Goal: Task Accomplishment & Management: Manage account settings

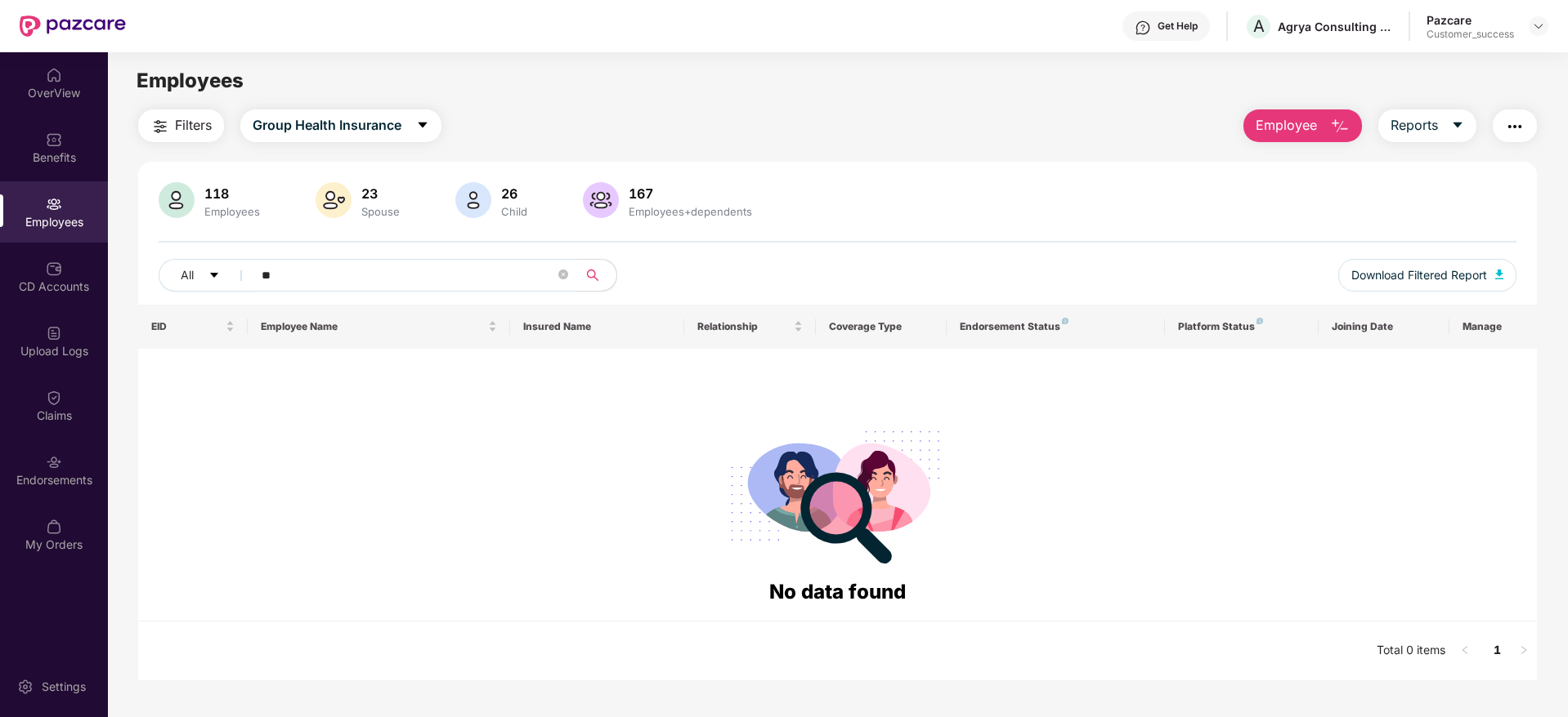
type input "*"
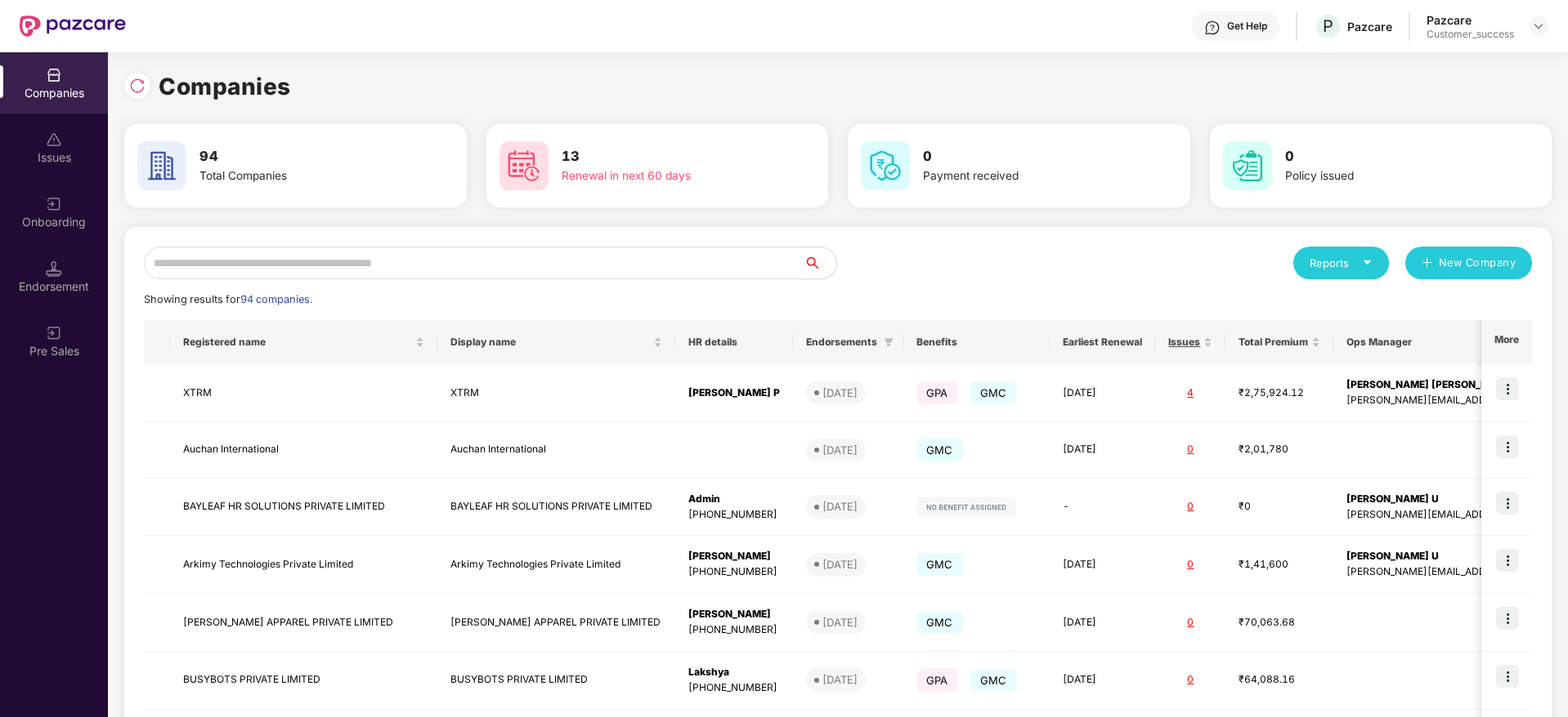
click at [262, 262] on input "text" at bounding box center [473, 262] width 660 height 32
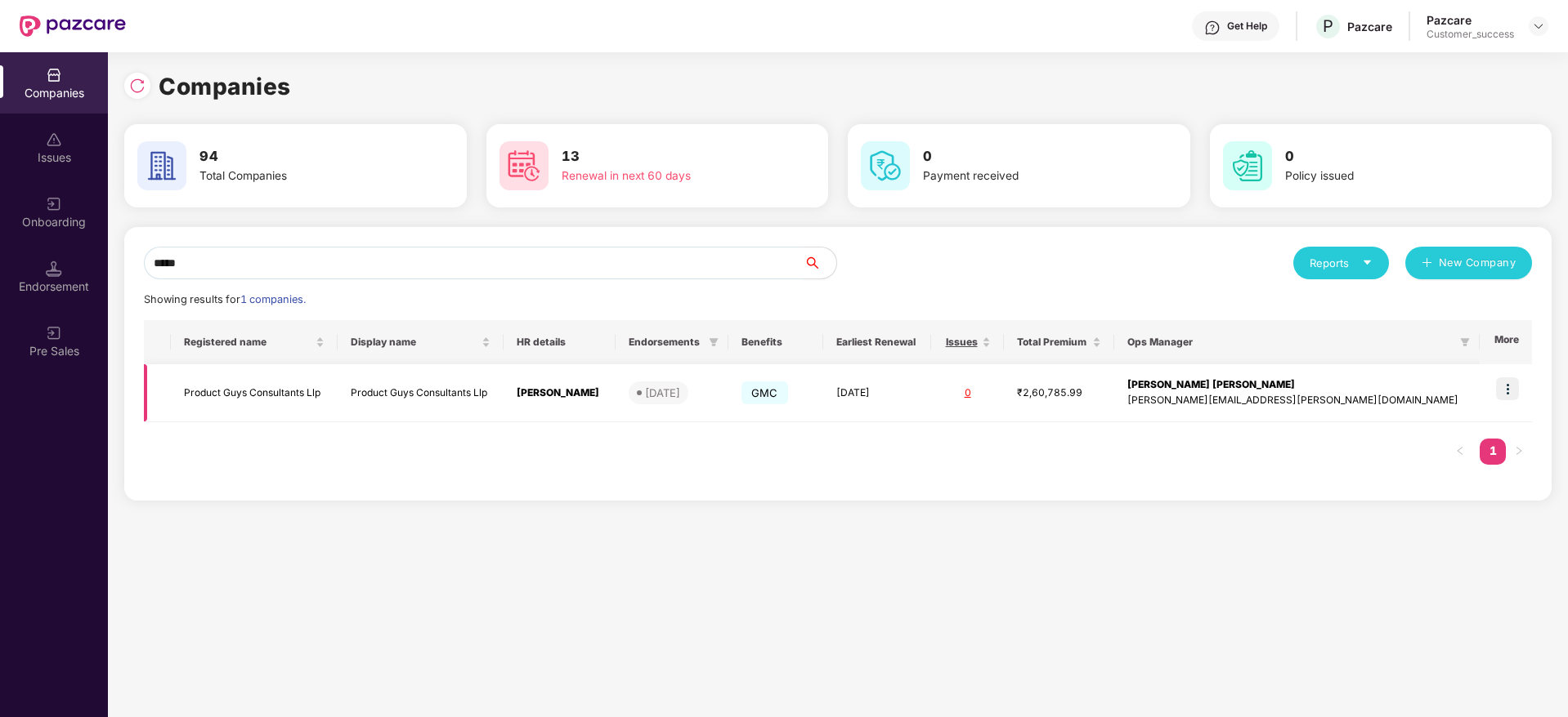
type input "*****"
click at [1521, 376] on td at bounding box center [1506, 393] width 52 height 58
click at [1507, 387] on img at bounding box center [1507, 389] width 23 height 23
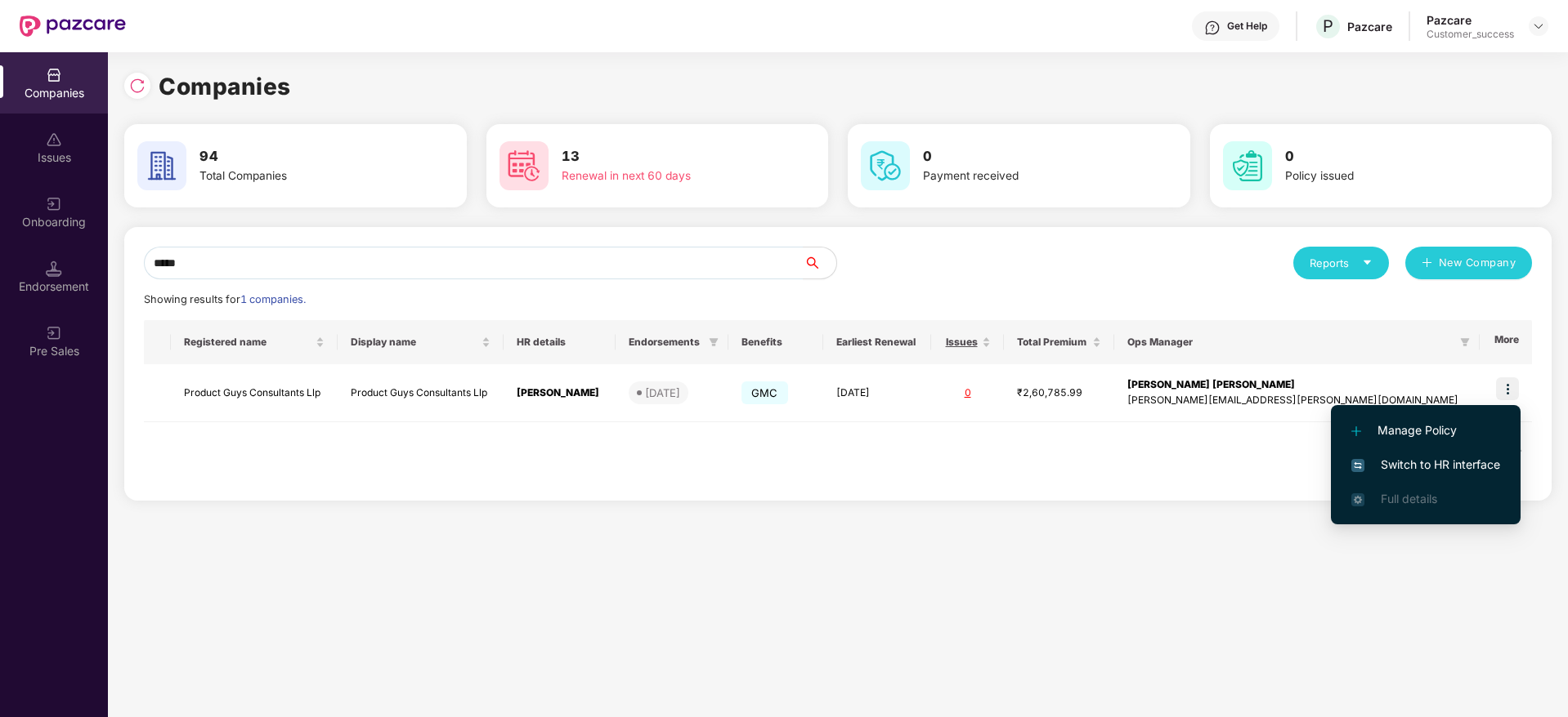
click at [1446, 462] on span "Switch to HR interface" at bounding box center [1425, 465] width 148 height 18
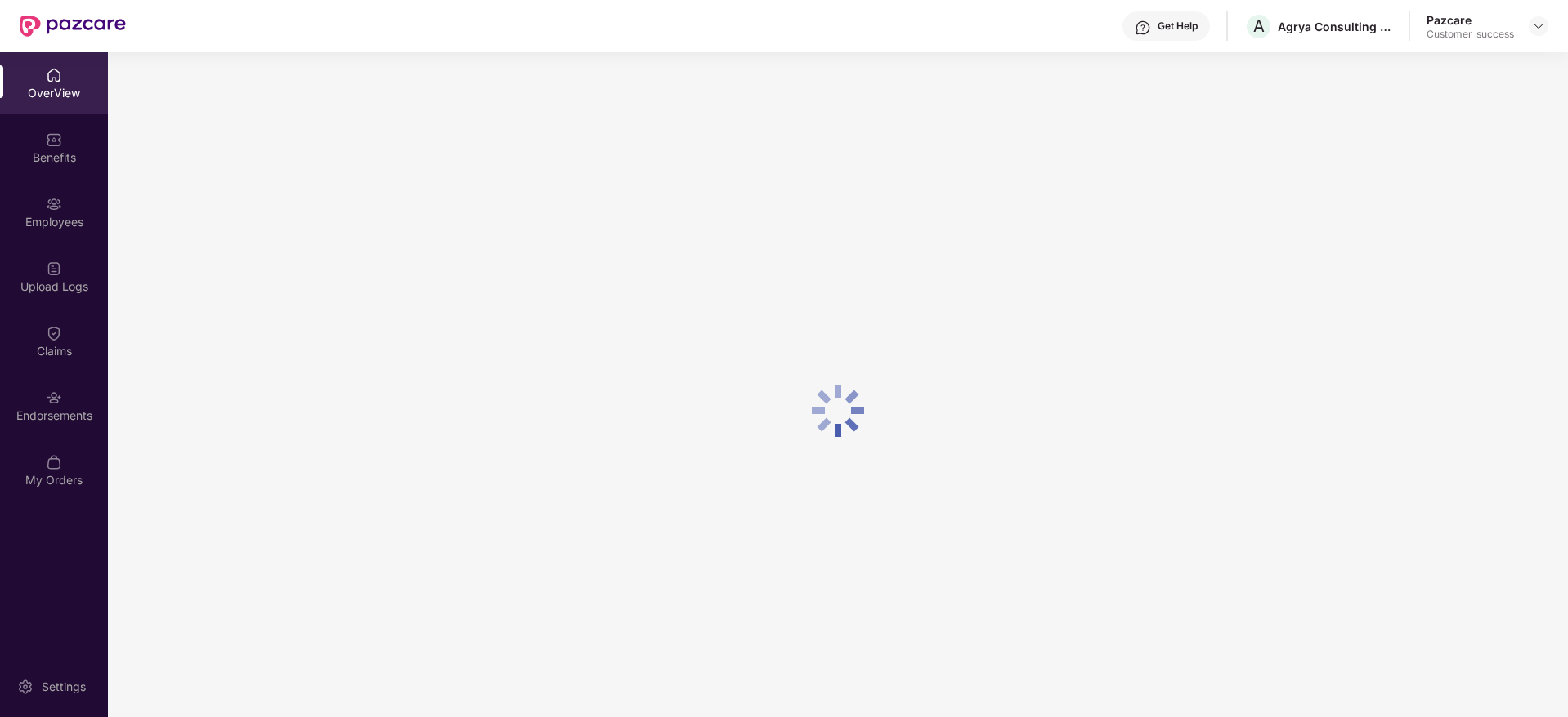
click at [35, 229] on div "Employees" at bounding box center [54, 223] width 108 height 17
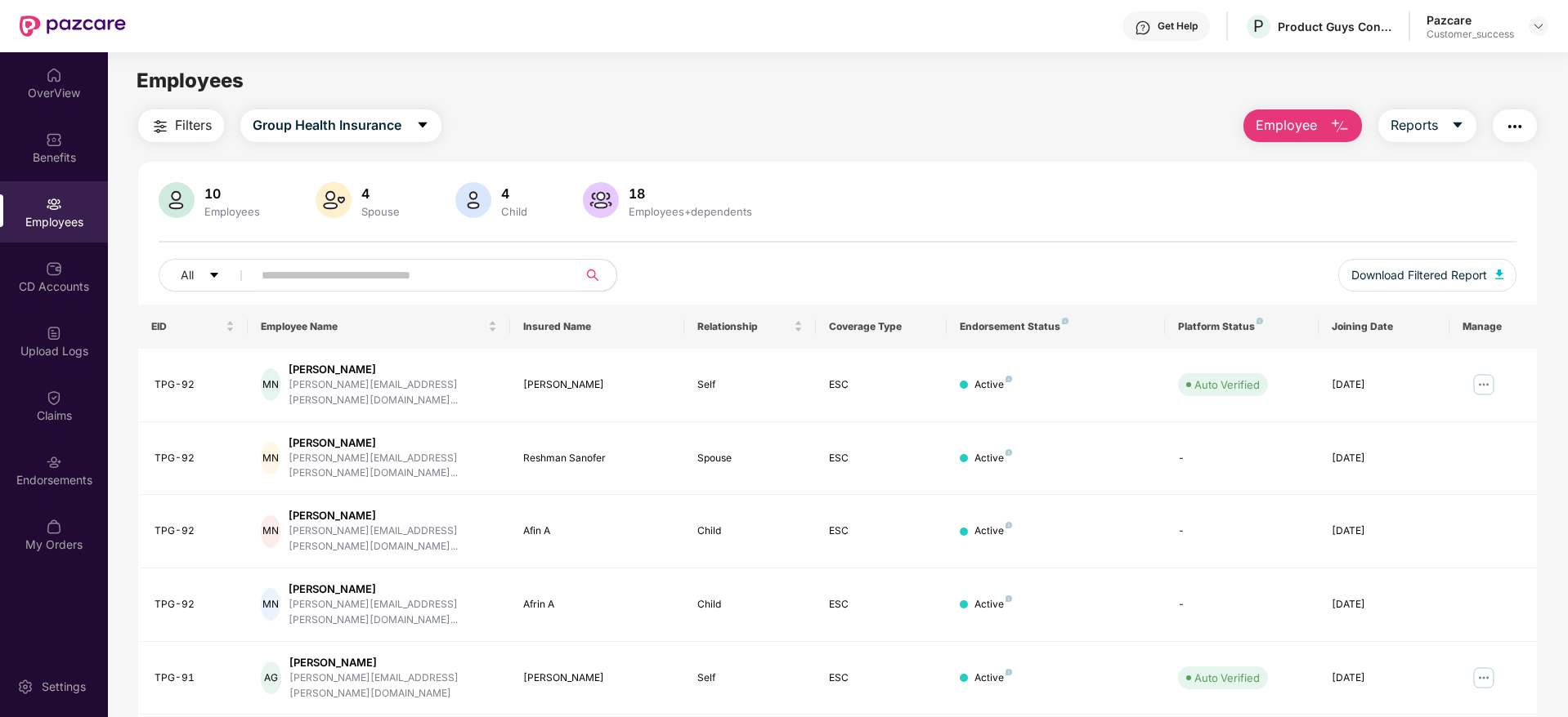
click at [466, 275] on input "text" at bounding box center [408, 275] width 293 height 24
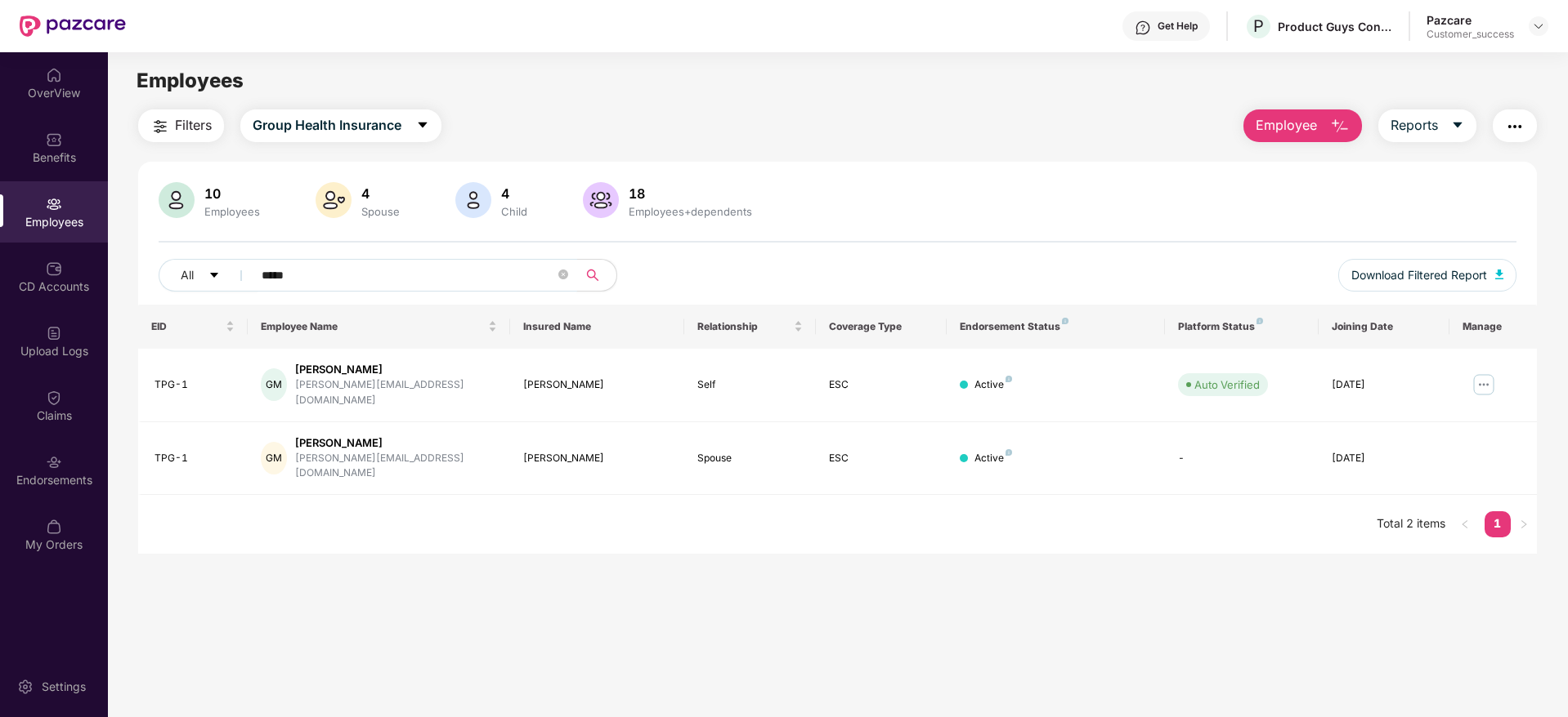
type input "*****"
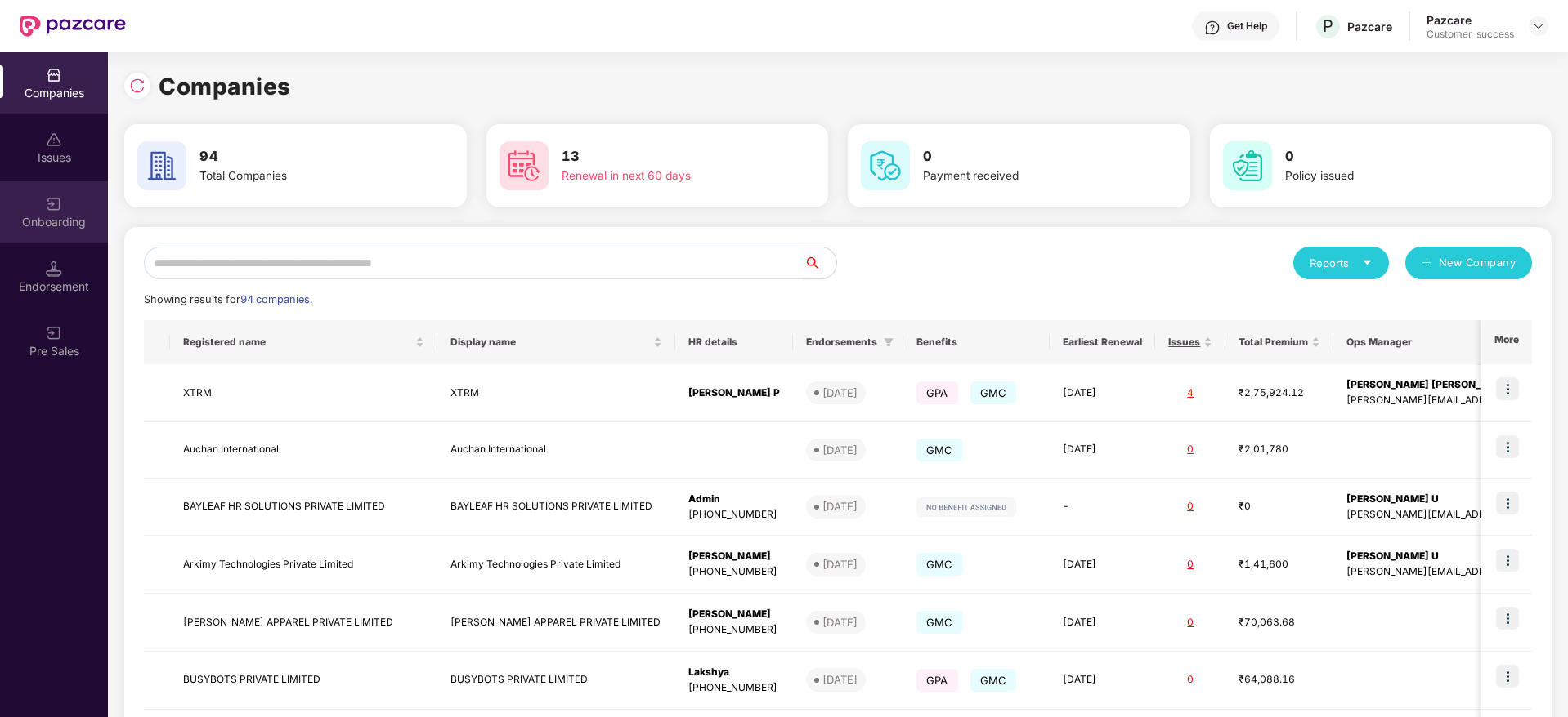
click at [57, 204] on img at bounding box center [54, 204] width 17 height 17
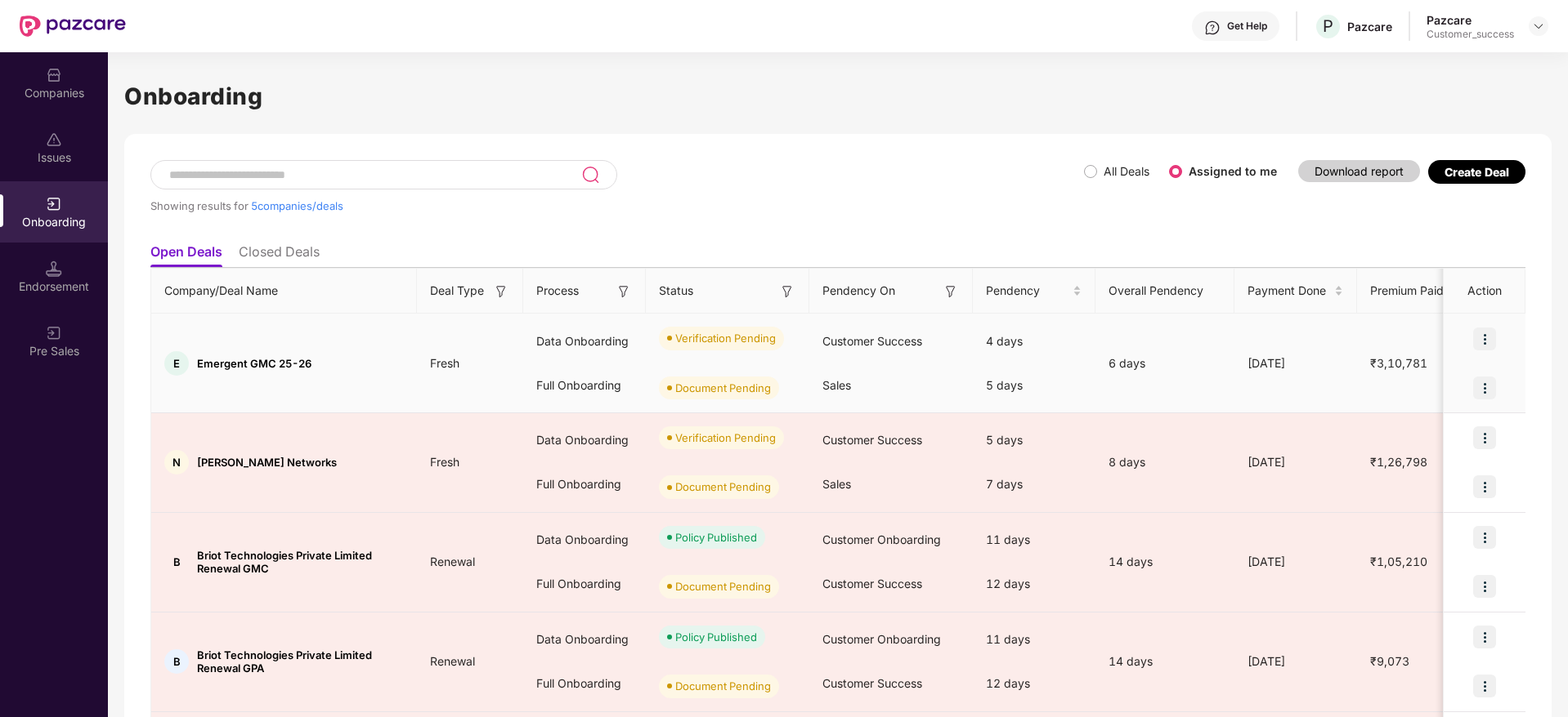
click at [1491, 325] on div at bounding box center [1484, 339] width 82 height 49
click at [1483, 340] on img at bounding box center [1484, 339] width 23 height 23
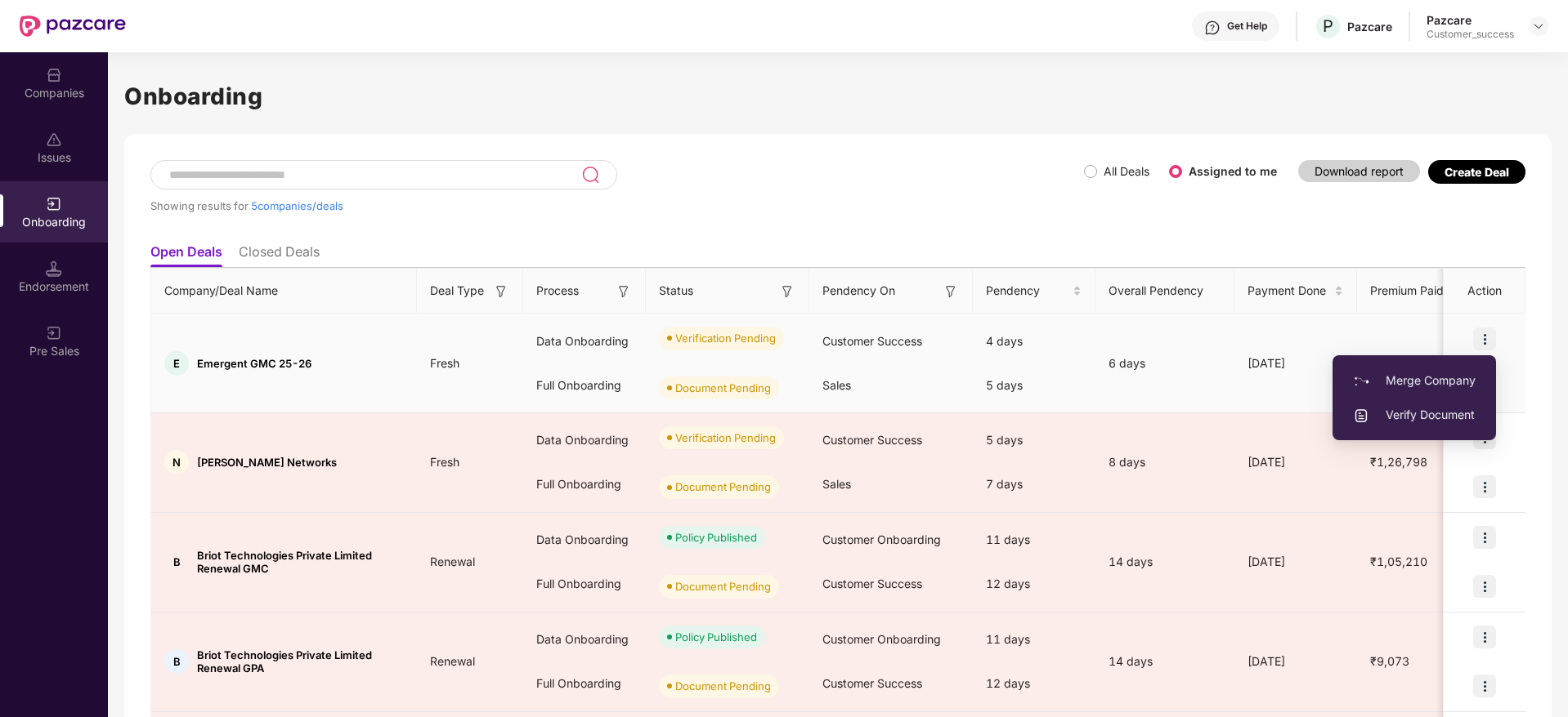
click at [1415, 413] on span "Verify Document" at bounding box center [1414, 415] width 122 height 18
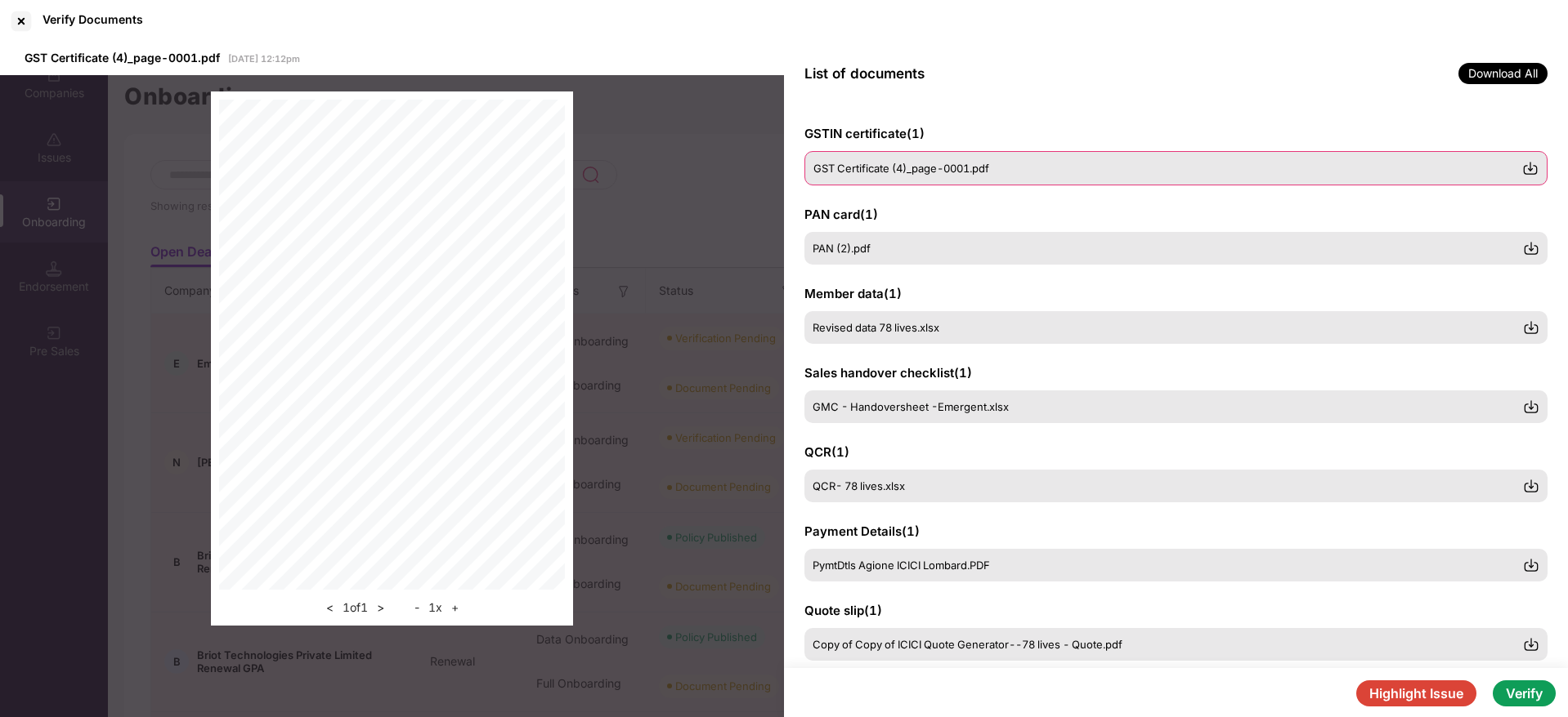
click at [1523, 168] on img at bounding box center [1530, 169] width 17 height 17
click at [1536, 253] on img at bounding box center [1530, 248] width 17 height 17
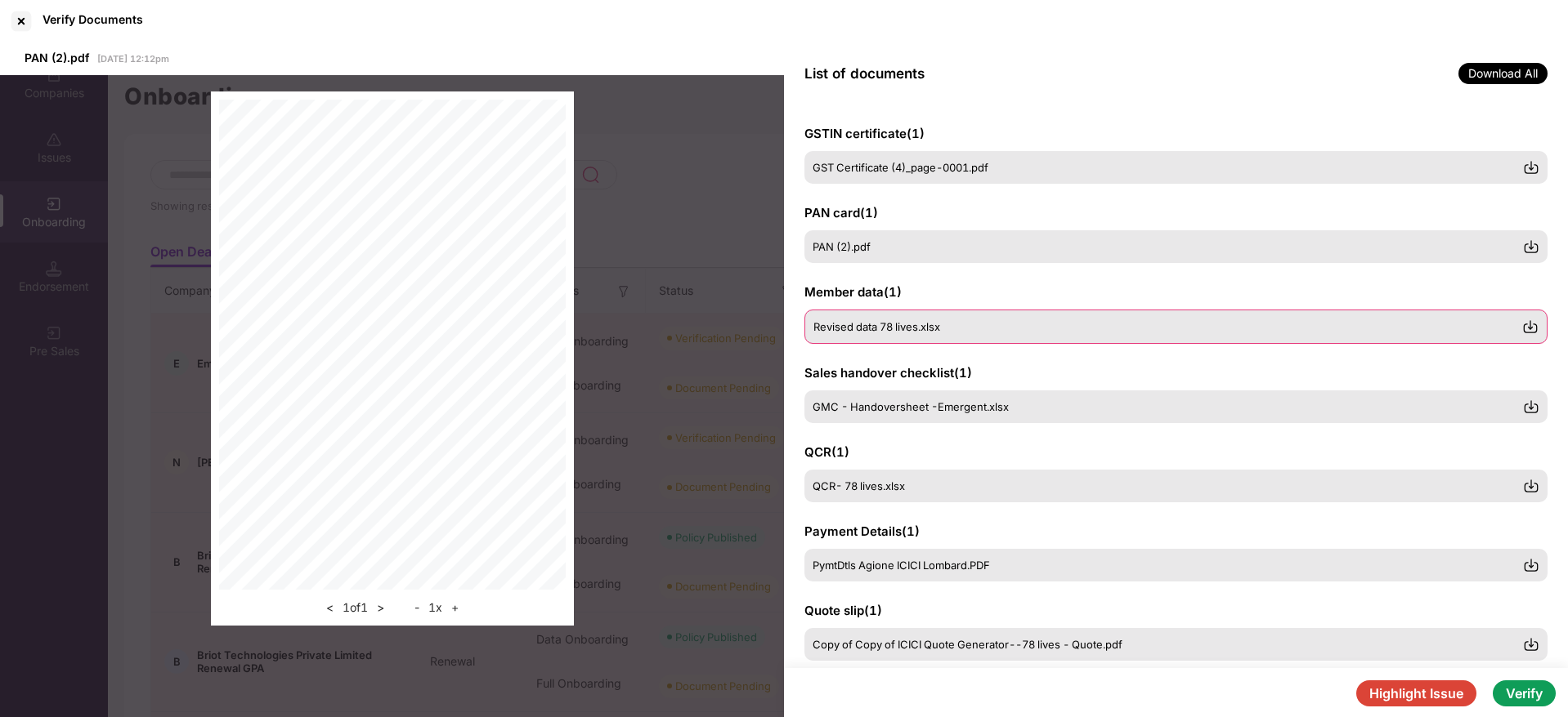
click at [1531, 329] on img at bounding box center [1530, 327] width 17 height 17
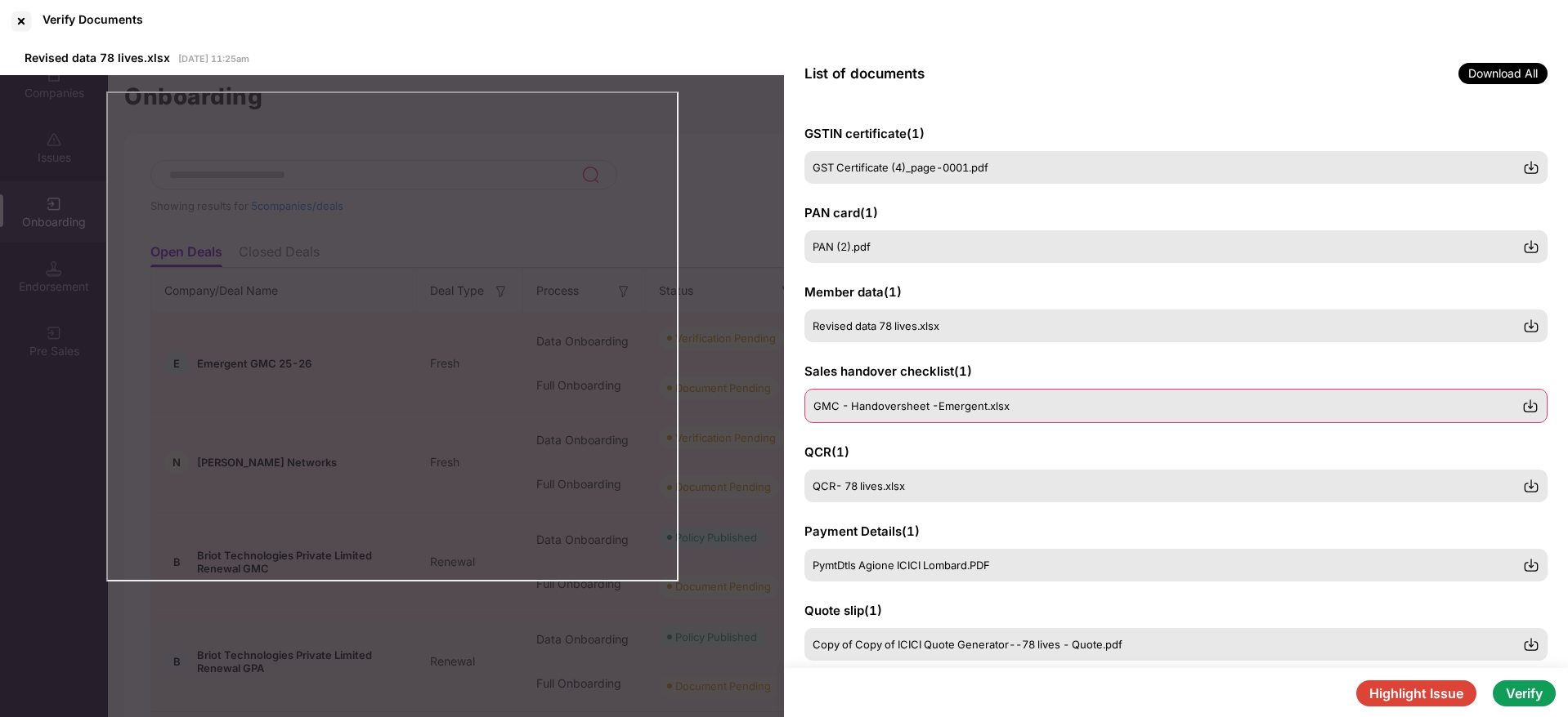
click at [1534, 410] on img at bounding box center [1530, 406] width 17 height 17
click at [1536, 566] on img at bounding box center [1530, 565] width 17 height 17
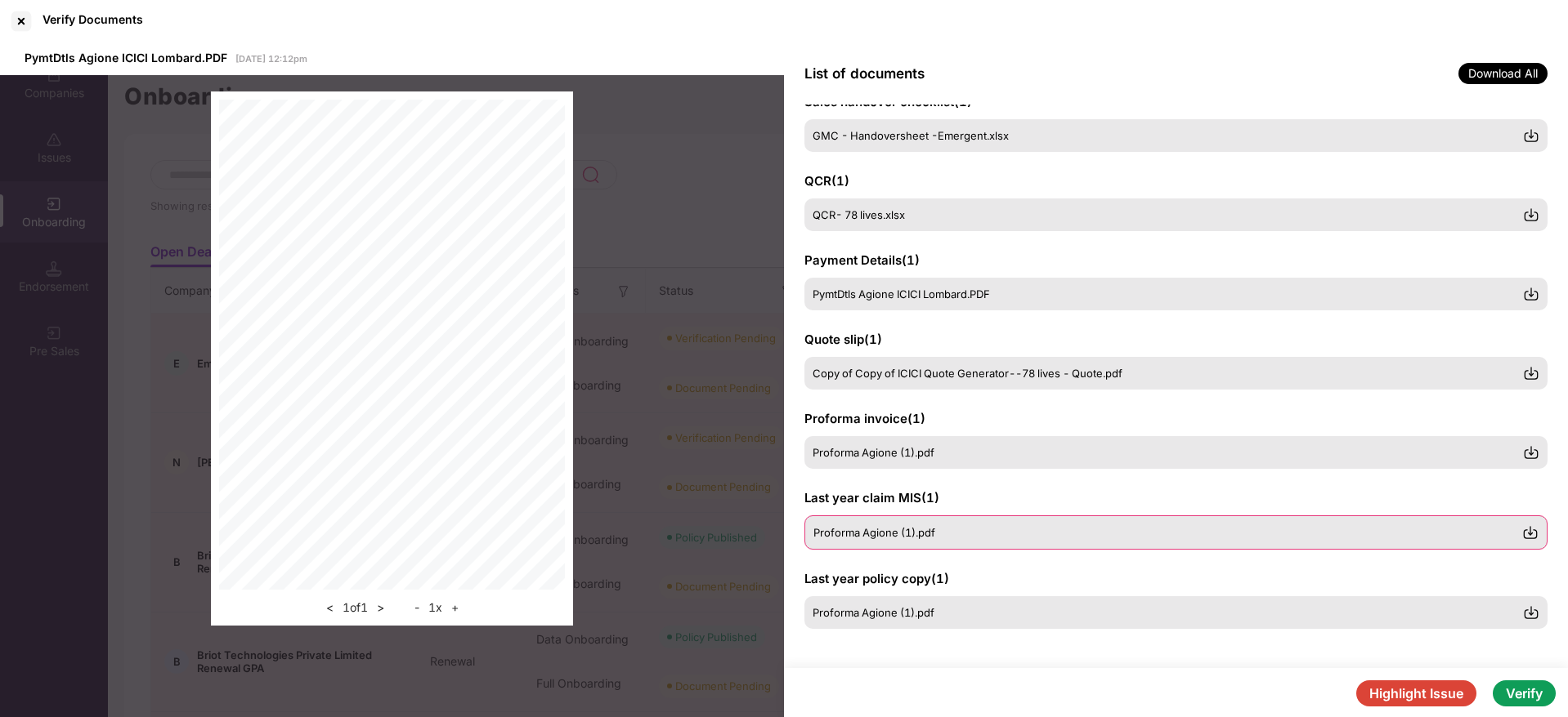
scroll to position [271, 0]
click at [1526, 532] on img at bounding box center [1530, 531] width 17 height 17
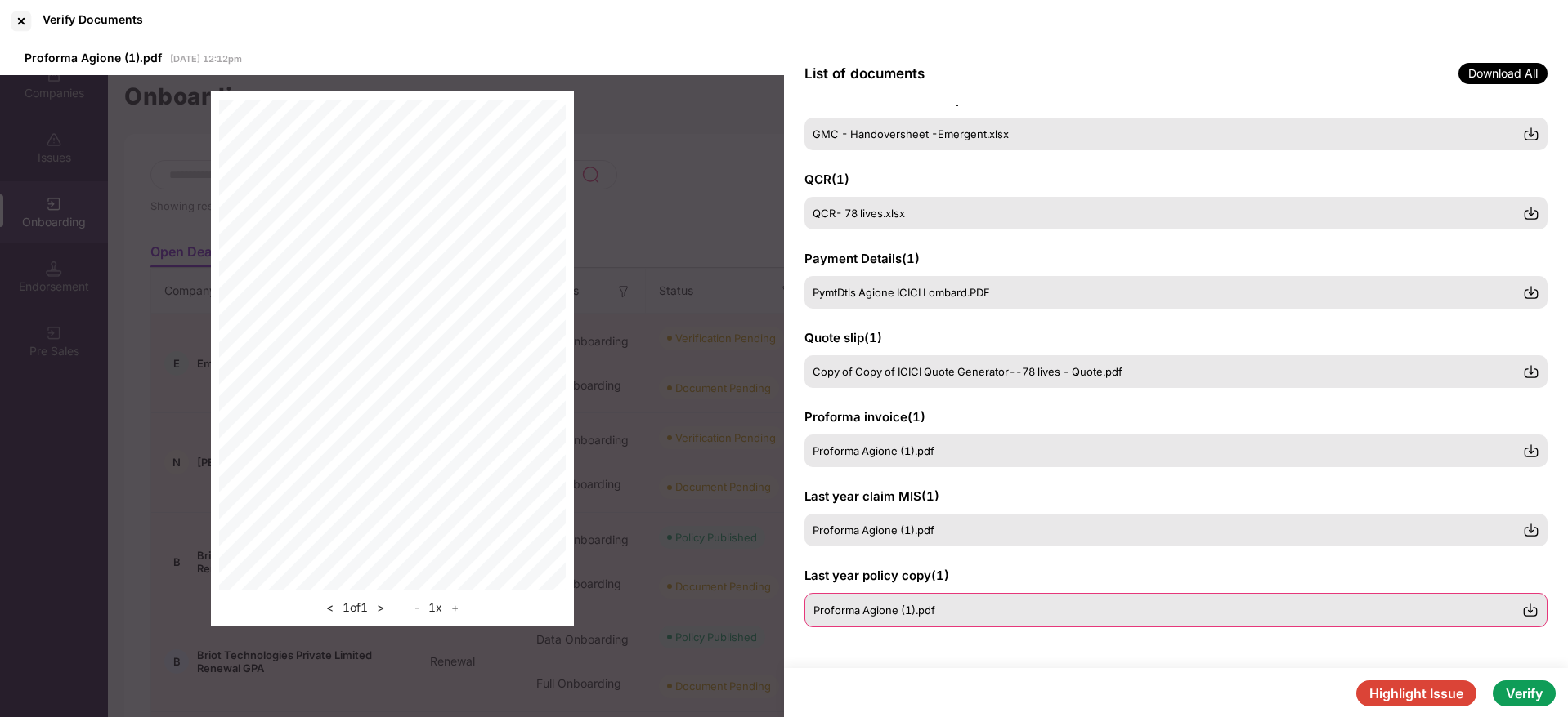
click at [1528, 608] on img at bounding box center [1530, 610] width 17 height 17
click at [1523, 696] on button "Verify" at bounding box center [1524, 694] width 63 height 26
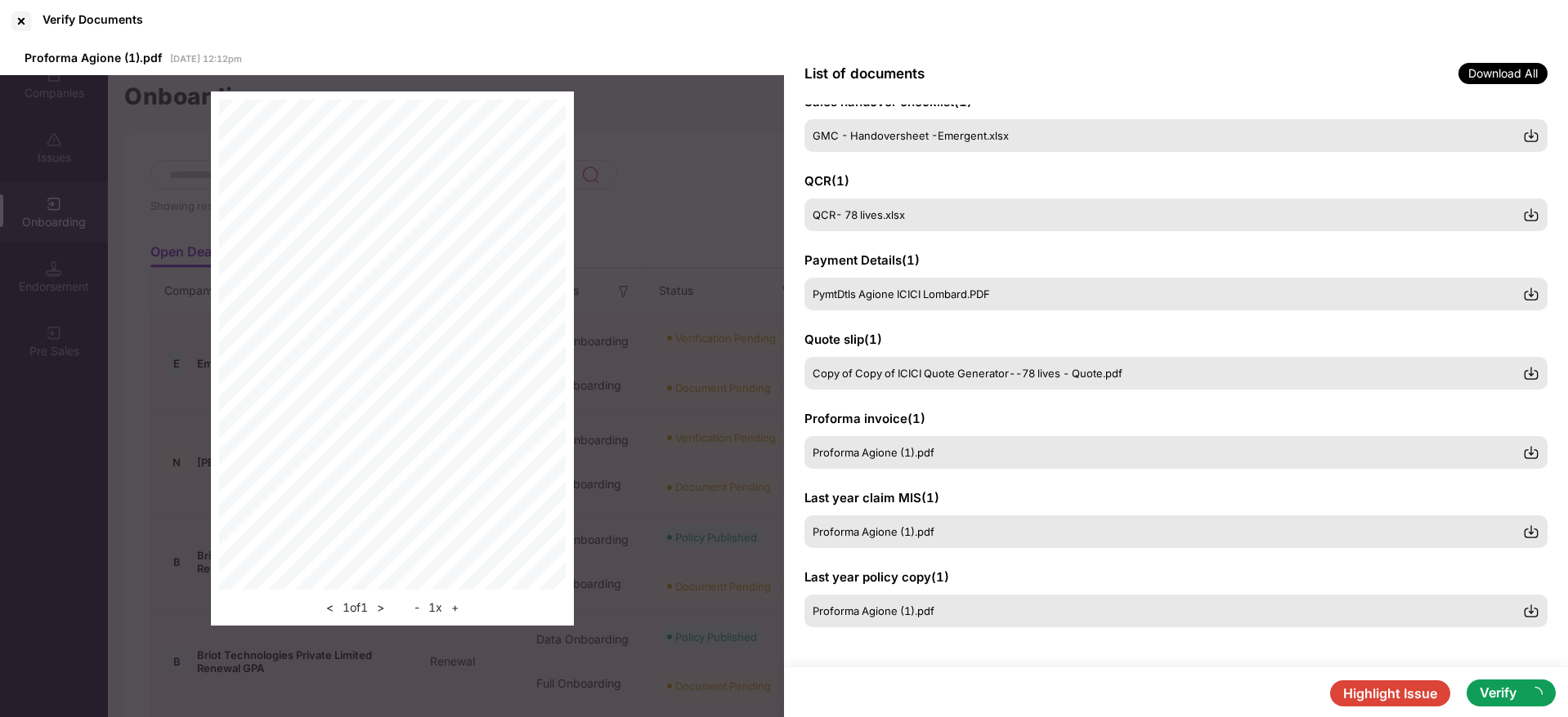
scroll to position [271, 0]
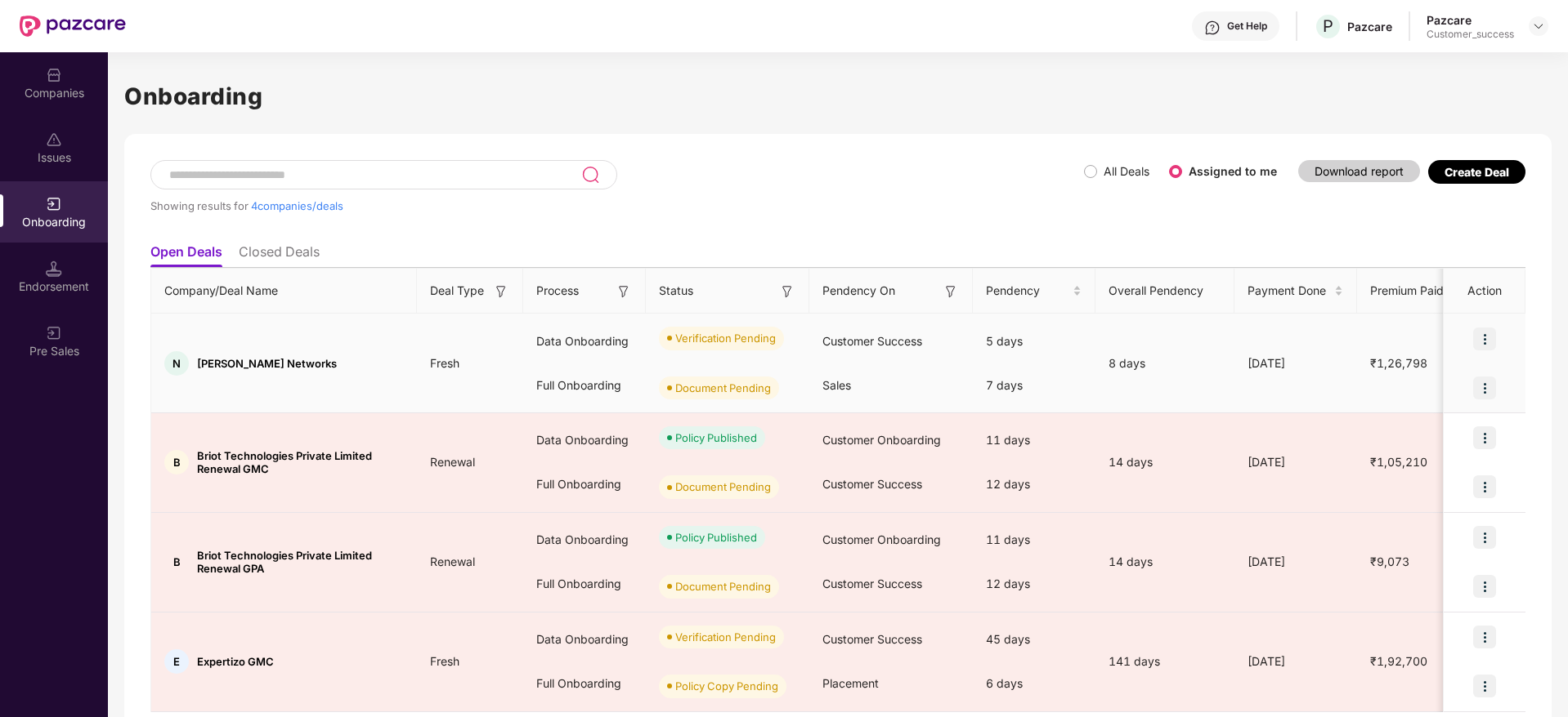
click at [1480, 328] on img at bounding box center [1484, 339] width 23 height 23
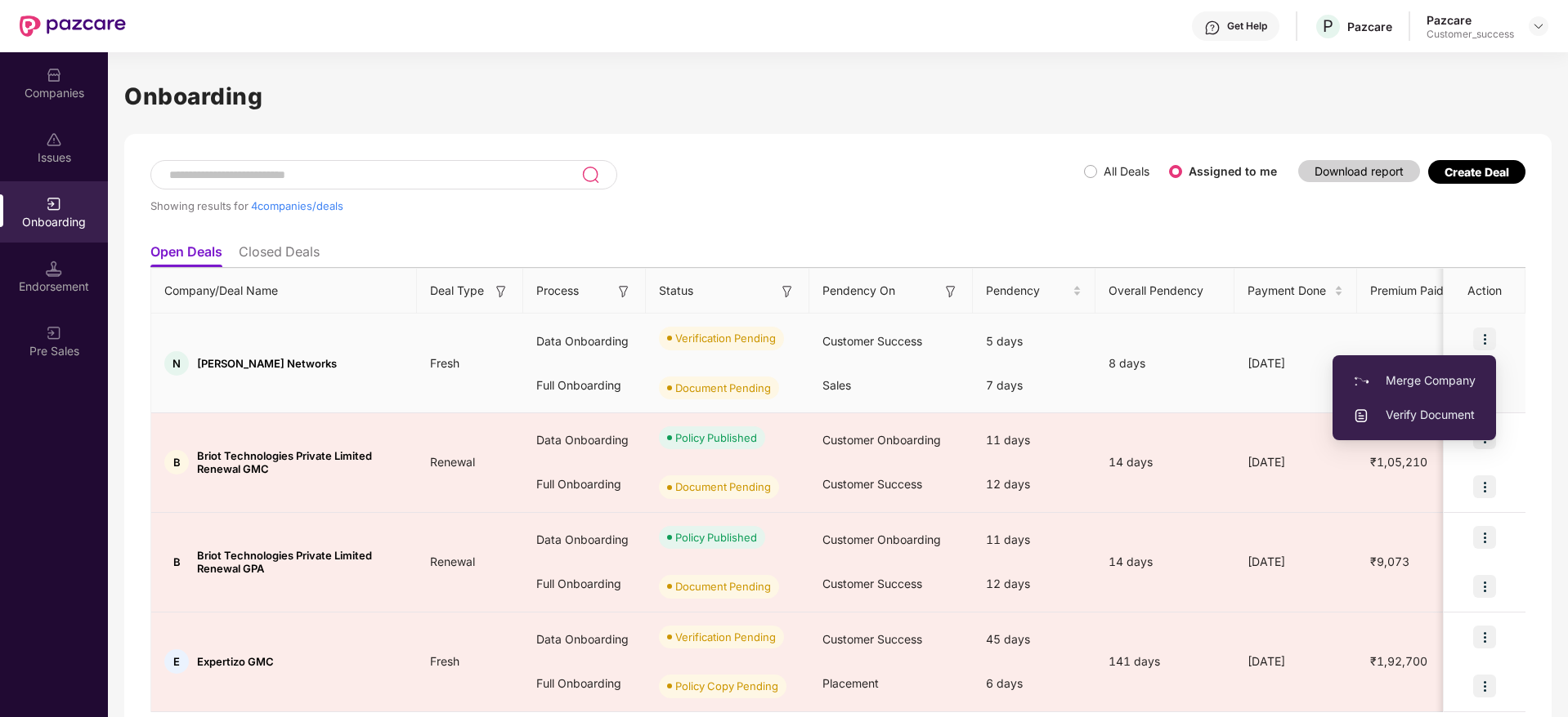
click at [1393, 413] on span "Verify Document" at bounding box center [1414, 415] width 122 height 18
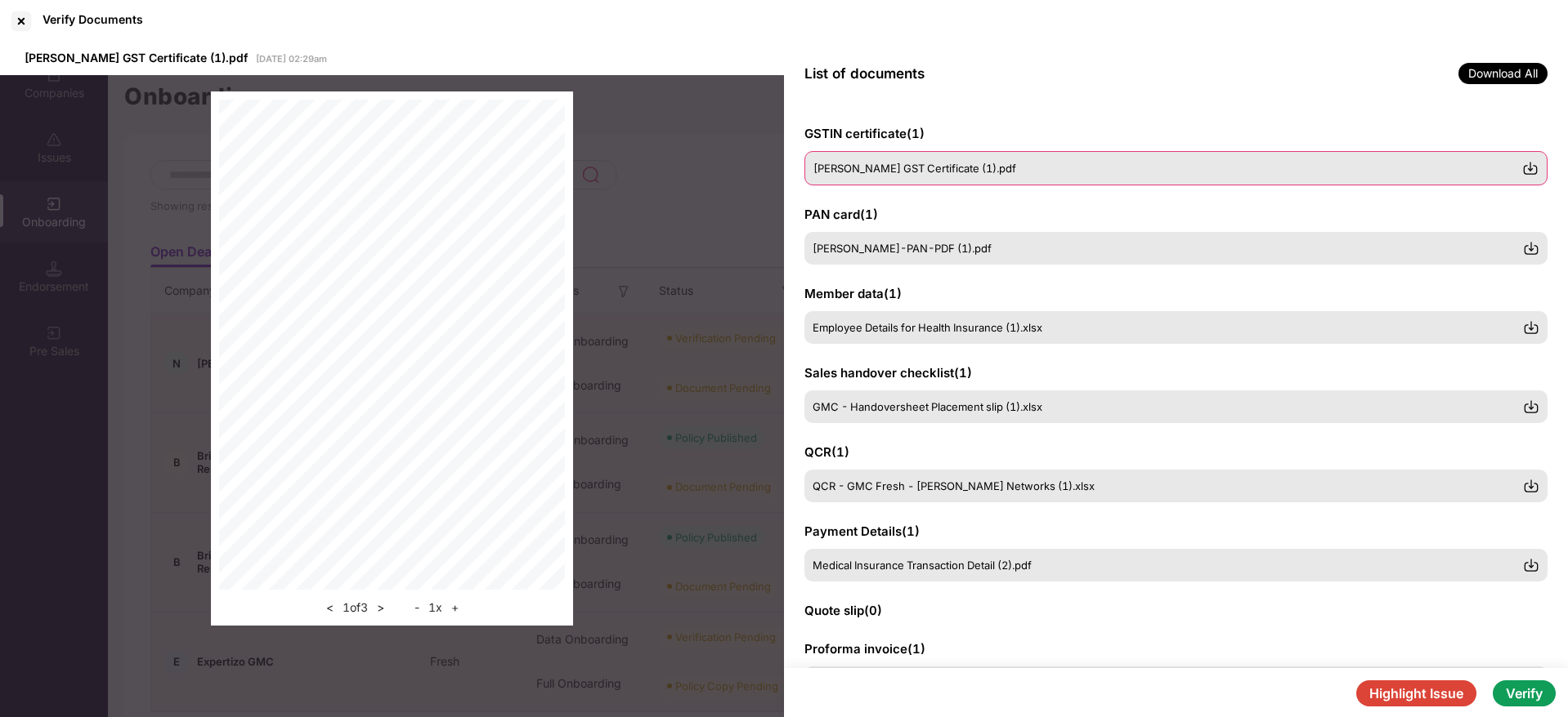
click at [1528, 176] on div "[PERSON_NAME] GST Certificate (1).pdf" at bounding box center [1176, 168] width 743 height 34
click at [1531, 168] on img at bounding box center [1530, 169] width 17 height 17
click at [1525, 250] on img at bounding box center [1530, 248] width 17 height 17
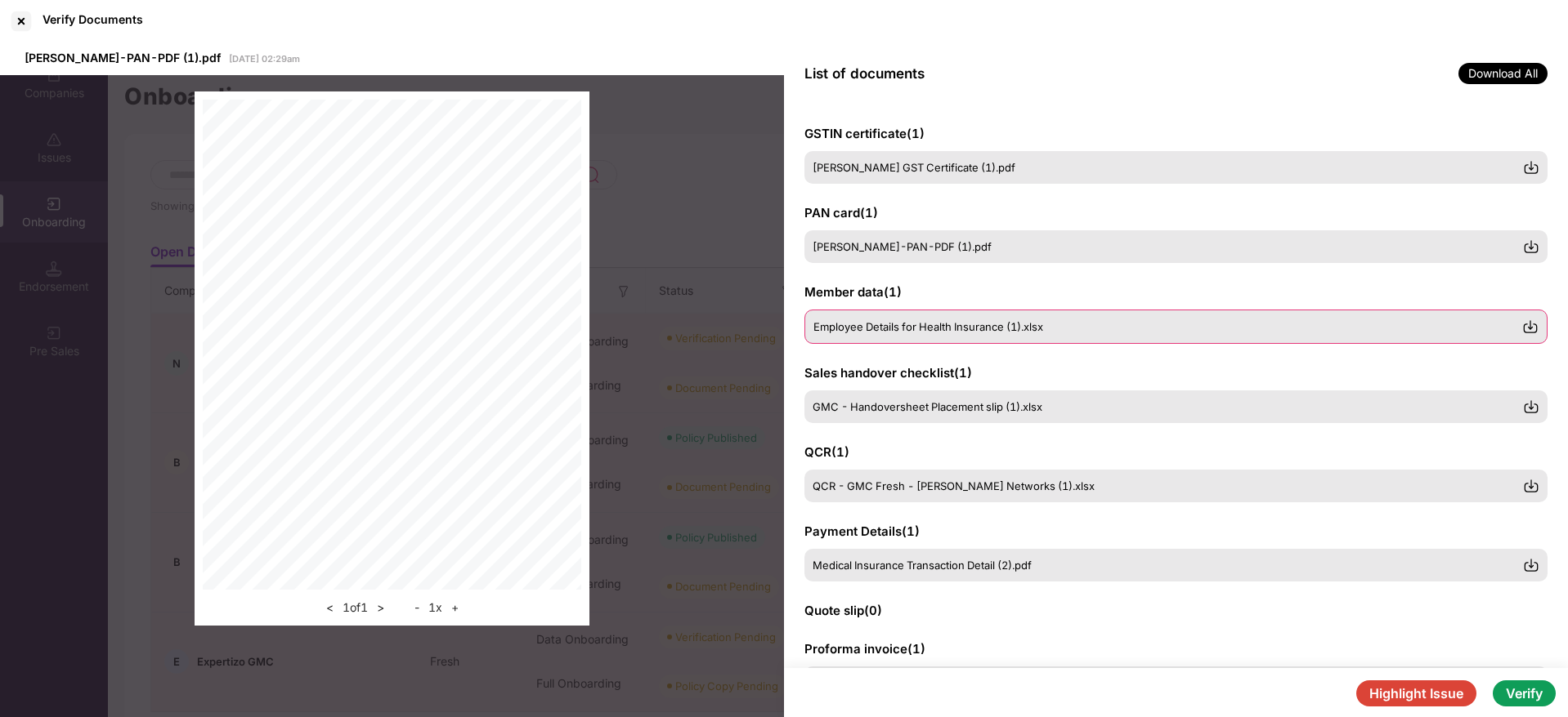
click at [1525, 333] on img at bounding box center [1530, 327] width 17 height 17
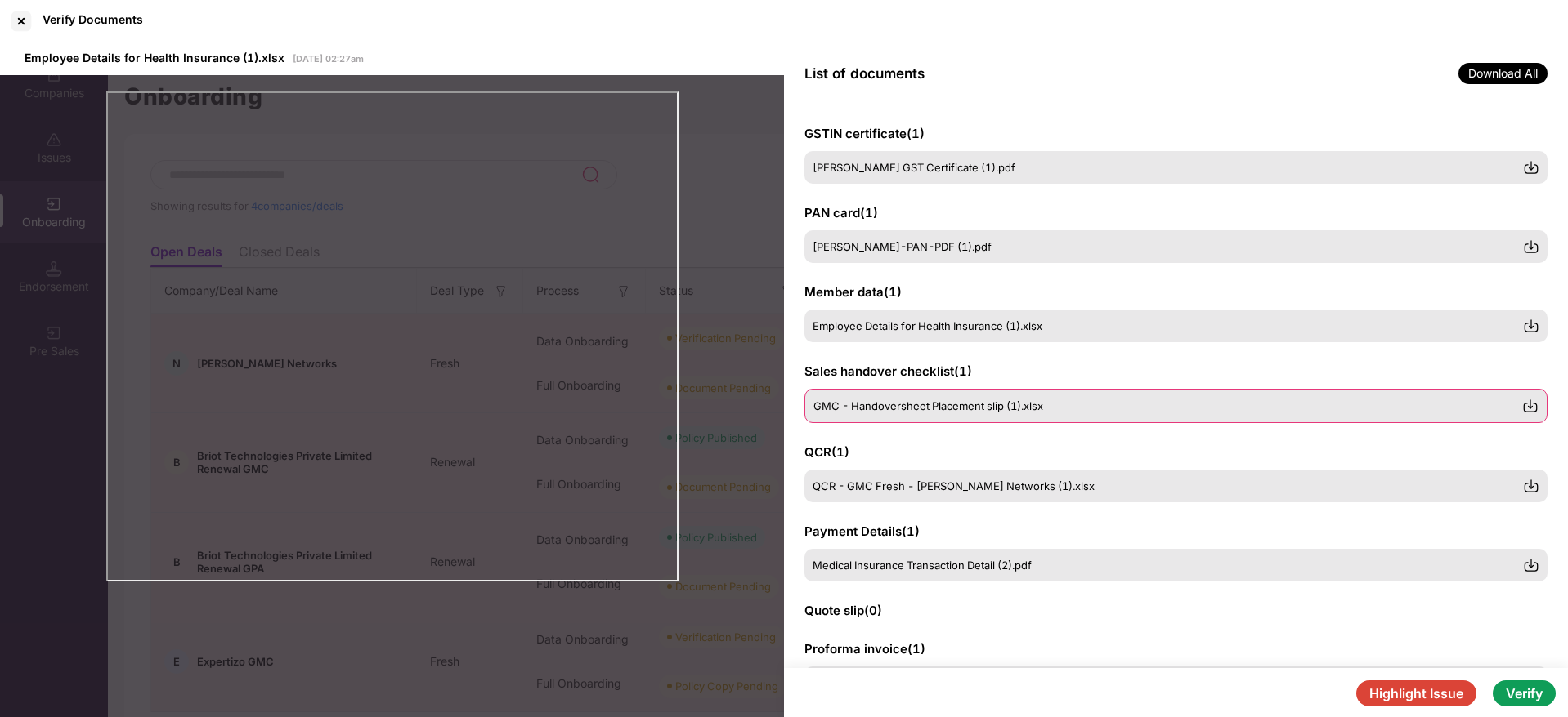
click at [1527, 410] on img at bounding box center [1530, 406] width 17 height 17
click at [1524, 486] on img at bounding box center [1530, 485] width 17 height 17
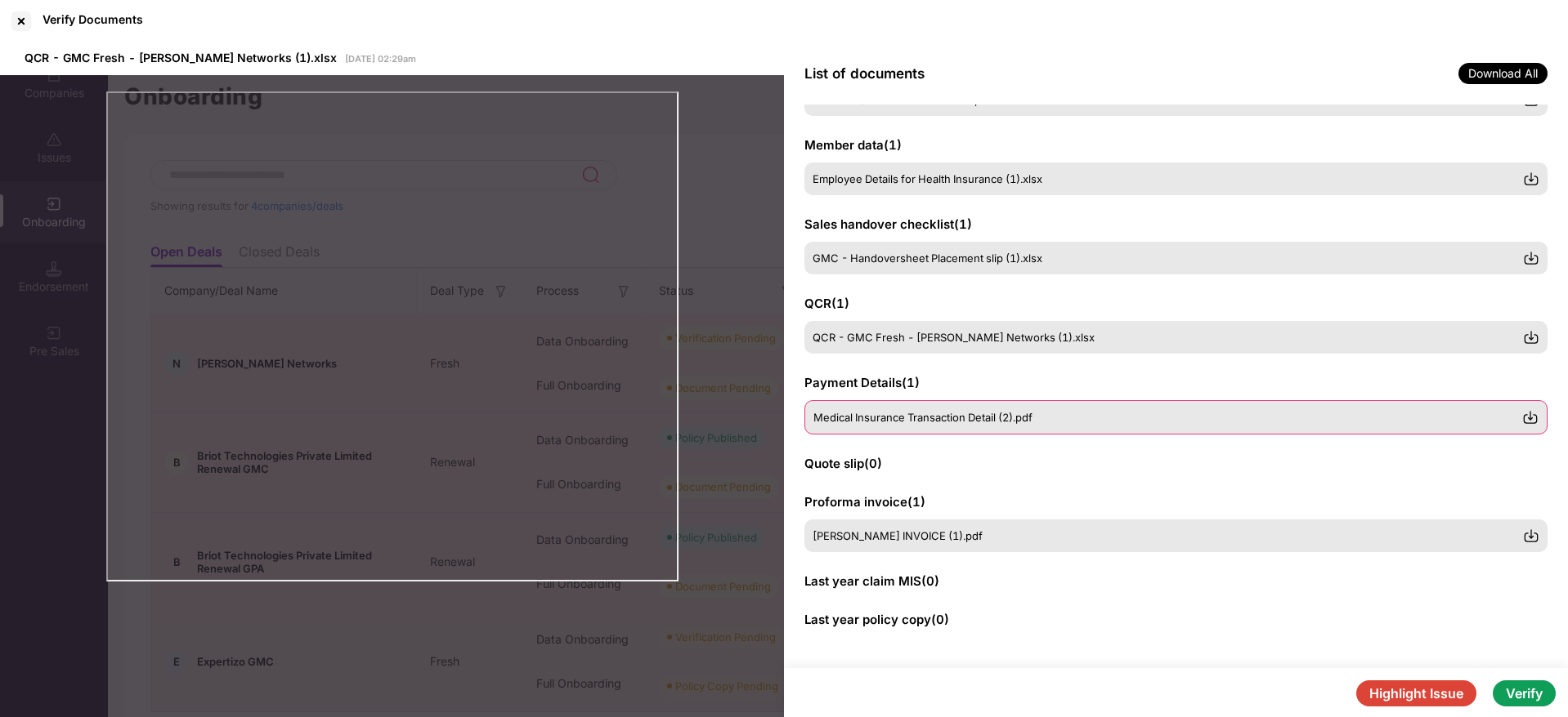
click at [1535, 422] on img at bounding box center [1530, 417] width 17 height 17
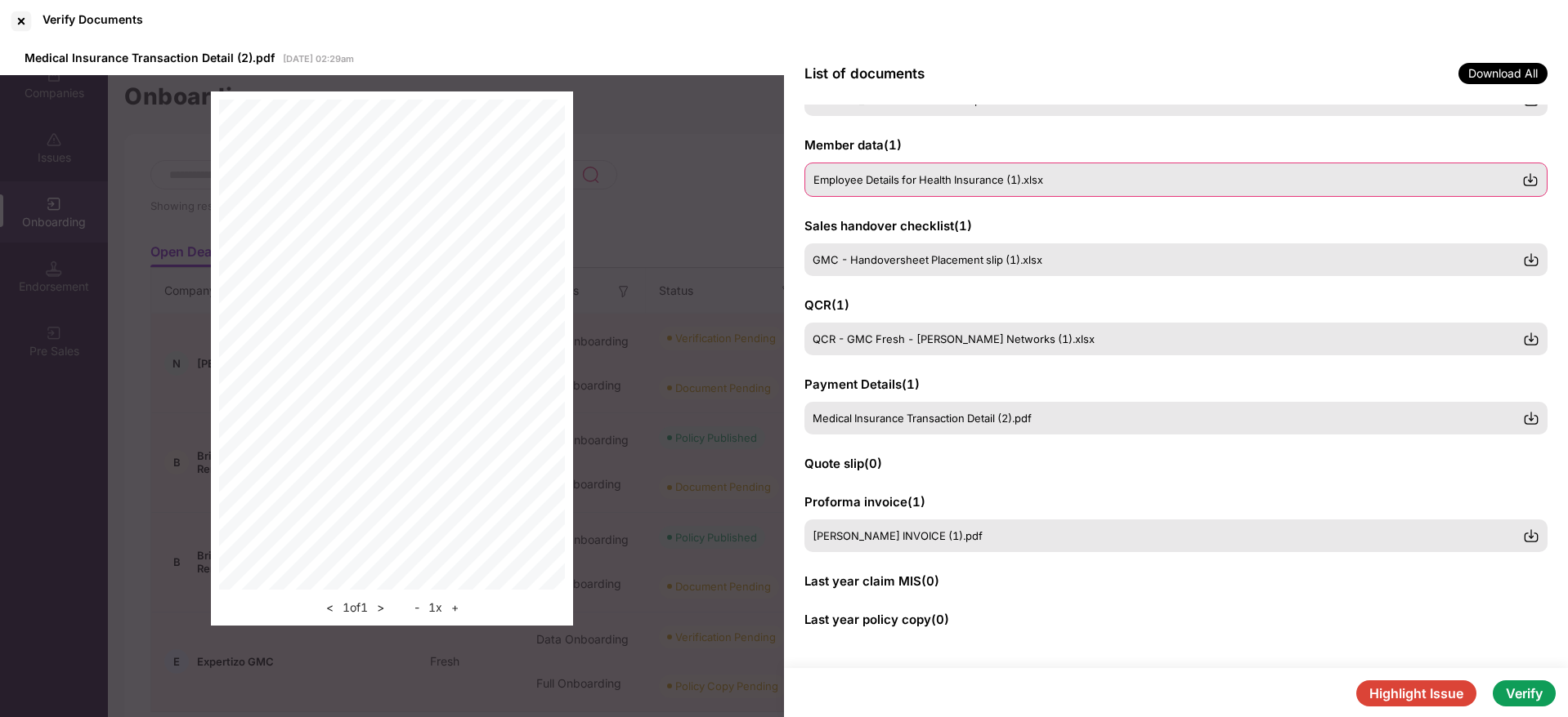
click at [919, 169] on div "Employee Details for Health Insurance (1).xlsx" at bounding box center [1176, 179] width 743 height 34
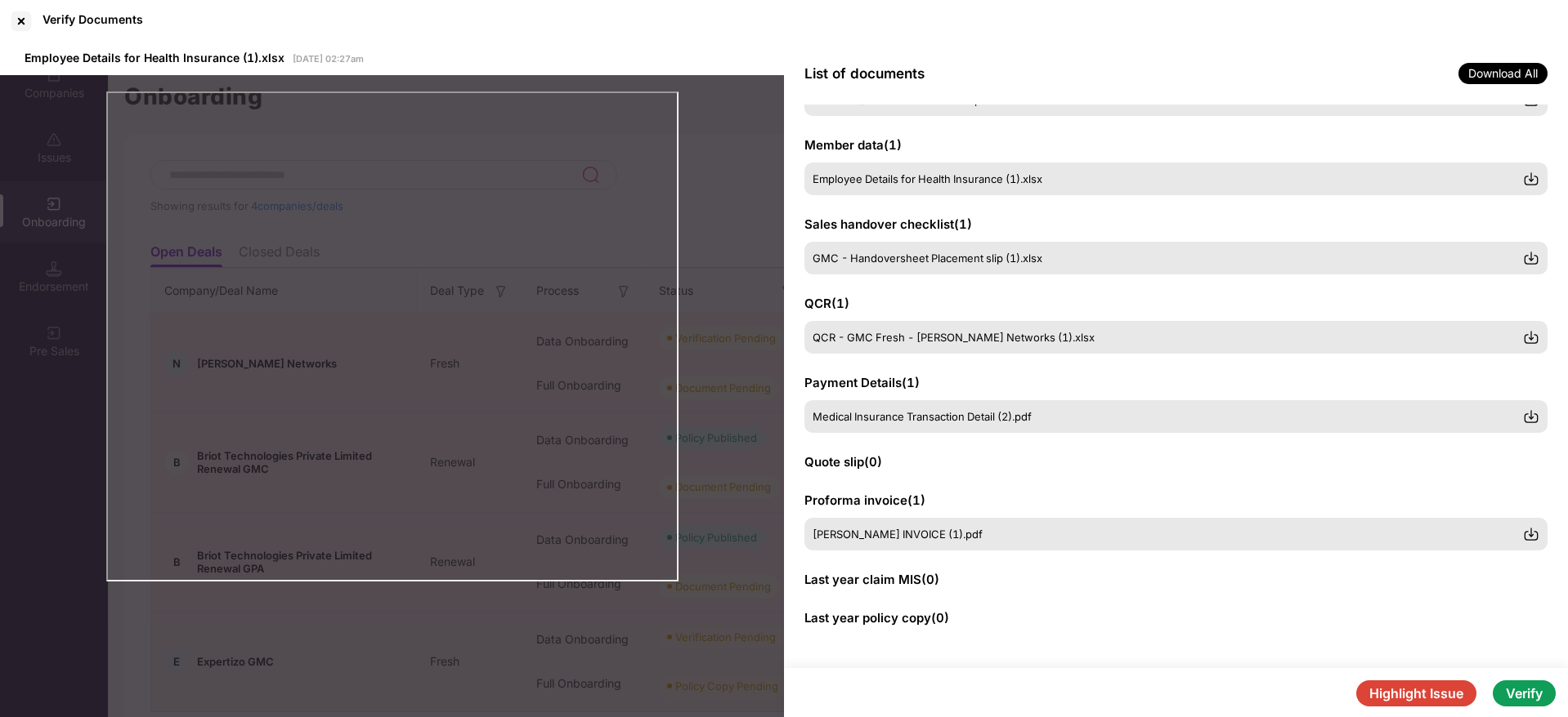
click at [1522, 688] on button "Verify" at bounding box center [1524, 694] width 63 height 26
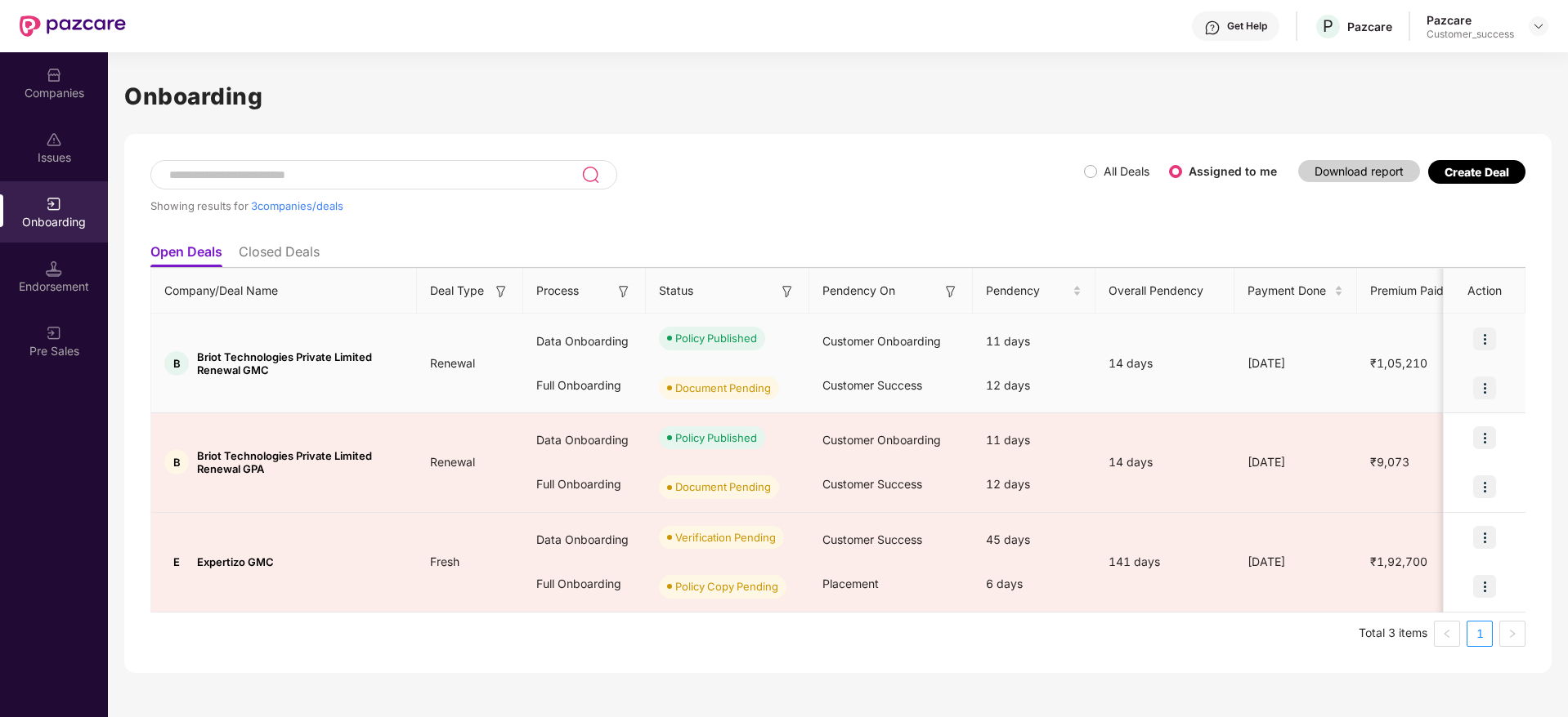
click at [1481, 382] on img at bounding box center [1484, 388] width 23 height 23
click at [1406, 427] on span "Upload Documents" at bounding box center [1408, 429] width 135 height 18
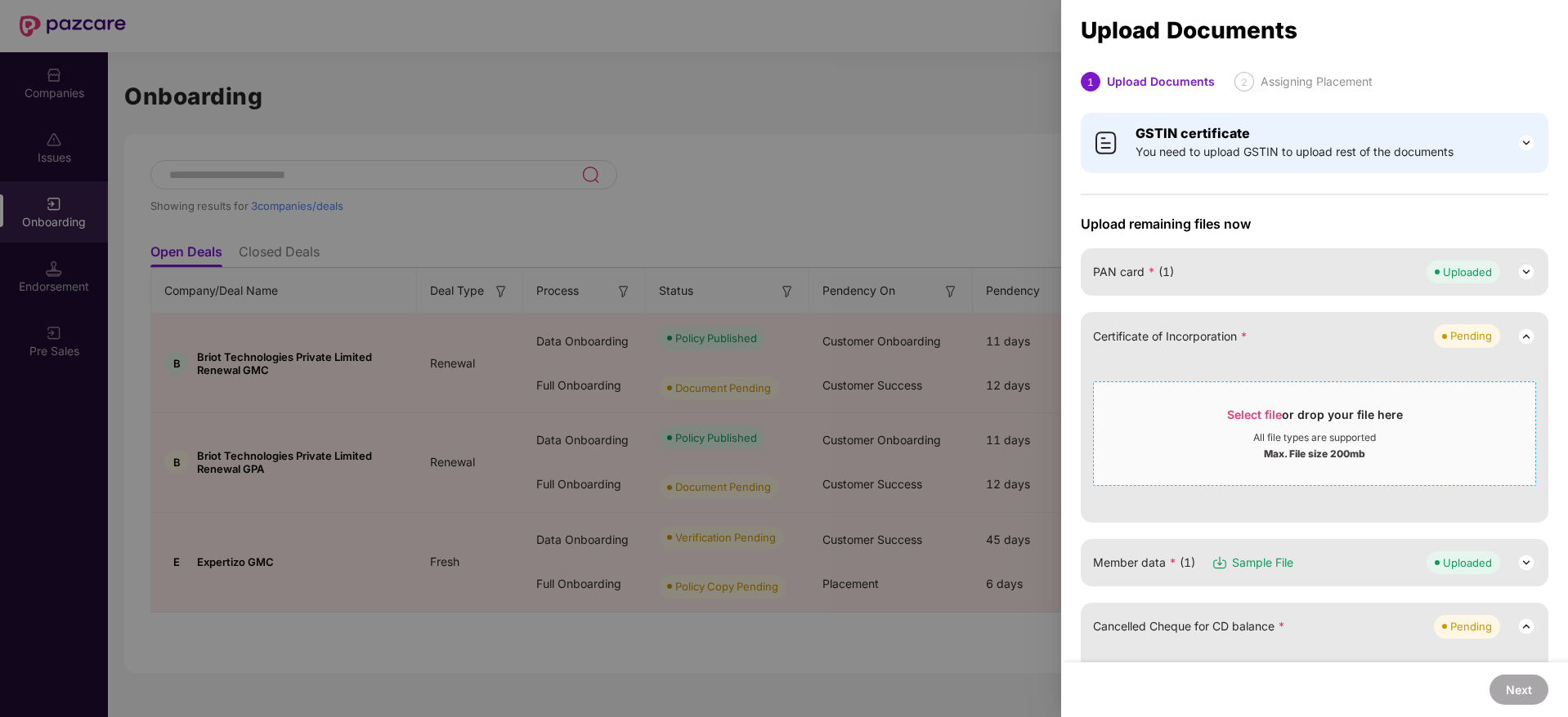
scroll to position [10, 0]
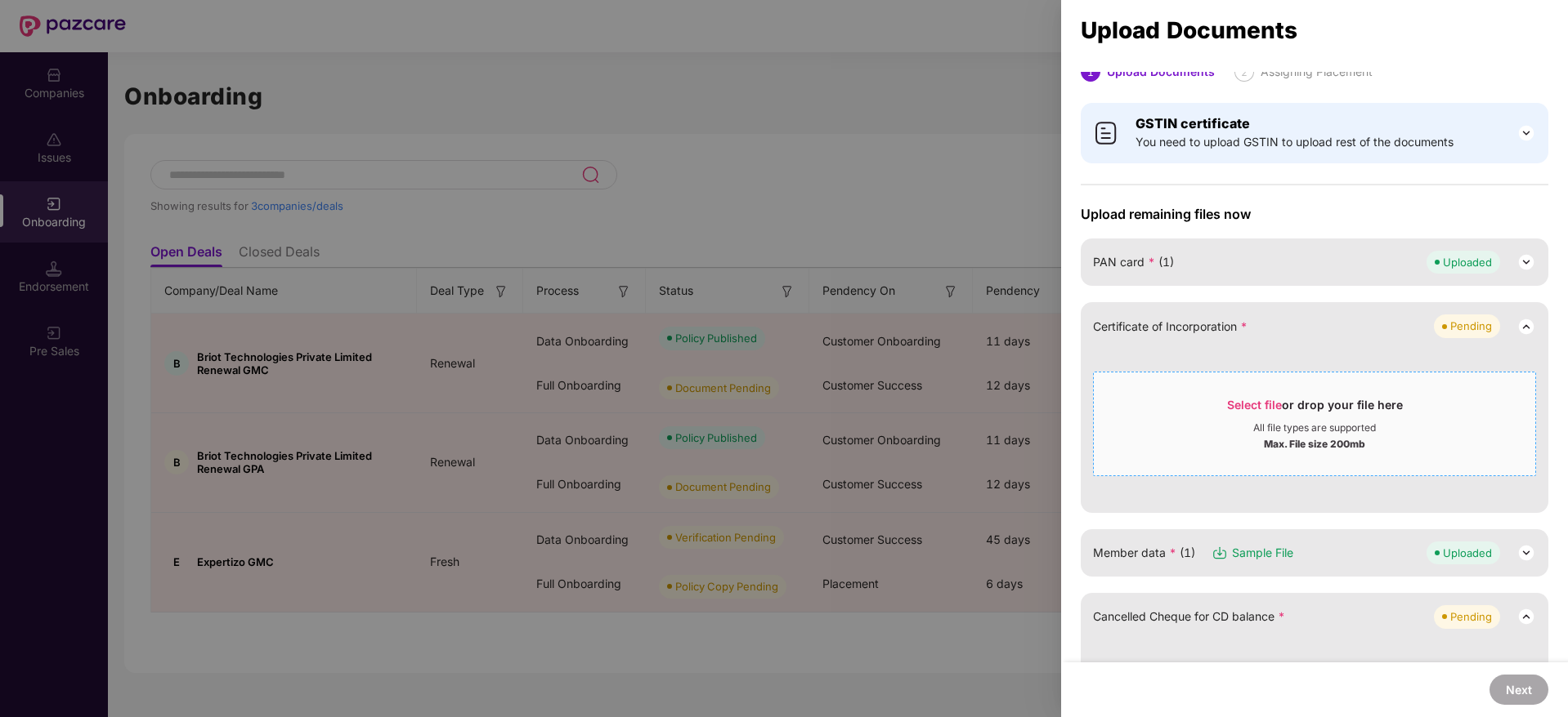
click at [1244, 398] on span "Select file" at bounding box center [1253, 404] width 55 height 14
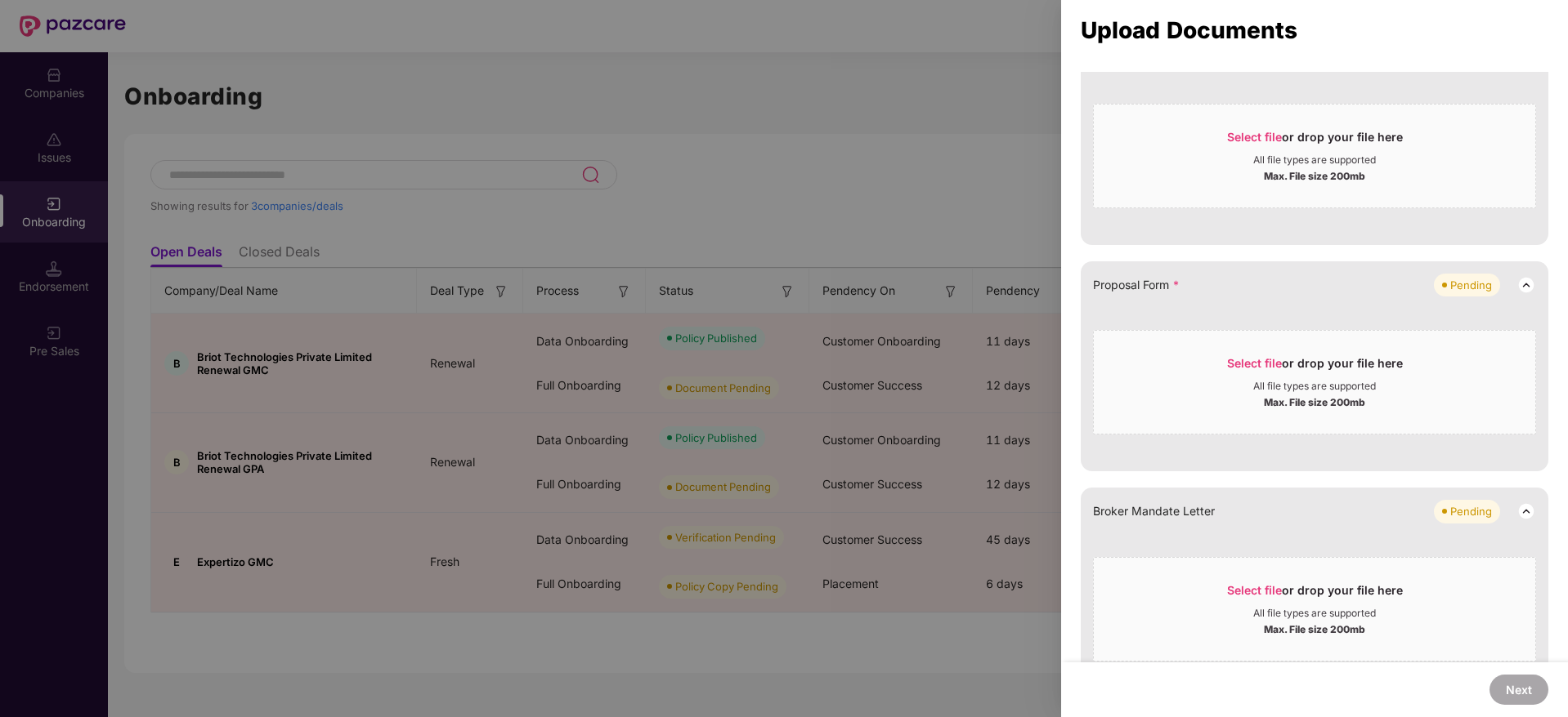
scroll to position [407, 0]
click at [1251, 351] on span "Select file or drop your file here All file types are supported Max. File size …" at bounding box center [1315, 381] width 442 height 79
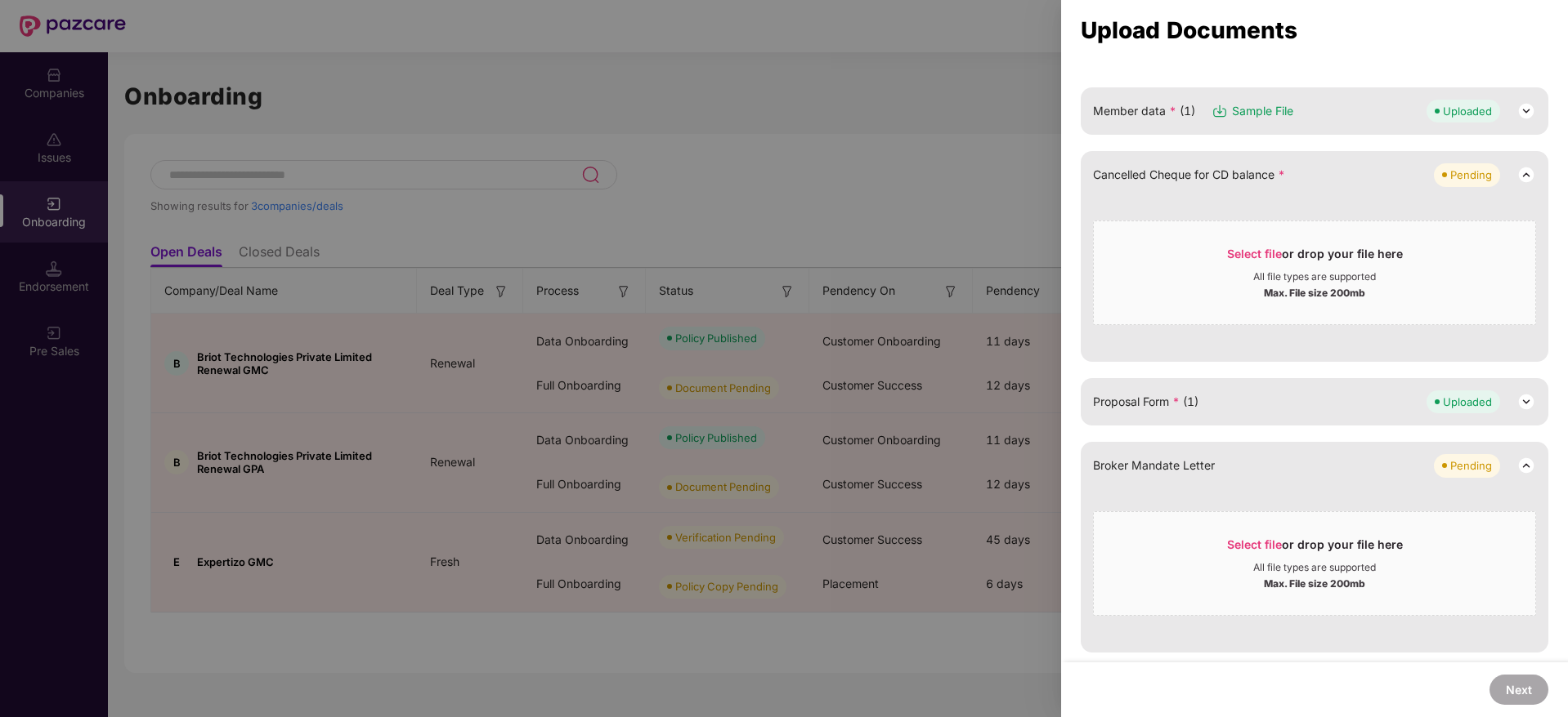
scroll to position [0, 2]
click at [1251, 256] on span "Select file" at bounding box center [1253, 253] width 55 height 14
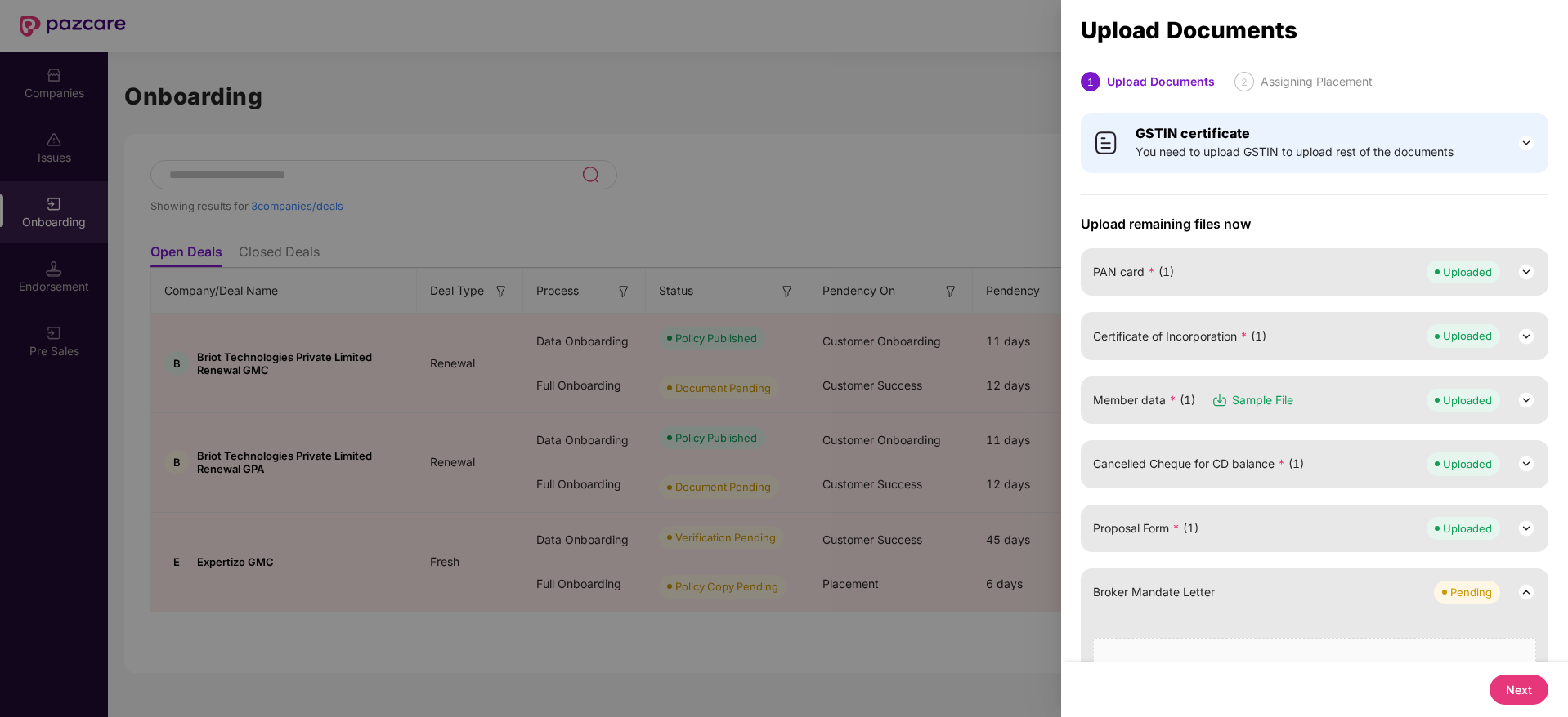
scroll to position [127, 0]
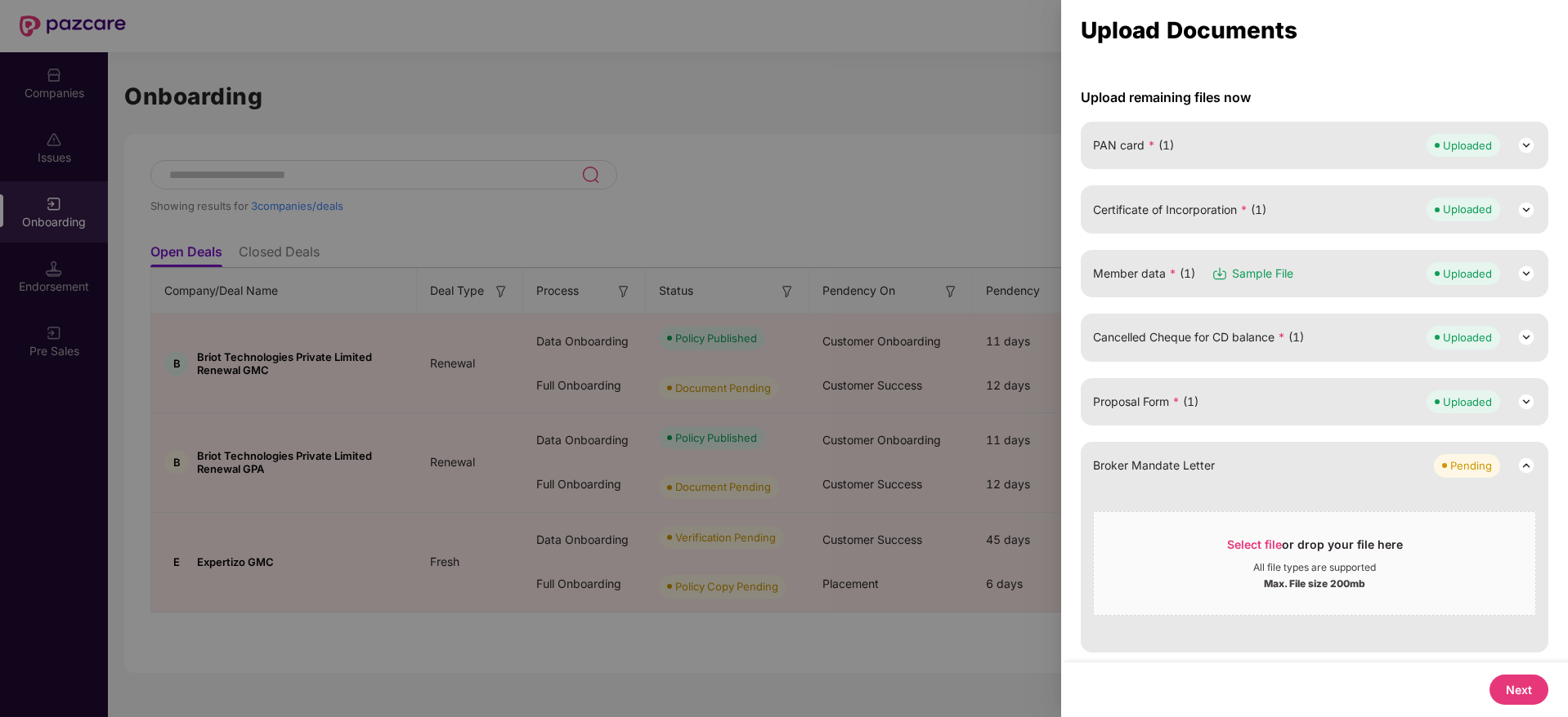
click at [1519, 698] on button "Next" at bounding box center [1518, 690] width 58 height 31
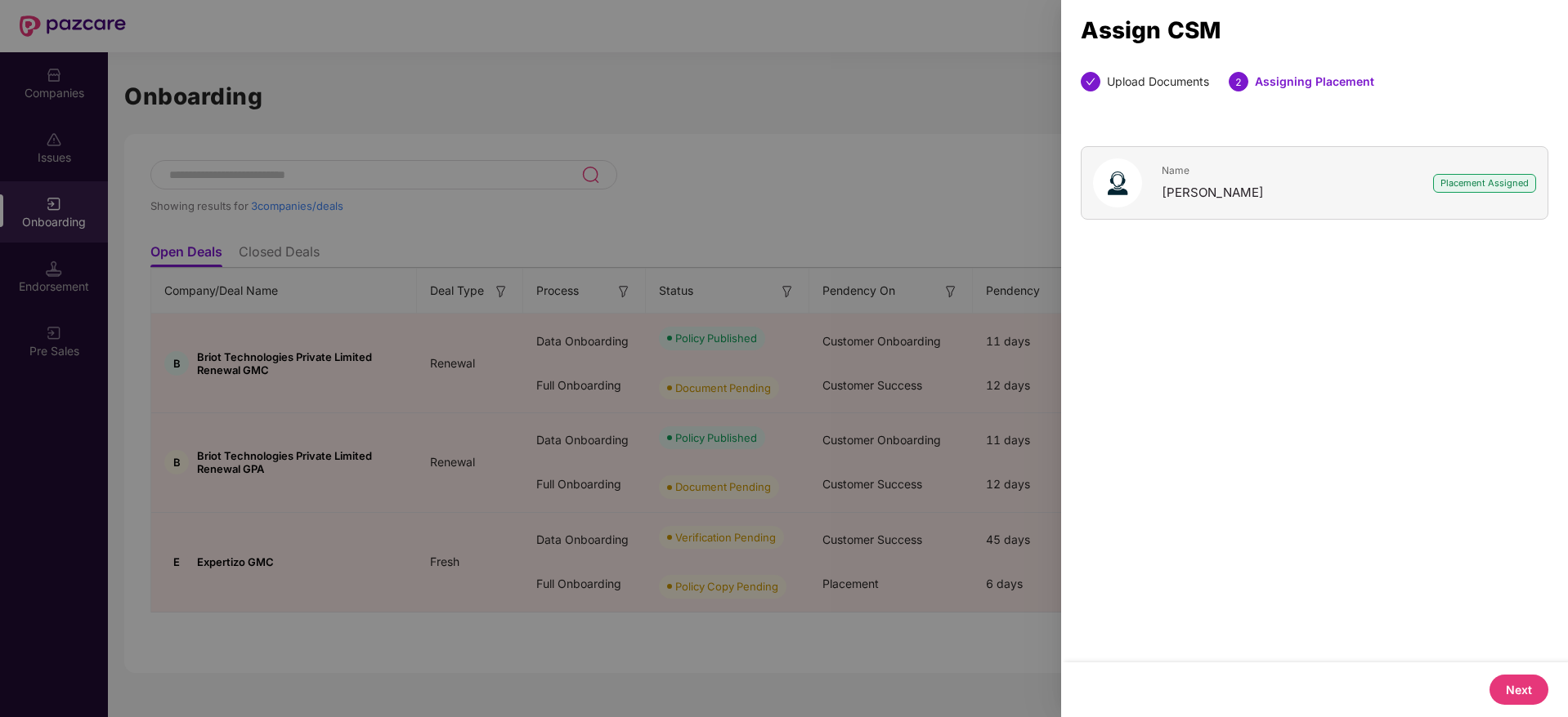
scroll to position [0, 0]
click at [1515, 690] on button "Next" at bounding box center [1518, 690] width 58 height 31
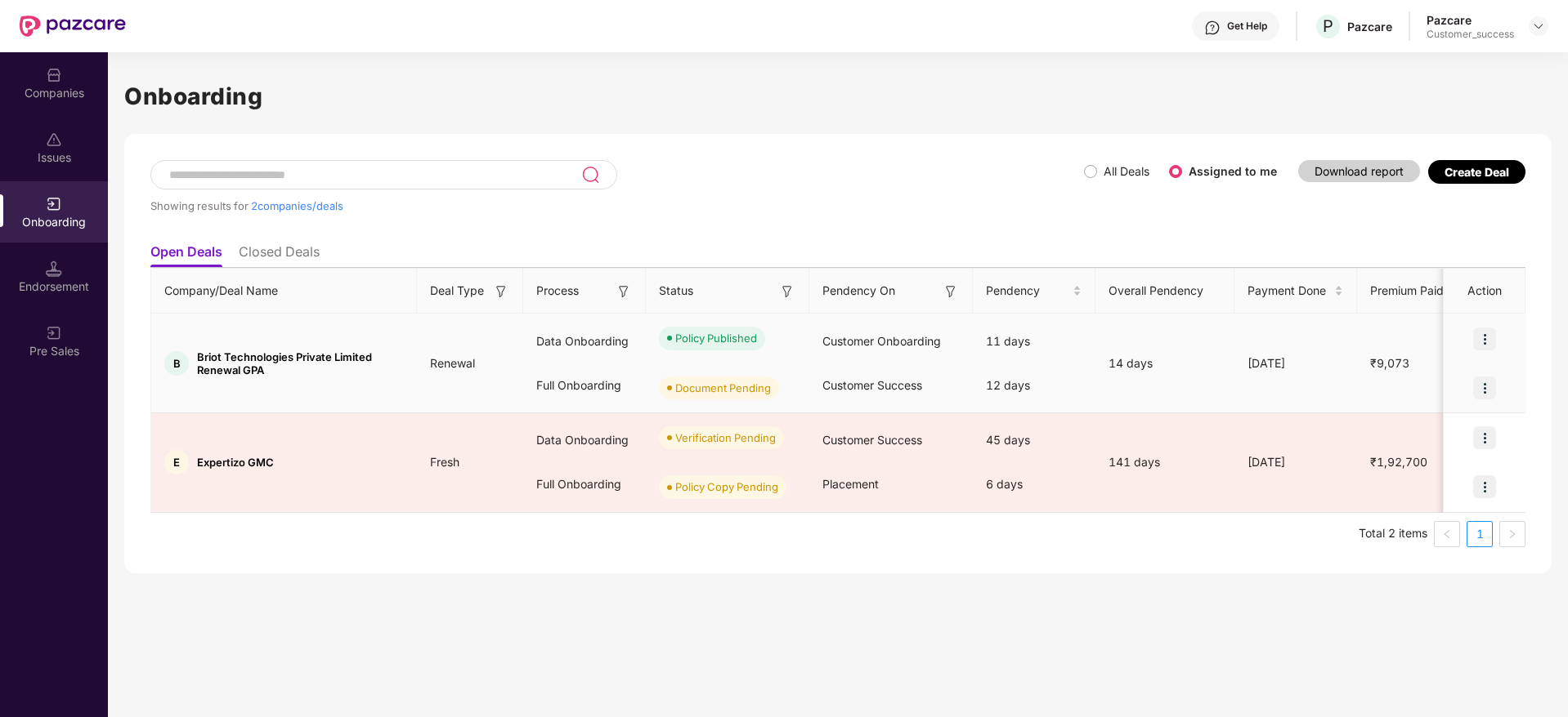
click at [1480, 345] on img at bounding box center [1484, 339] width 23 height 23
click at [1512, 398] on div at bounding box center [1484, 388] width 82 height 49
click at [1480, 384] on img at bounding box center [1484, 388] width 23 height 23
click at [1447, 428] on span "Upload Documents" at bounding box center [1408, 429] width 135 height 18
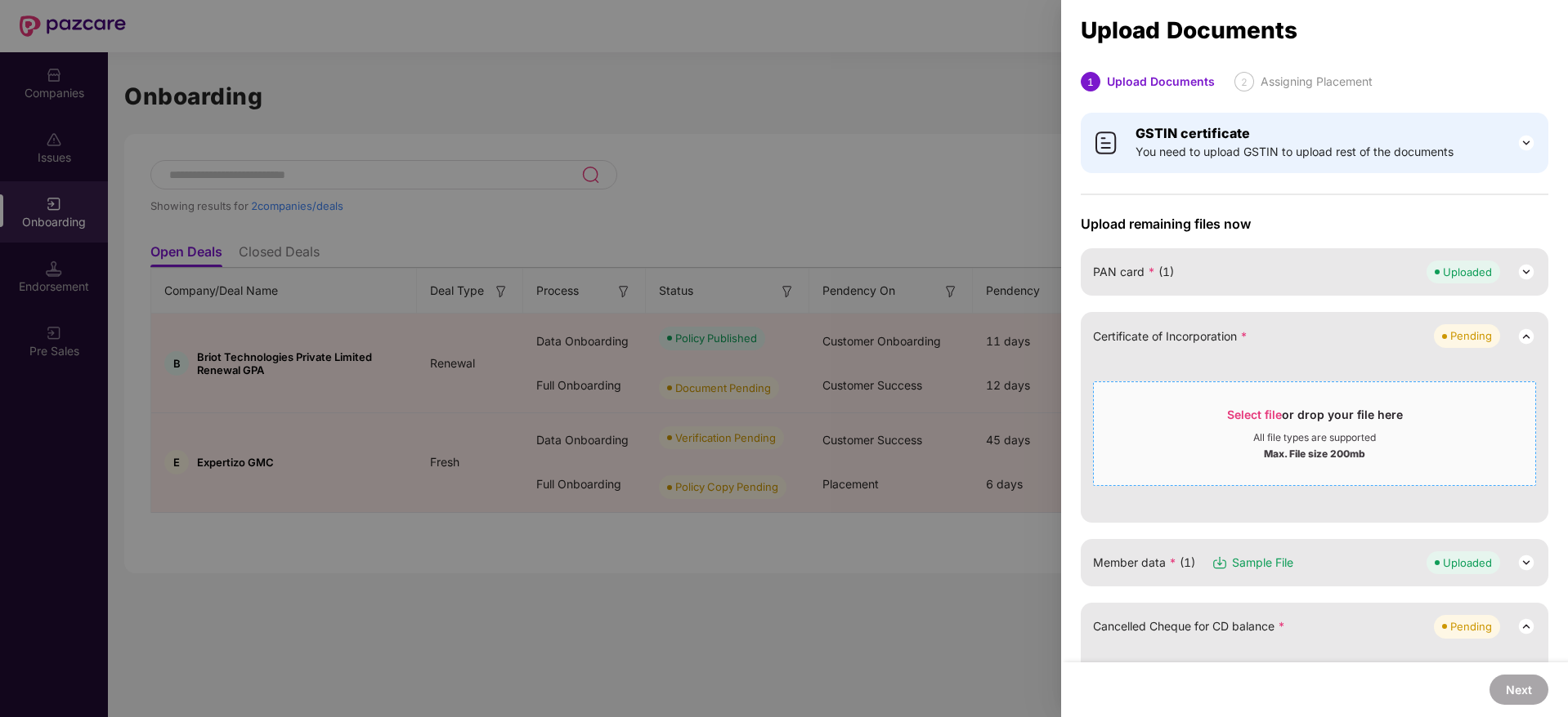
scroll to position [7, 0]
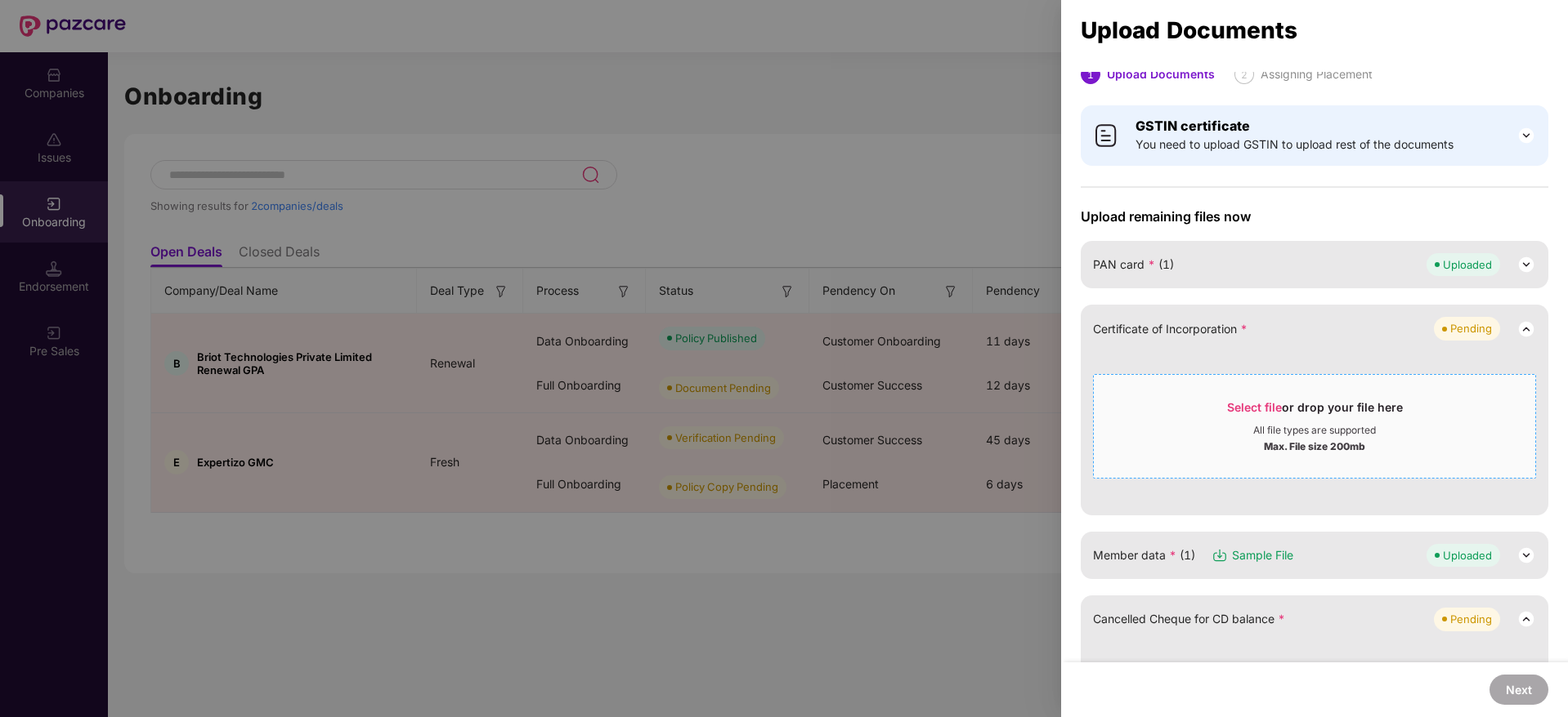
click at [1253, 415] on div "Select file or drop your file here" at bounding box center [1314, 412] width 175 height 24
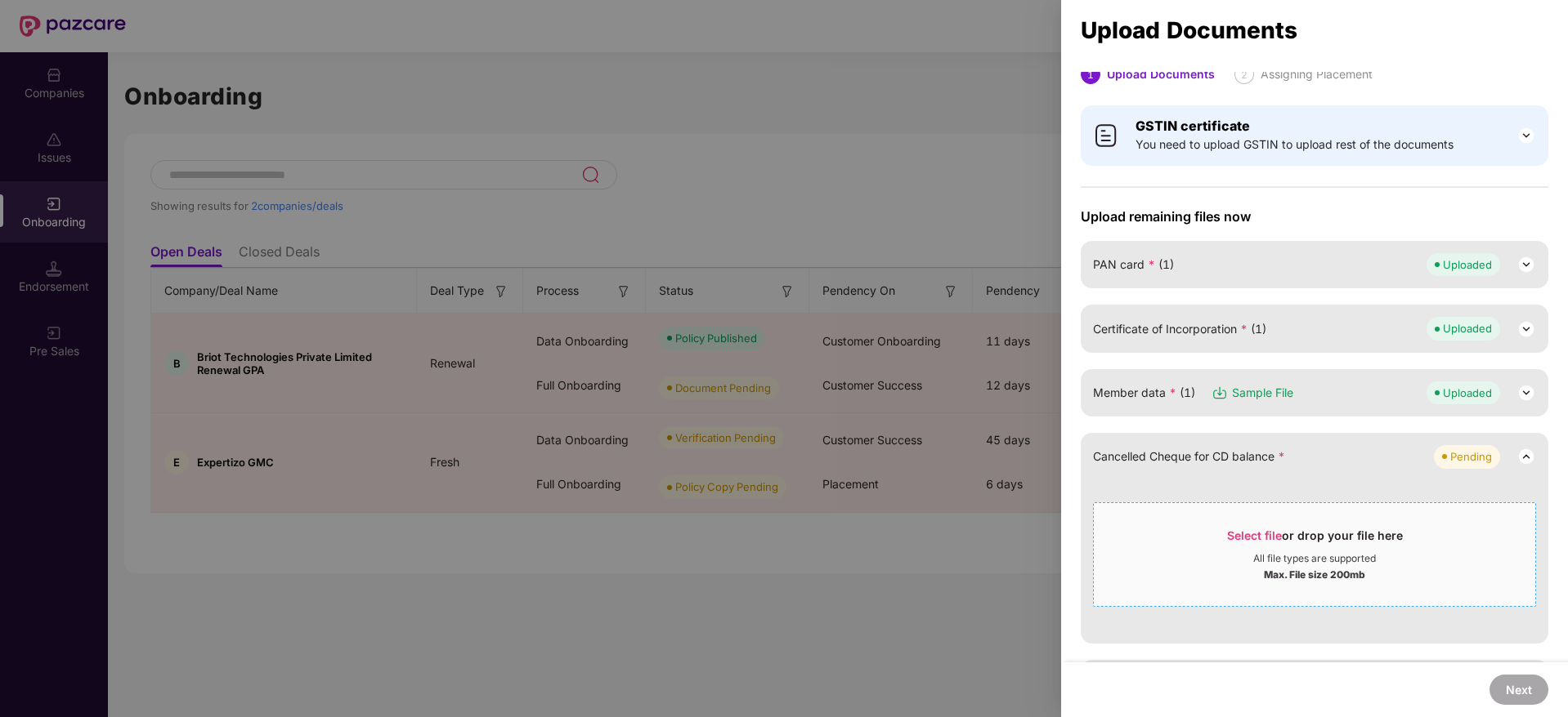
scroll to position [142, 0]
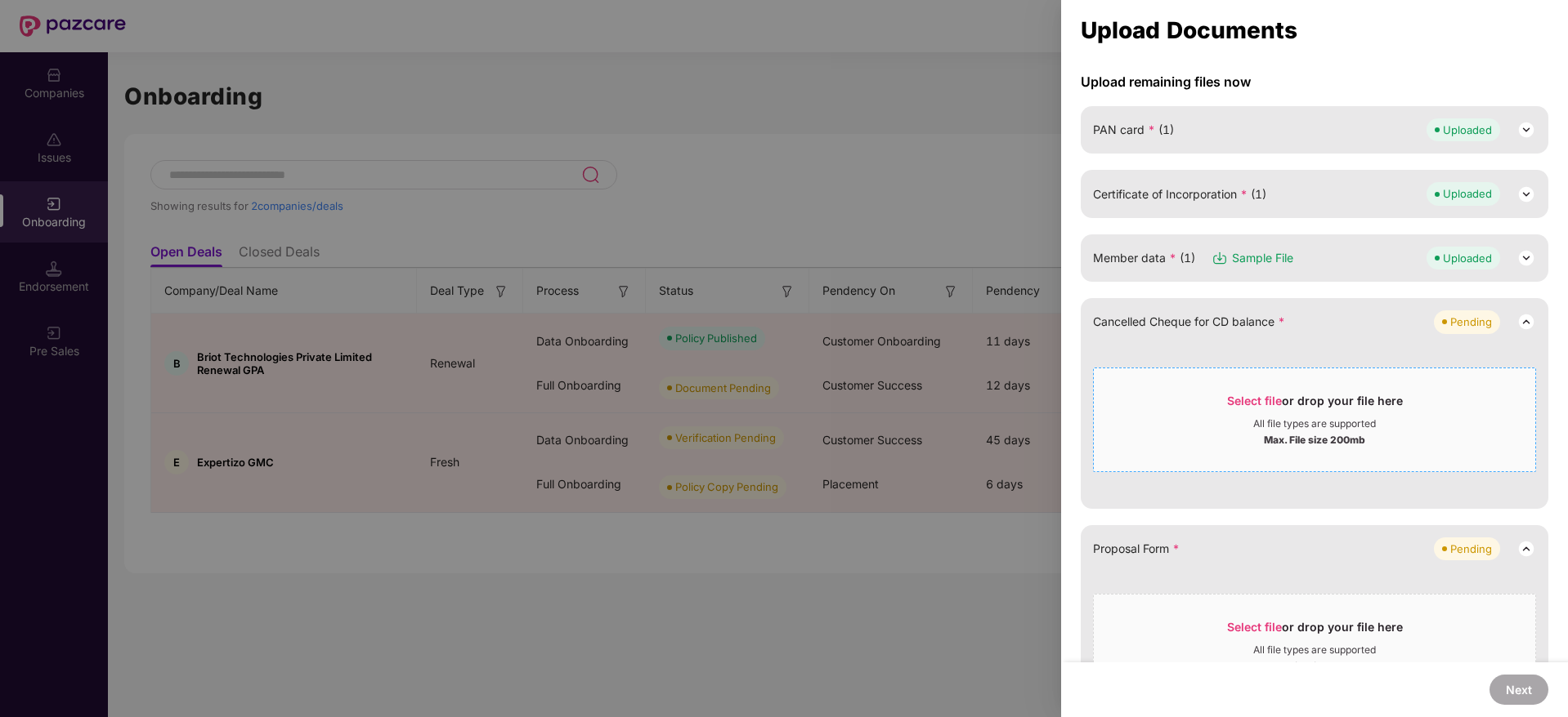
click at [1244, 409] on div "Select file or drop your file here" at bounding box center [1314, 405] width 175 height 24
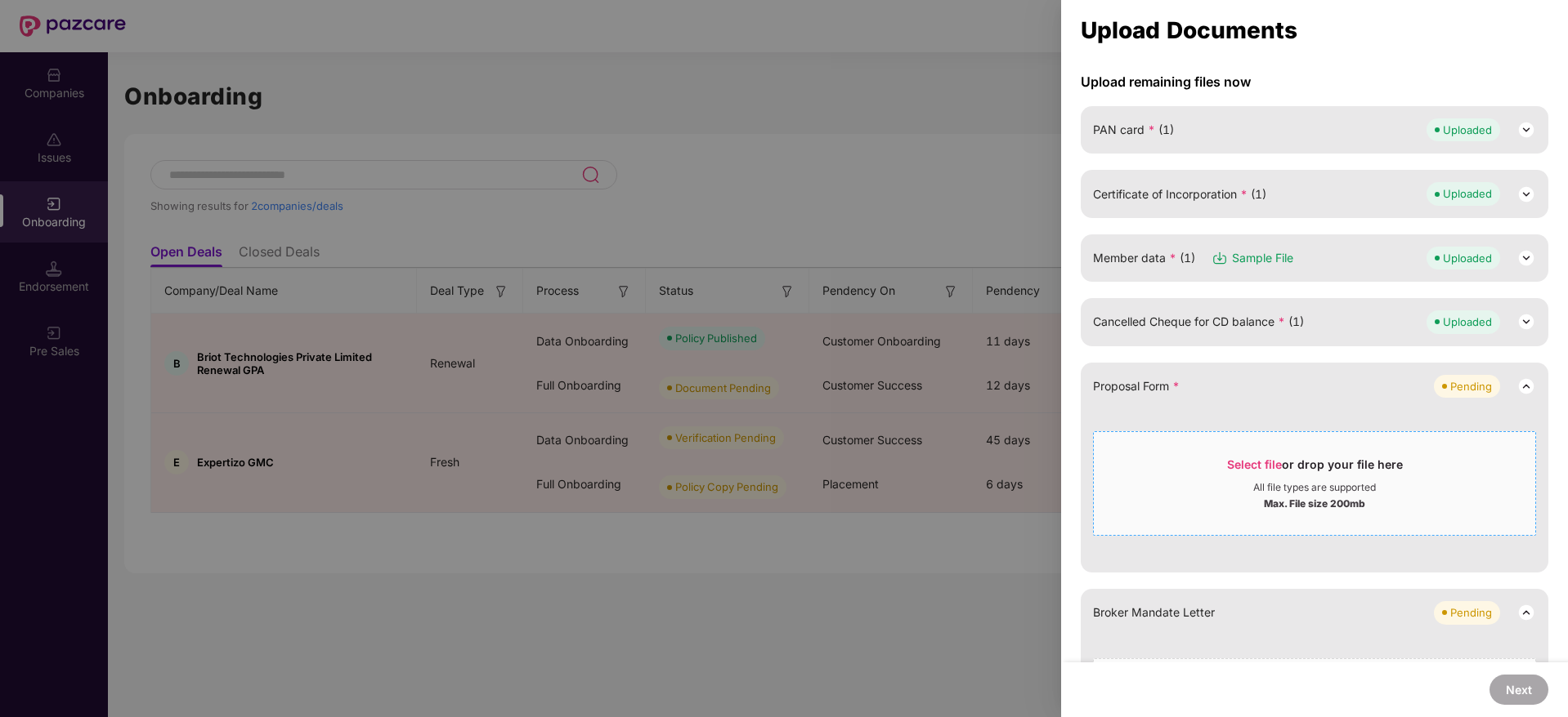
click at [1246, 463] on span "Select file" at bounding box center [1253, 464] width 55 height 14
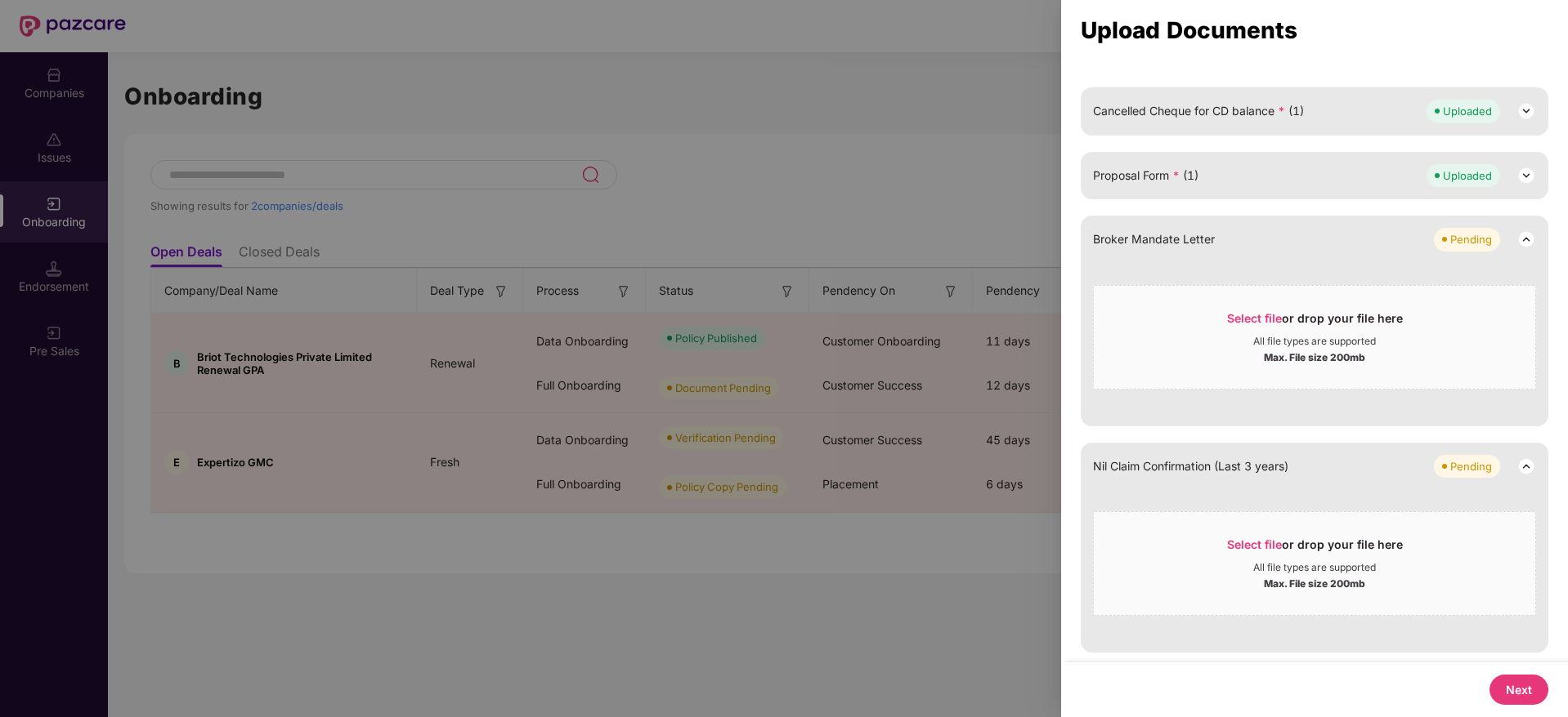
scroll to position [0, 0]
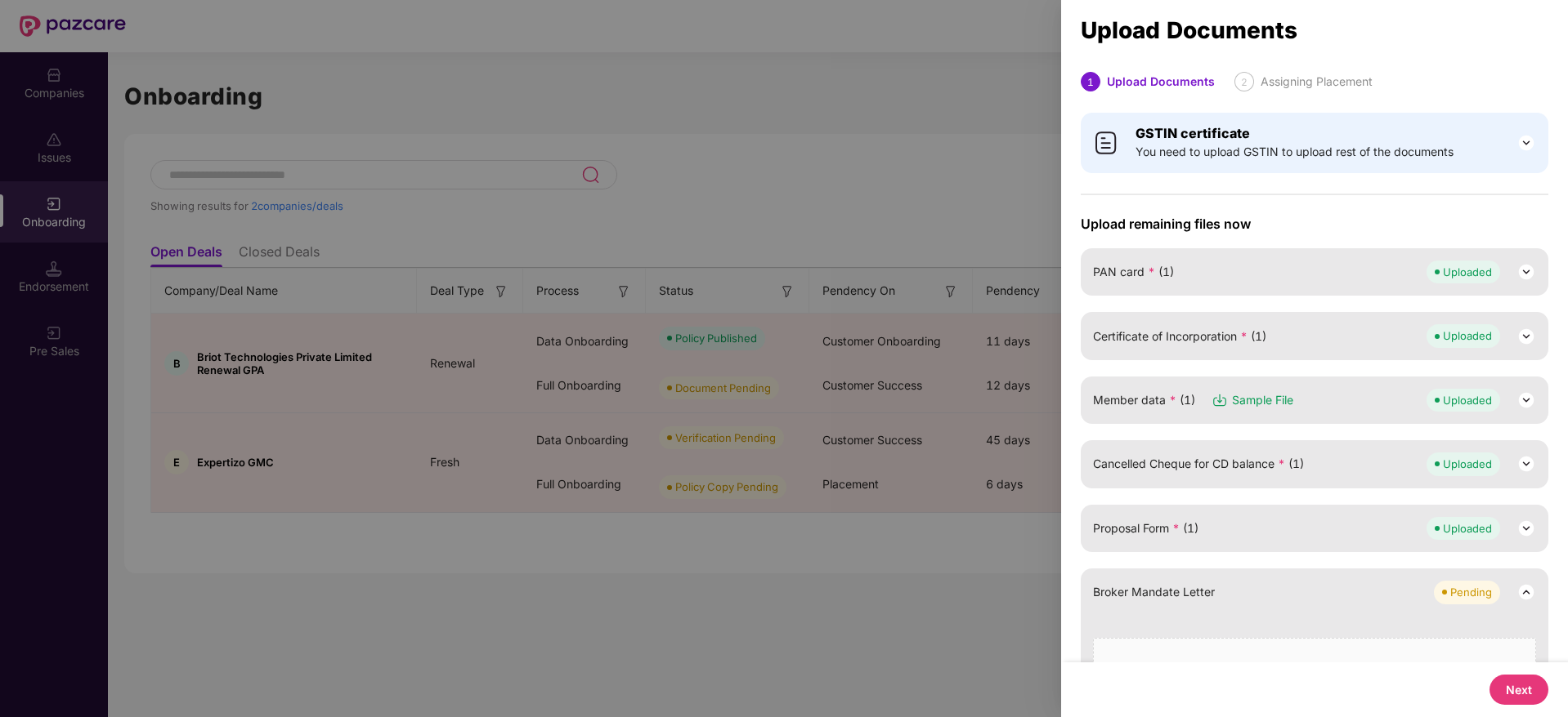
click at [1517, 697] on button "Next" at bounding box center [1518, 690] width 58 height 31
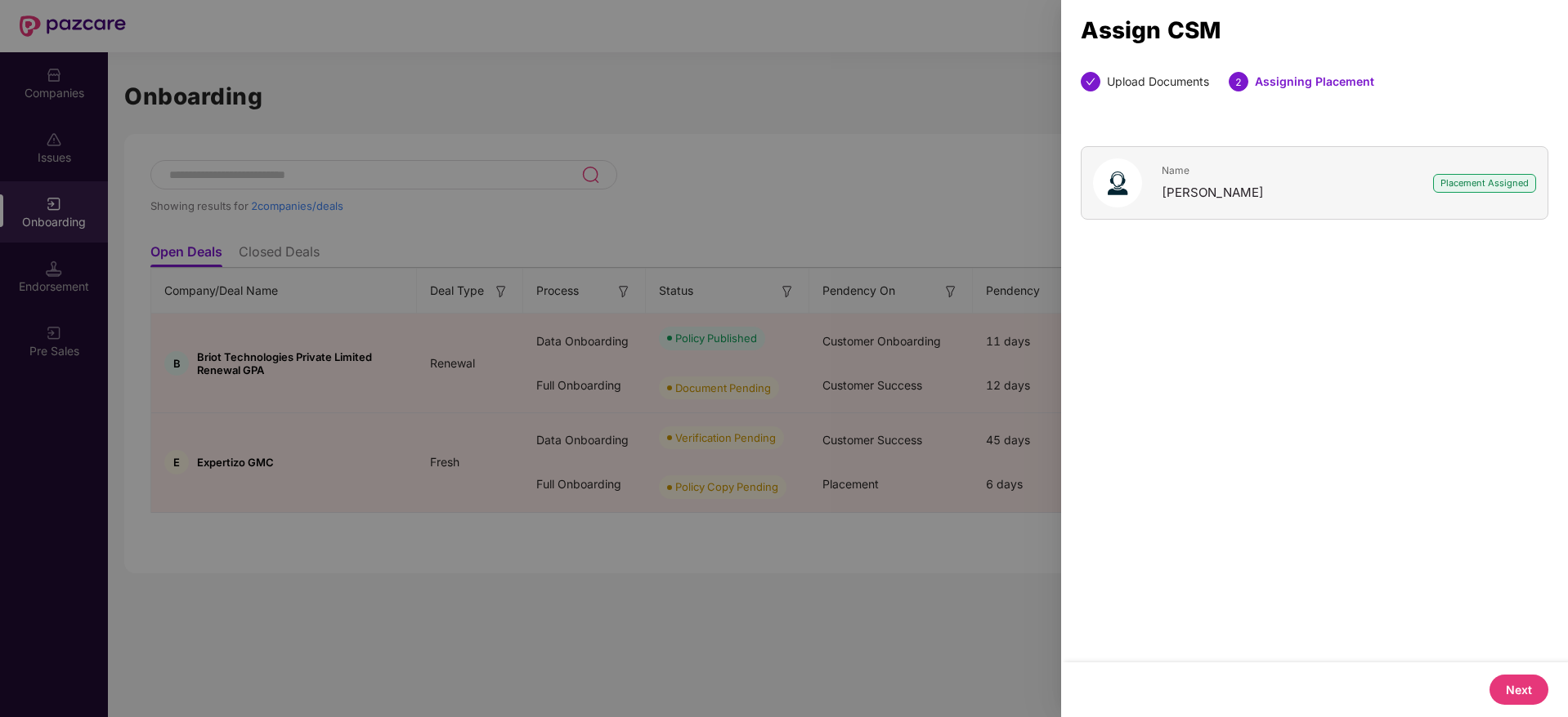
click at [1521, 678] on button "Next" at bounding box center [1518, 690] width 58 height 31
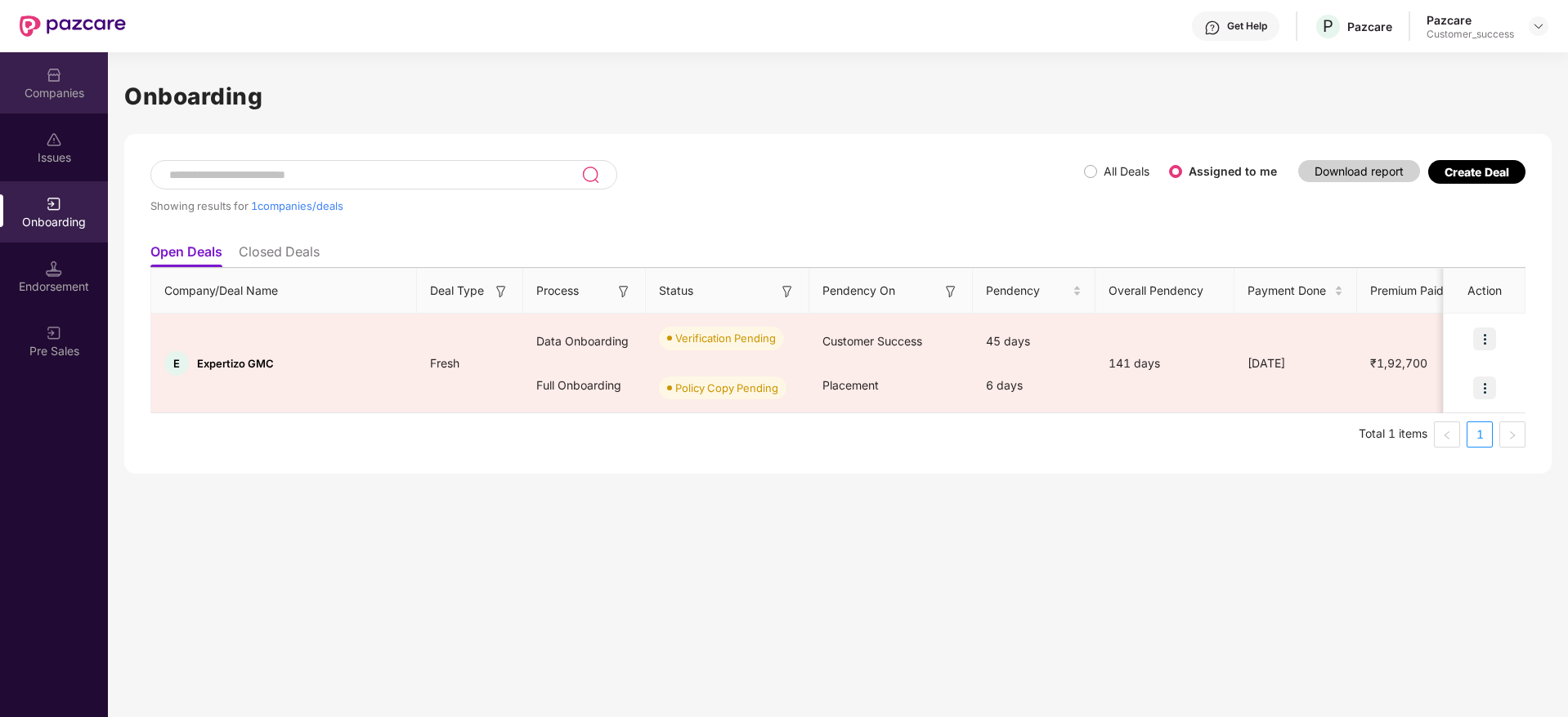
click at [56, 63] on div "Companies" at bounding box center [54, 83] width 108 height 61
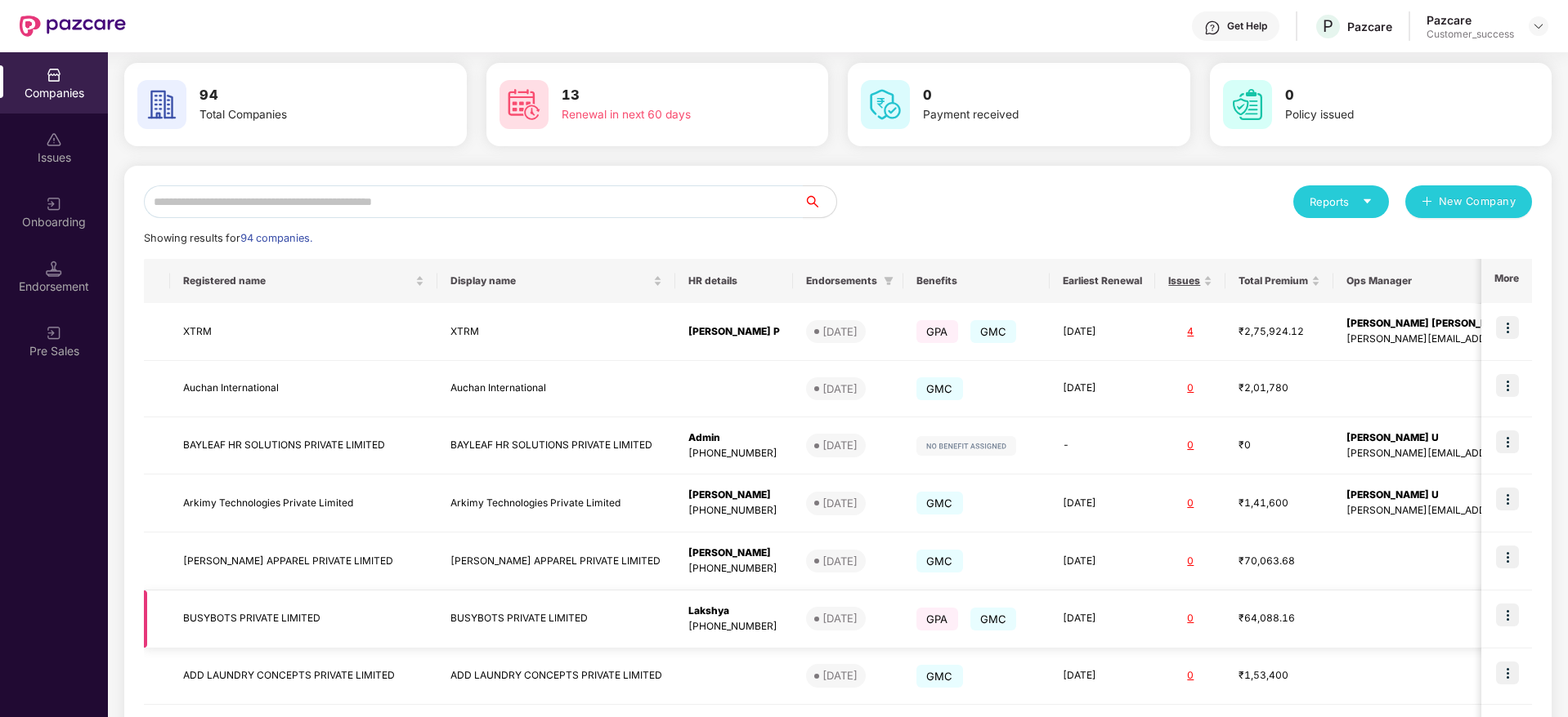
scroll to position [64, 0]
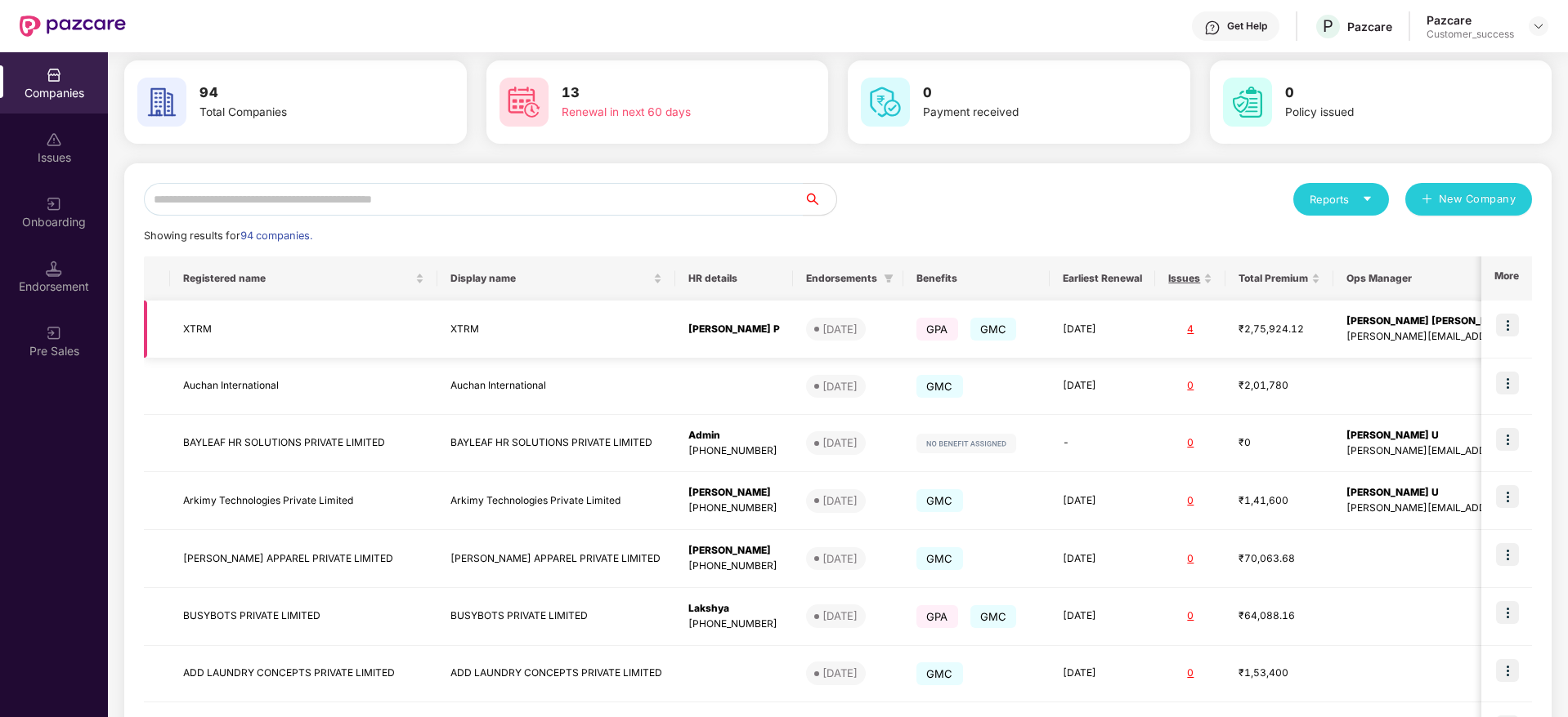
click at [1498, 326] on img at bounding box center [1507, 325] width 23 height 23
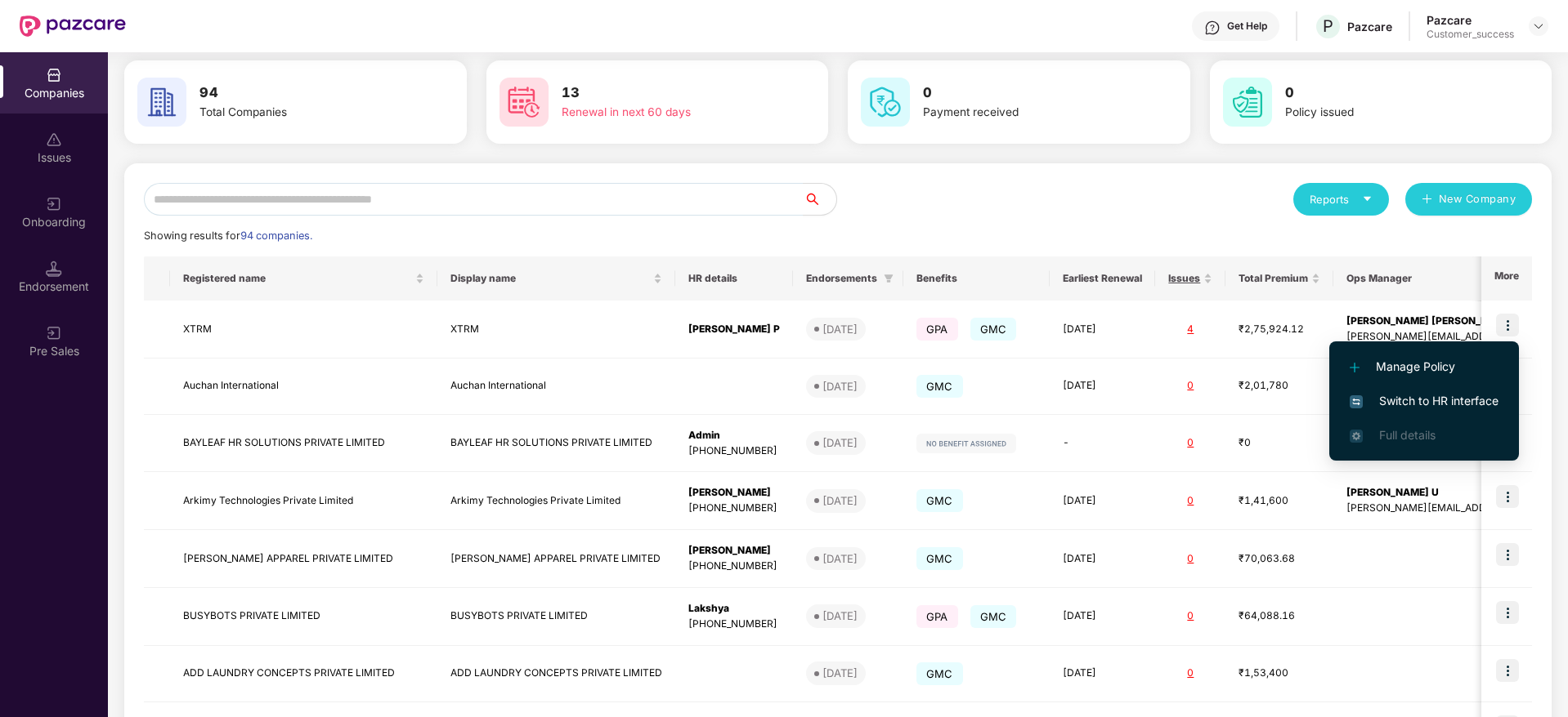
click at [1408, 394] on span "Switch to HR interface" at bounding box center [1423, 401] width 148 height 18
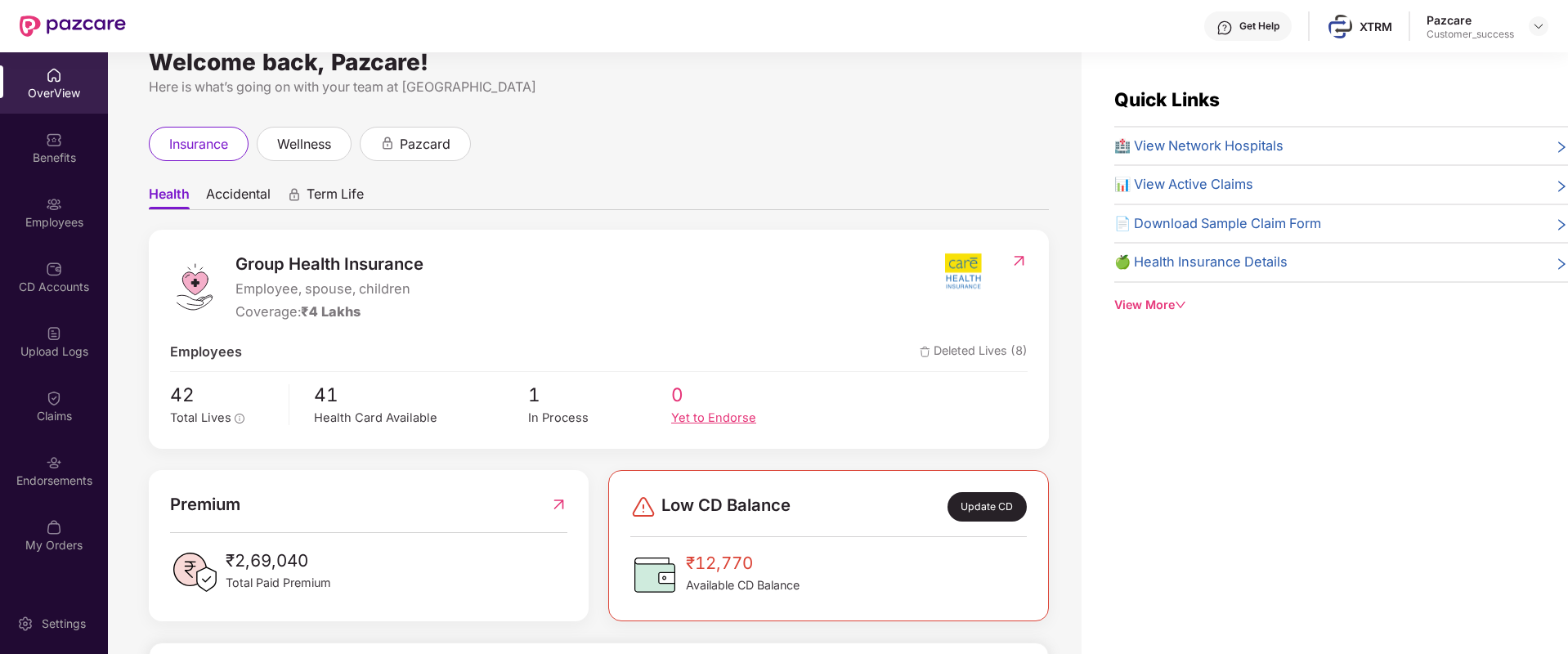
scroll to position [29, 0]
click at [1260, 24] on div "Get Help" at bounding box center [1259, 26] width 40 height 13
click at [1413, 344] on div "Quick Links 🏥 View Network Hospitals 📊 View Active Claims 📄 Download Sample Cla…" at bounding box center [1325, 378] width 486 height 654
click at [303, 150] on span "wellness" at bounding box center [304, 145] width 54 height 20
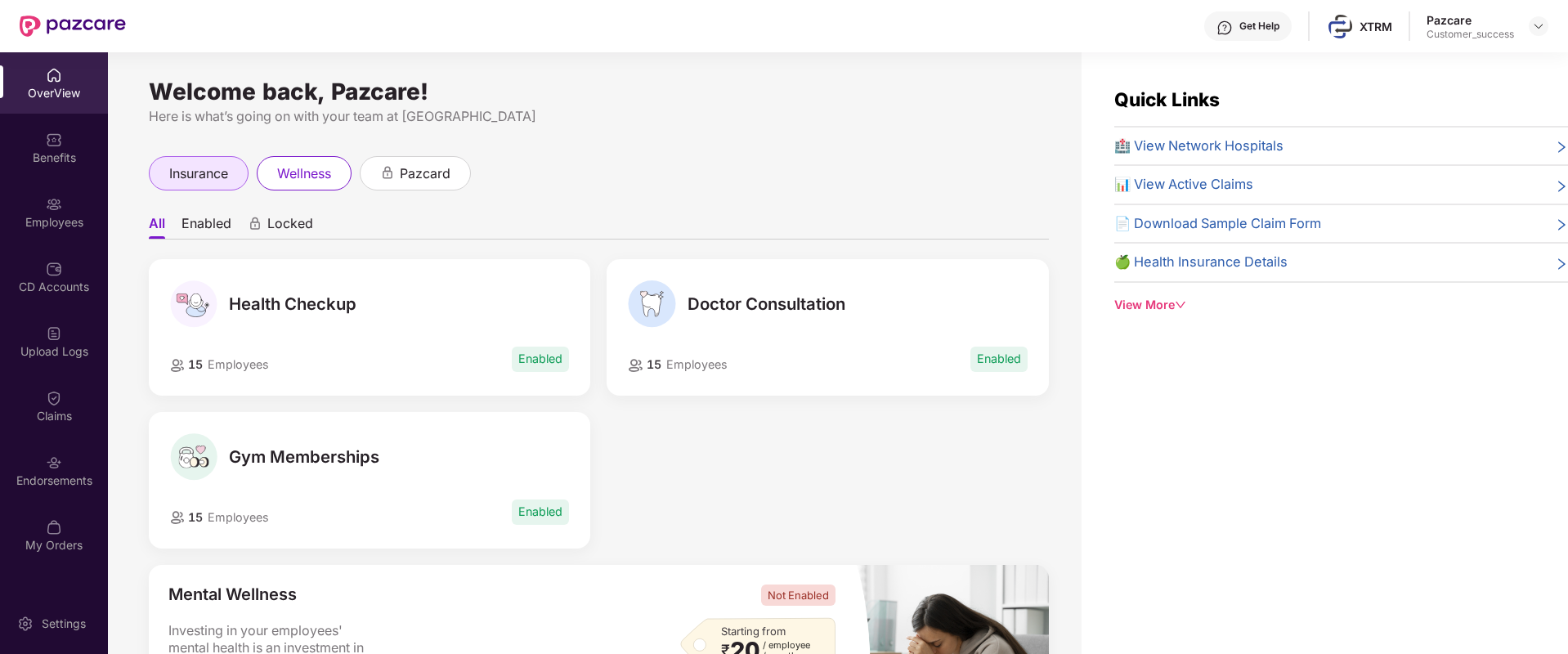
click at [207, 186] on div "insurance" at bounding box center [198, 173] width 99 height 34
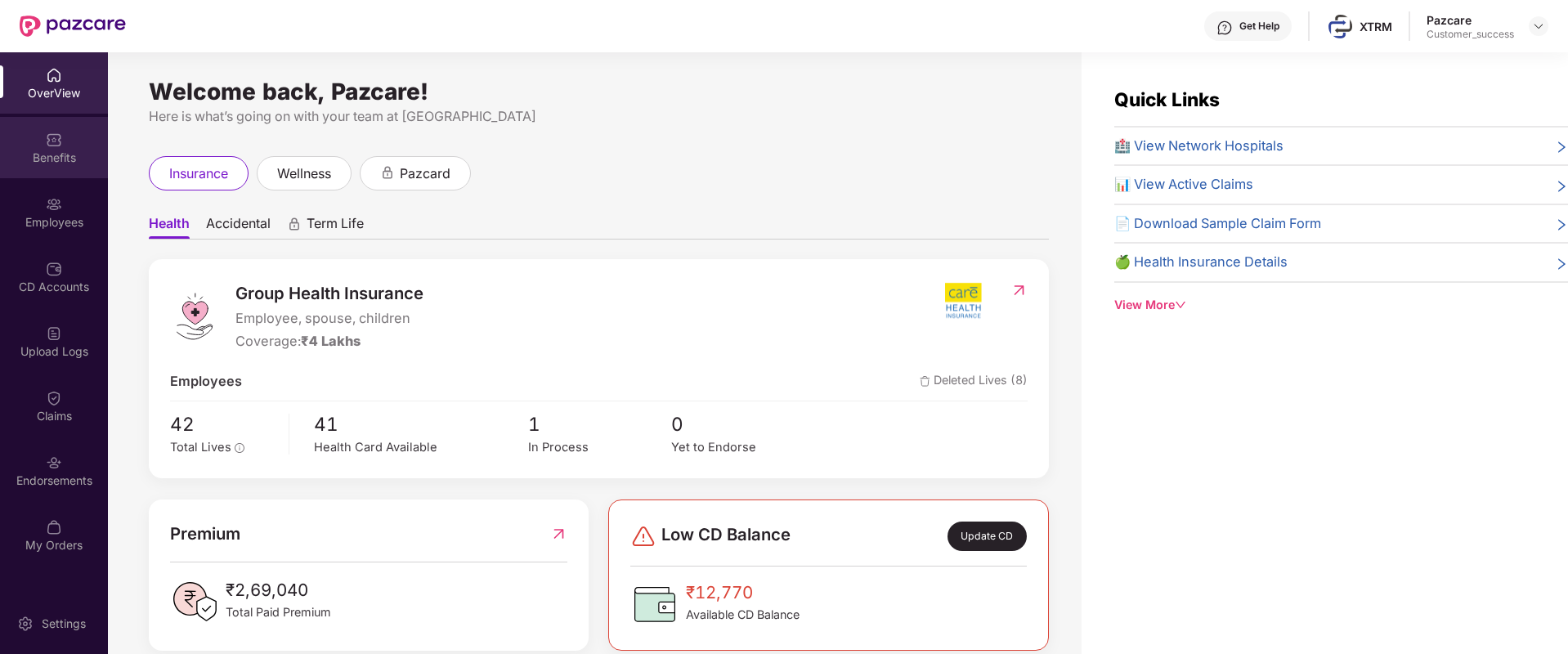
click at [59, 147] on img at bounding box center [54, 140] width 17 height 17
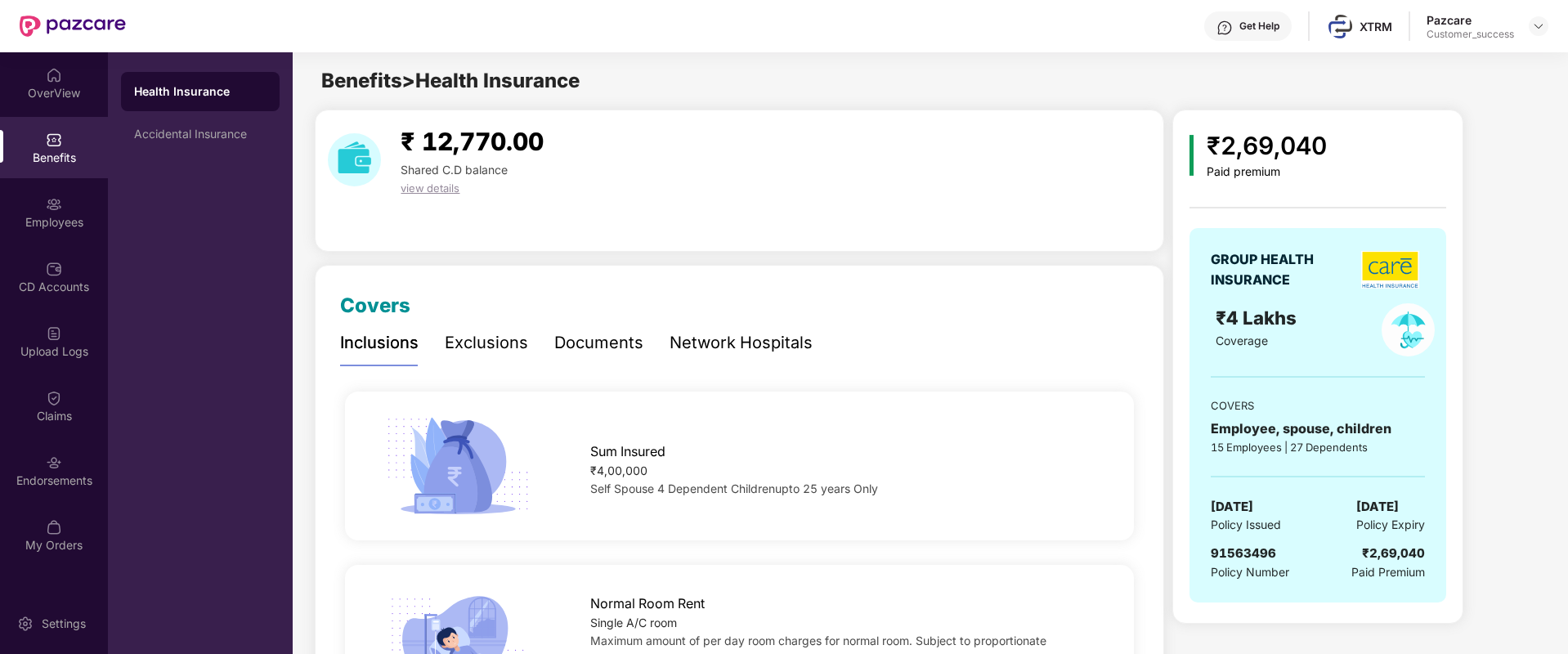
click at [505, 352] on div "Exclusions" at bounding box center [486, 342] width 84 height 25
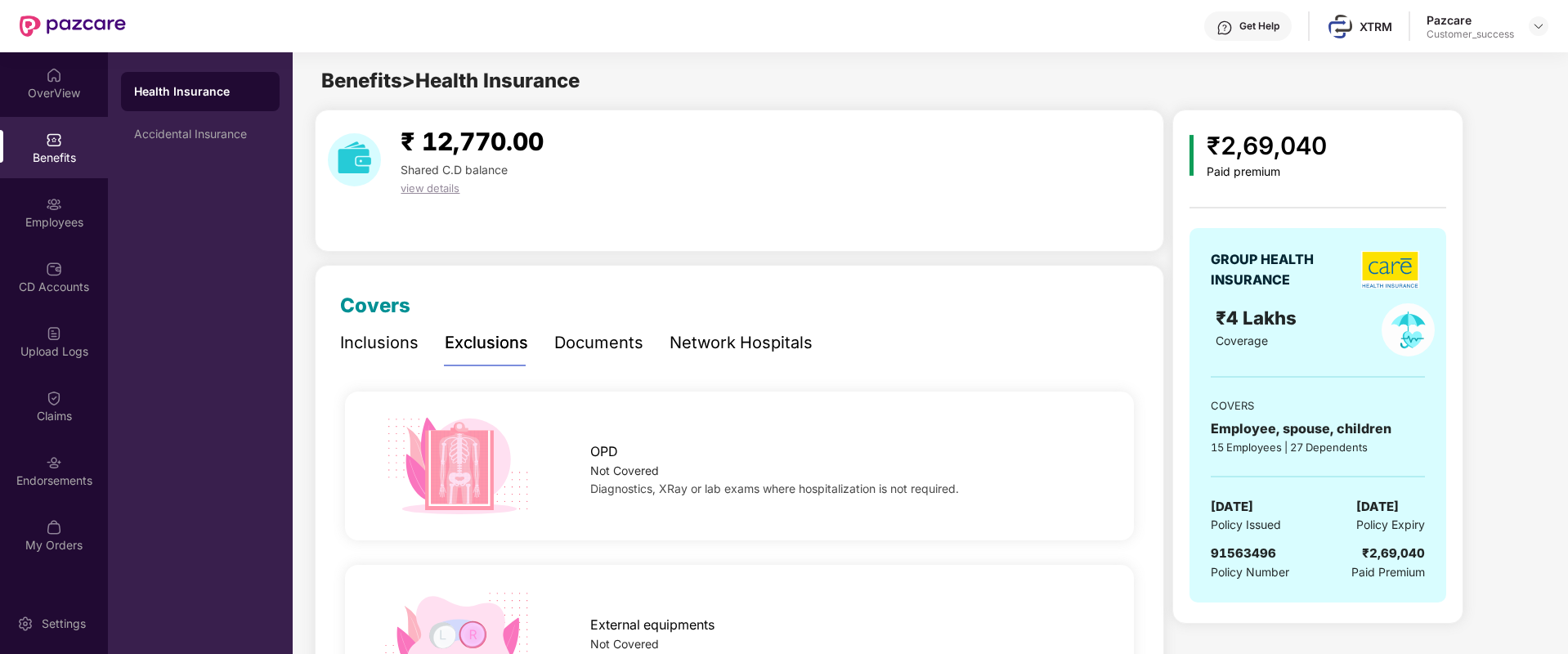
scroll to position [2, 0]
click at [603, 353] on div "Documents" at bounding box center [598, 340] width 89 height 25
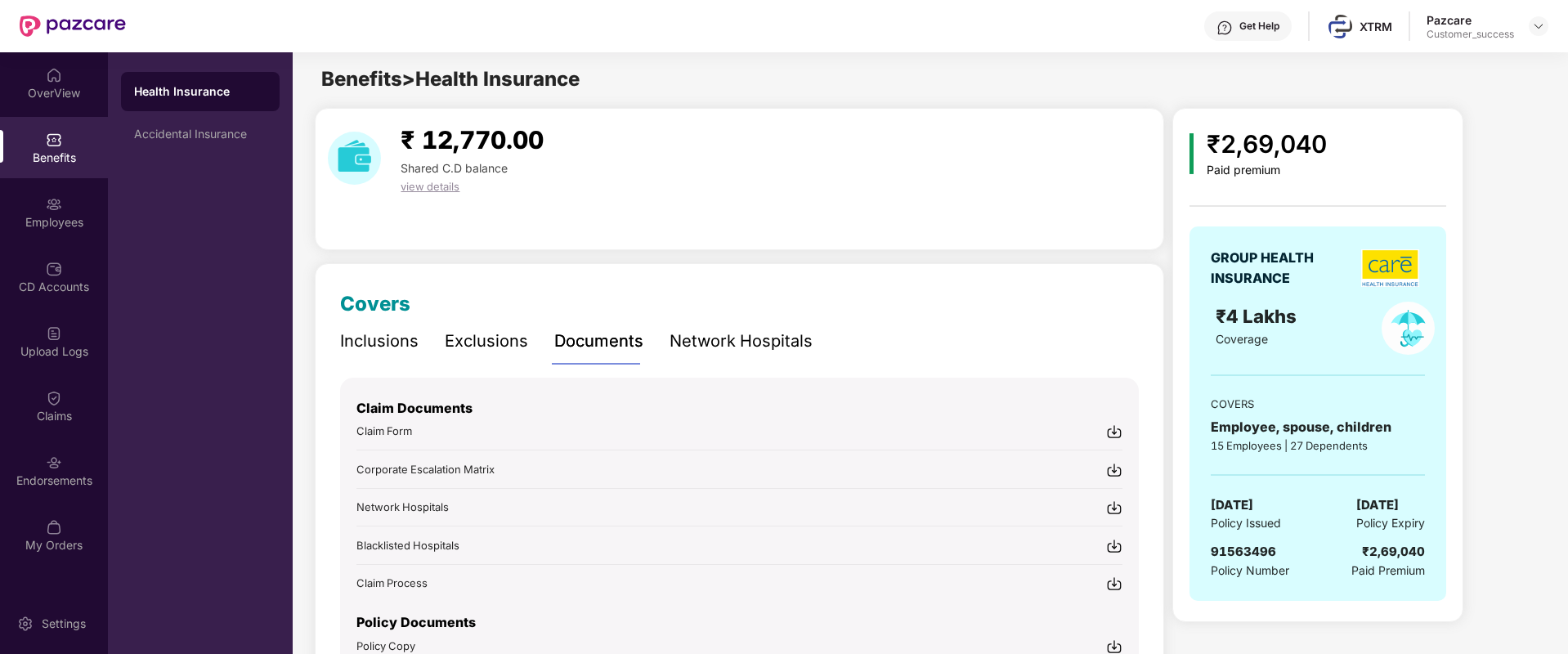
scroll to position [111, 0]
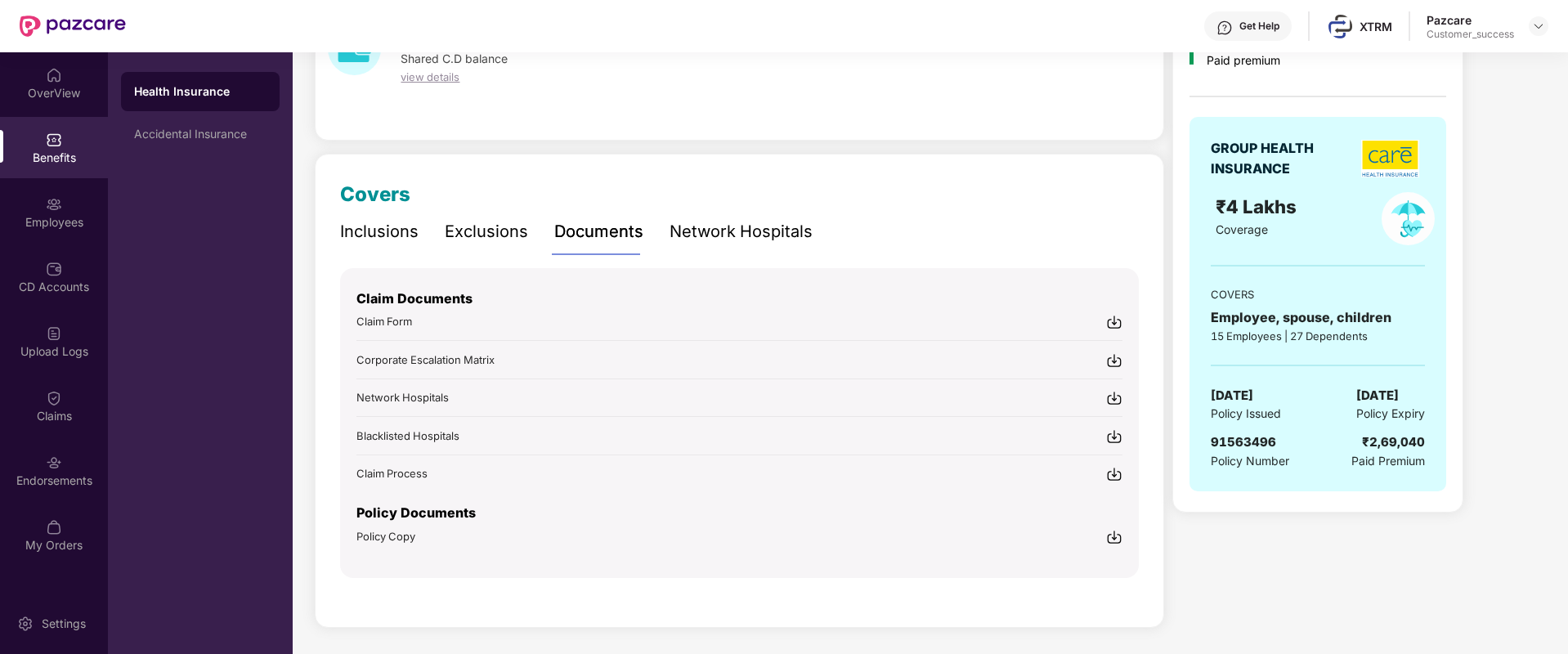
click at [771, 237] on div "Network Hospitals" at bounding box center [741, 231] width 143 height 25
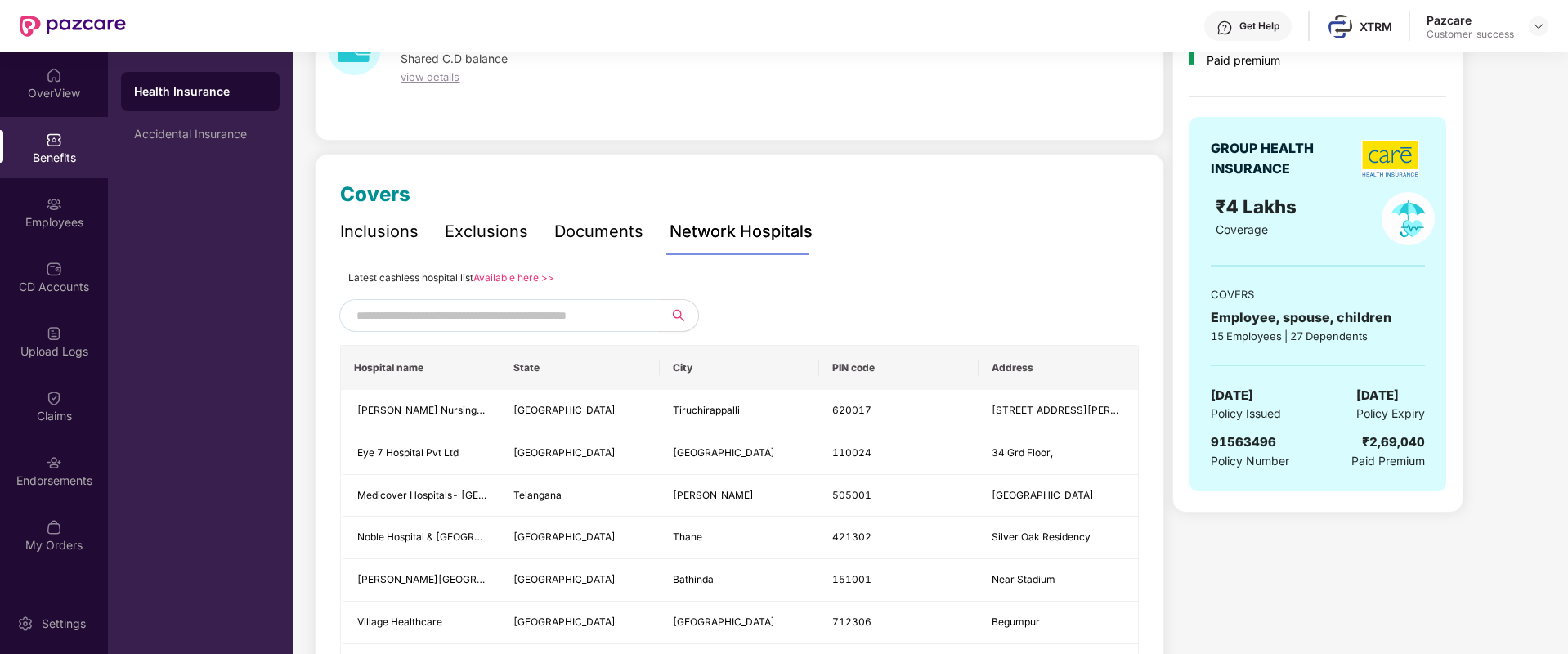
click at [377, 242] on div "Inclusions" at bounding box center [379, 231] width 79 height 25
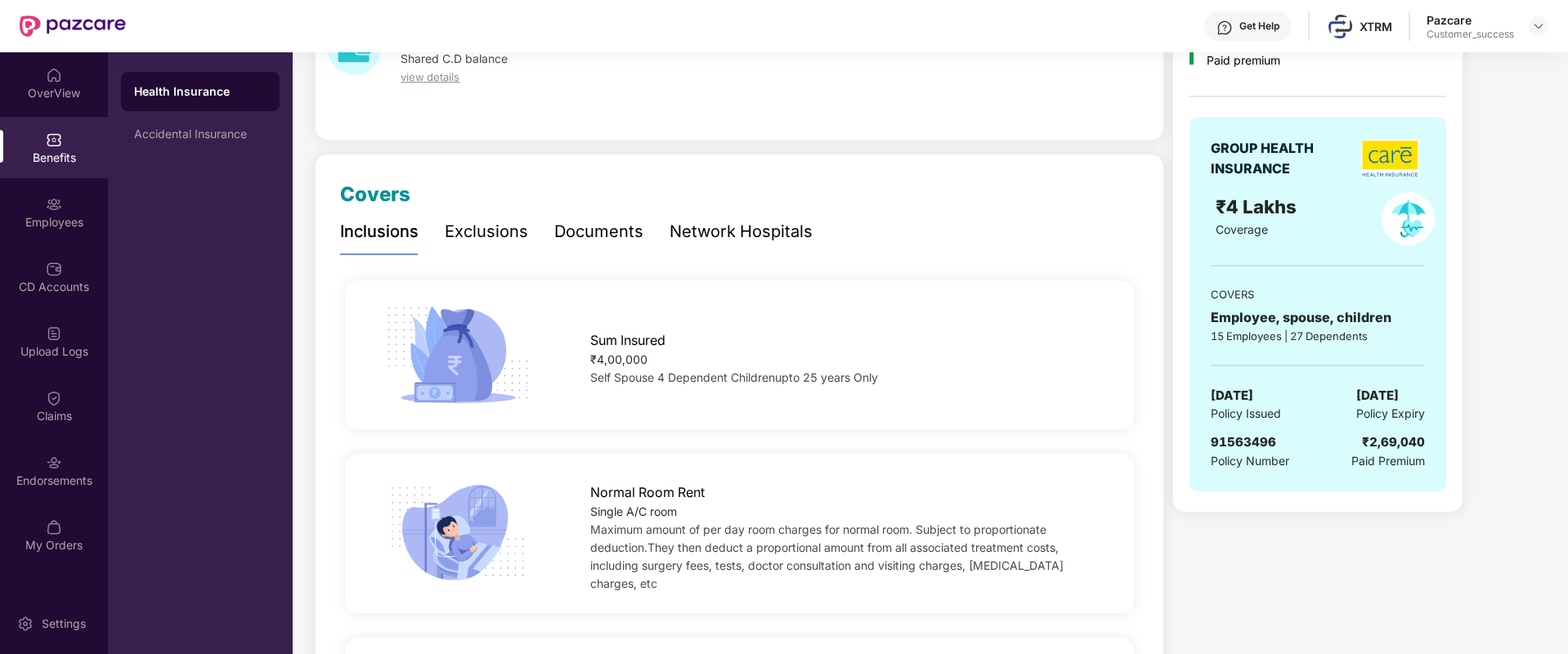
click at [495, 231] on div "Exclusions" at bounding box center [486, 231] width 84 height 25
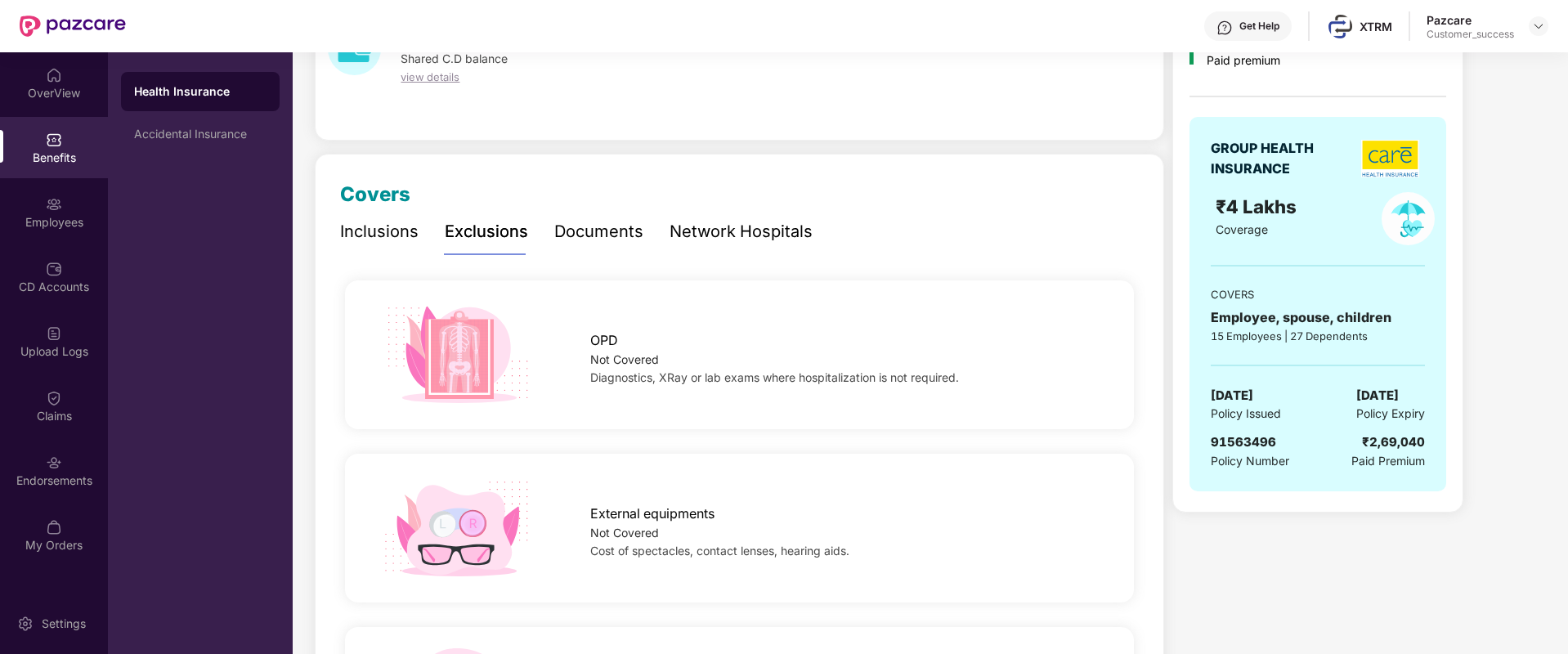
click at [571, 237] on div "Documents" at bounding box center [598, 231] width 89 height 25
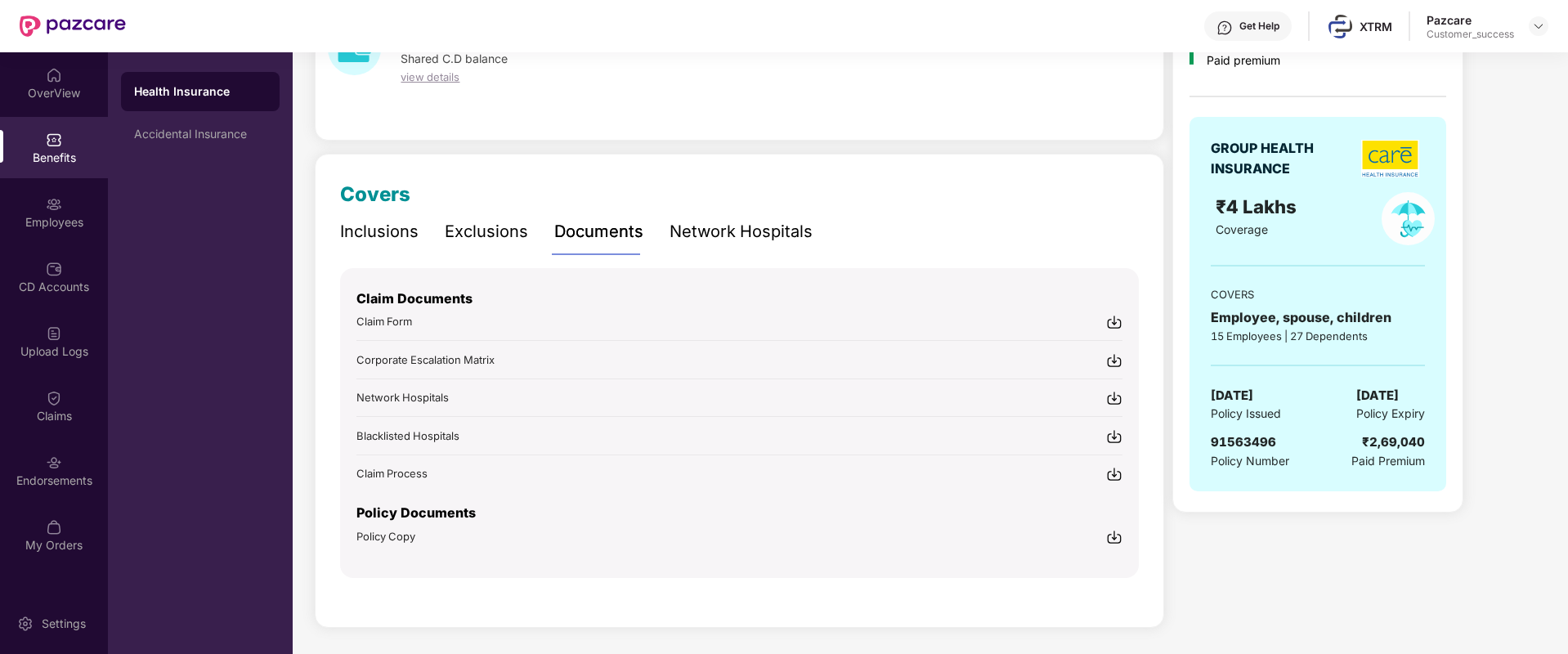
click at [788, 230] on div "Network Hospitals" at bounding box center [741, 231] width 143 height 25
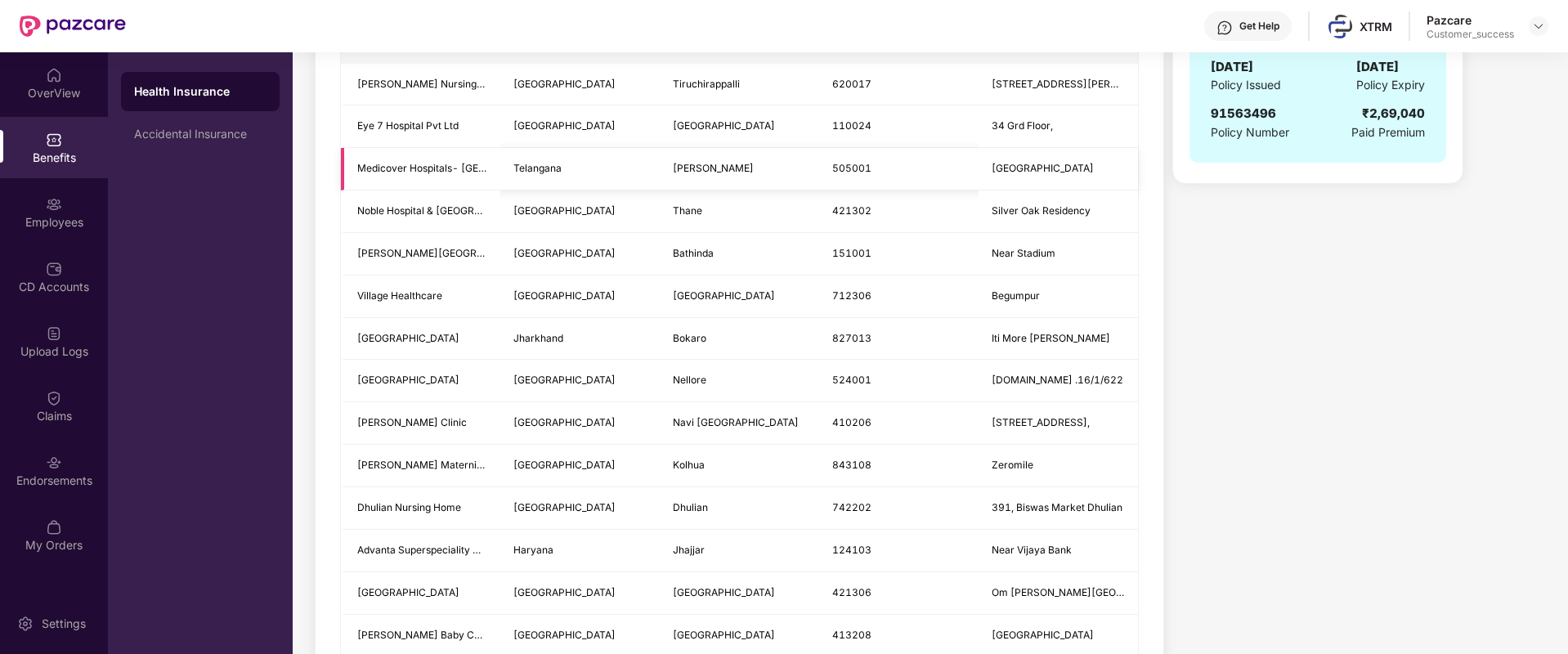
scroll to position [0, 0]
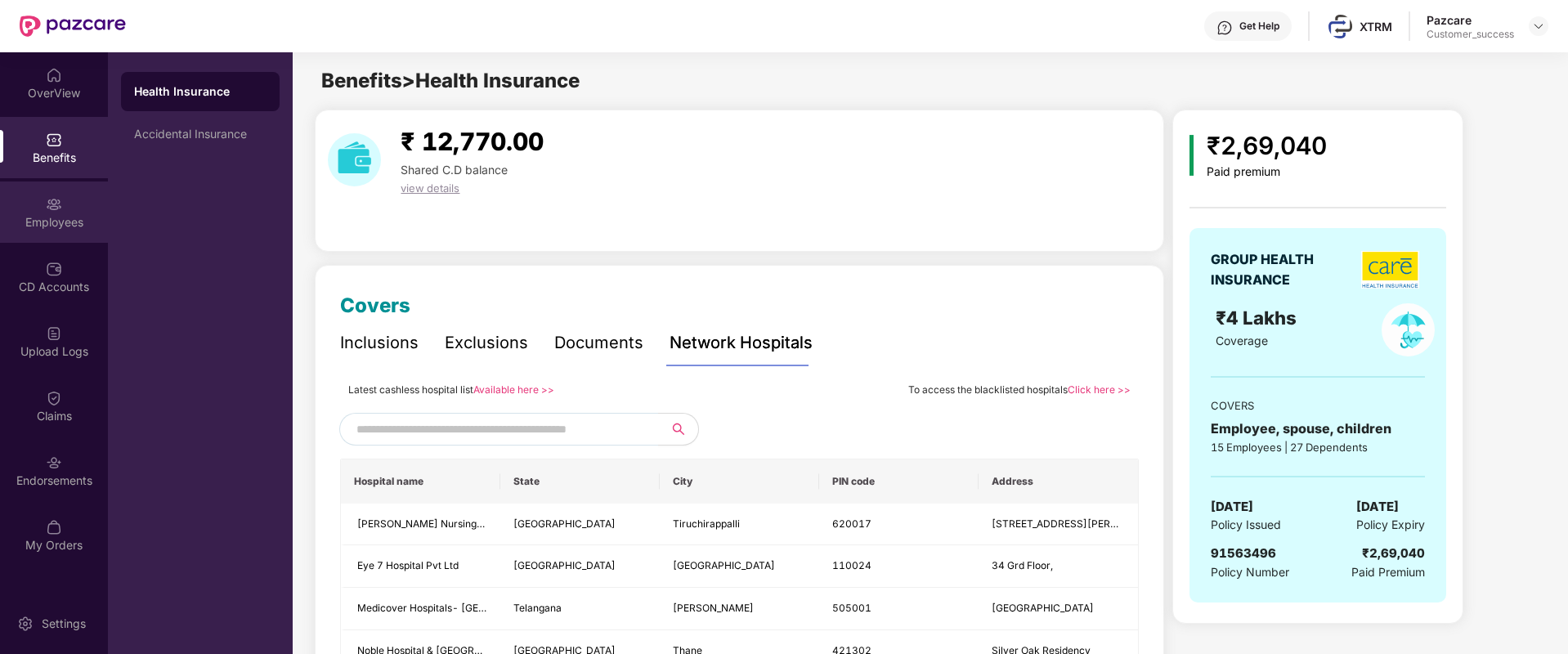
click at [61, 224] on div "Employees" at bounding box center [54, 223] width 108 height 17
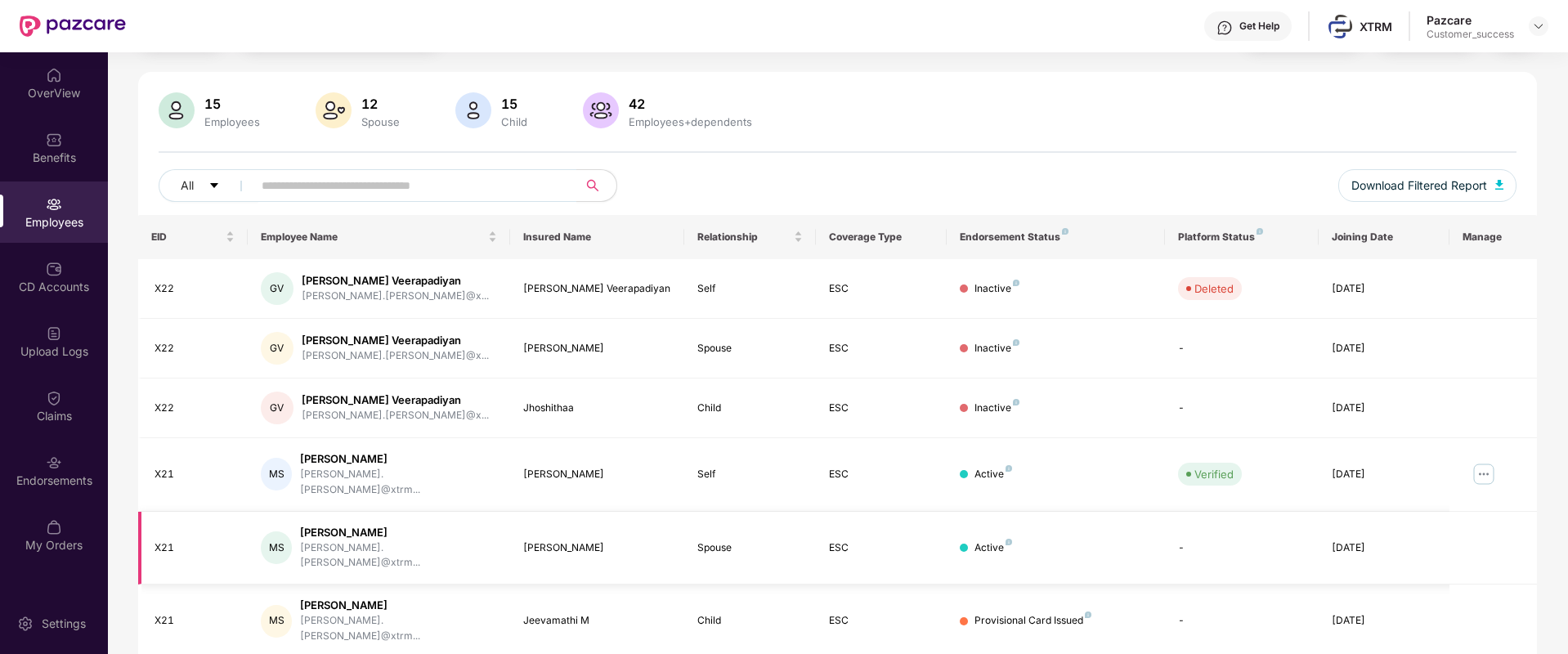
scroll to position [95, 0]
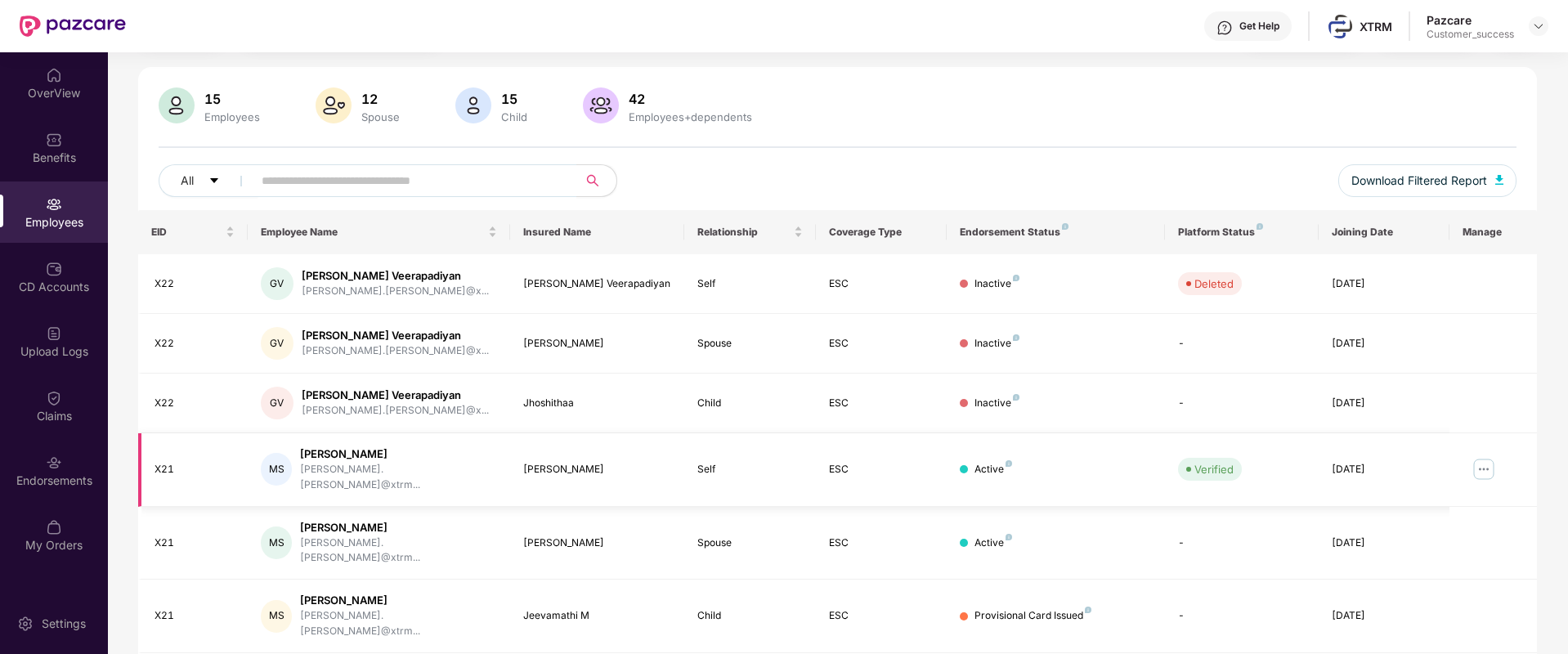
click at [1483, 464] on img at bounding box center [1484, 469] width 26 height 26
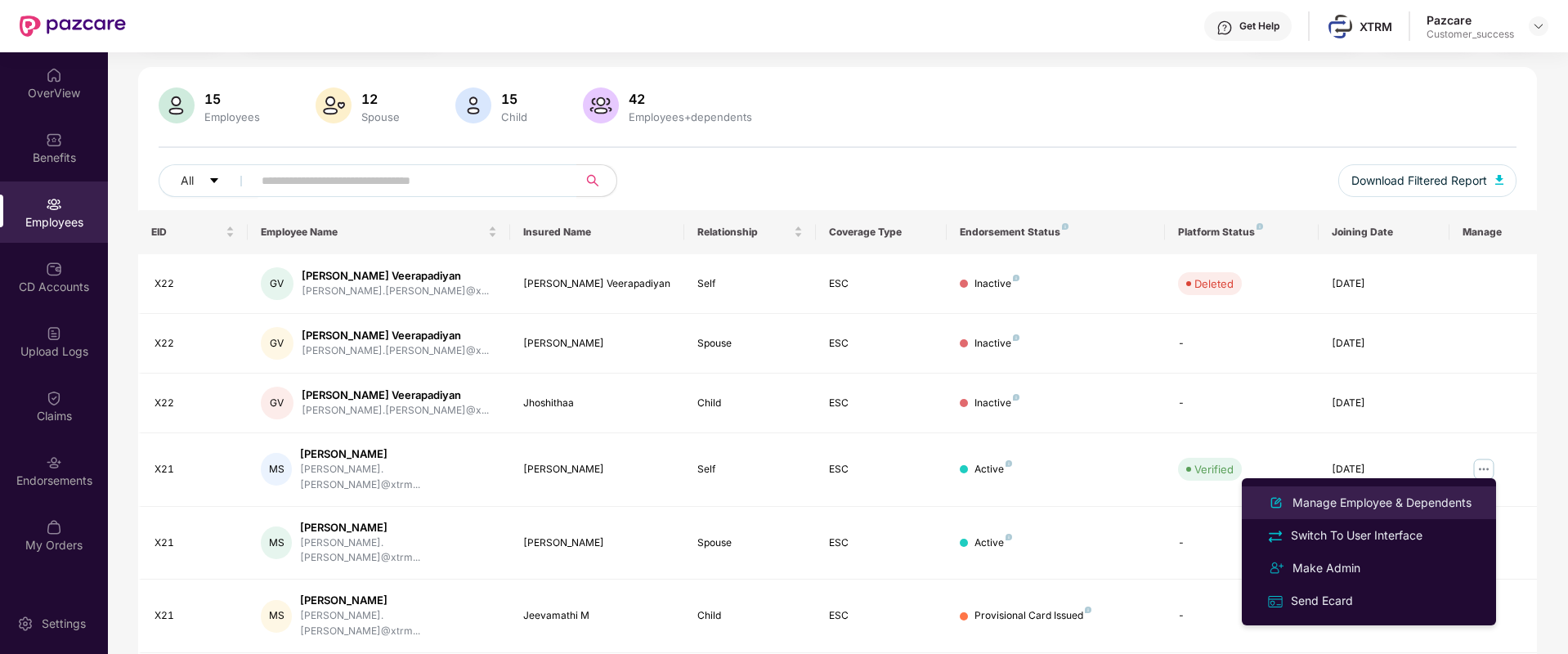
click at [1442, 494] on div "Manage Employee & Dependents" at bounding box center [1382, 502] width 186 height 18
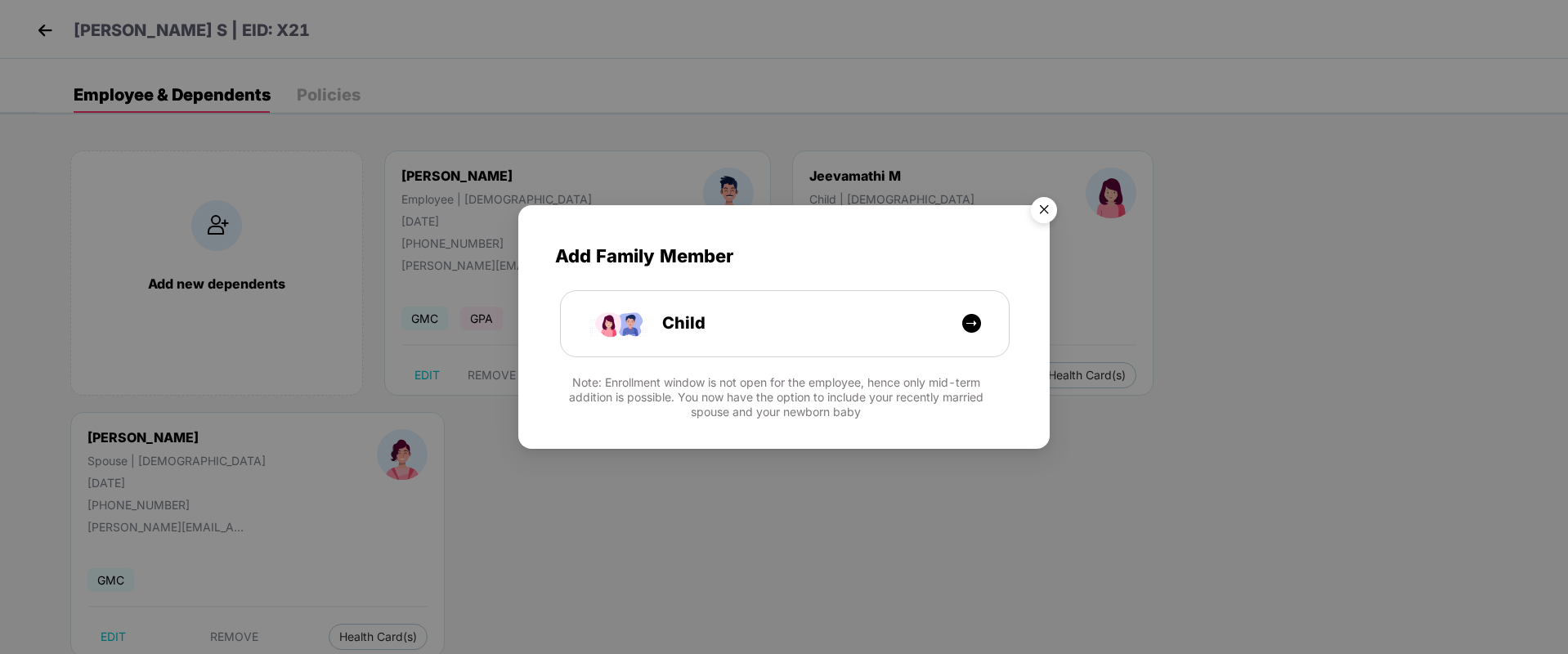
click at [1046, 204] on img "Close" at bounding box center [1043, 212] width 45 height 45
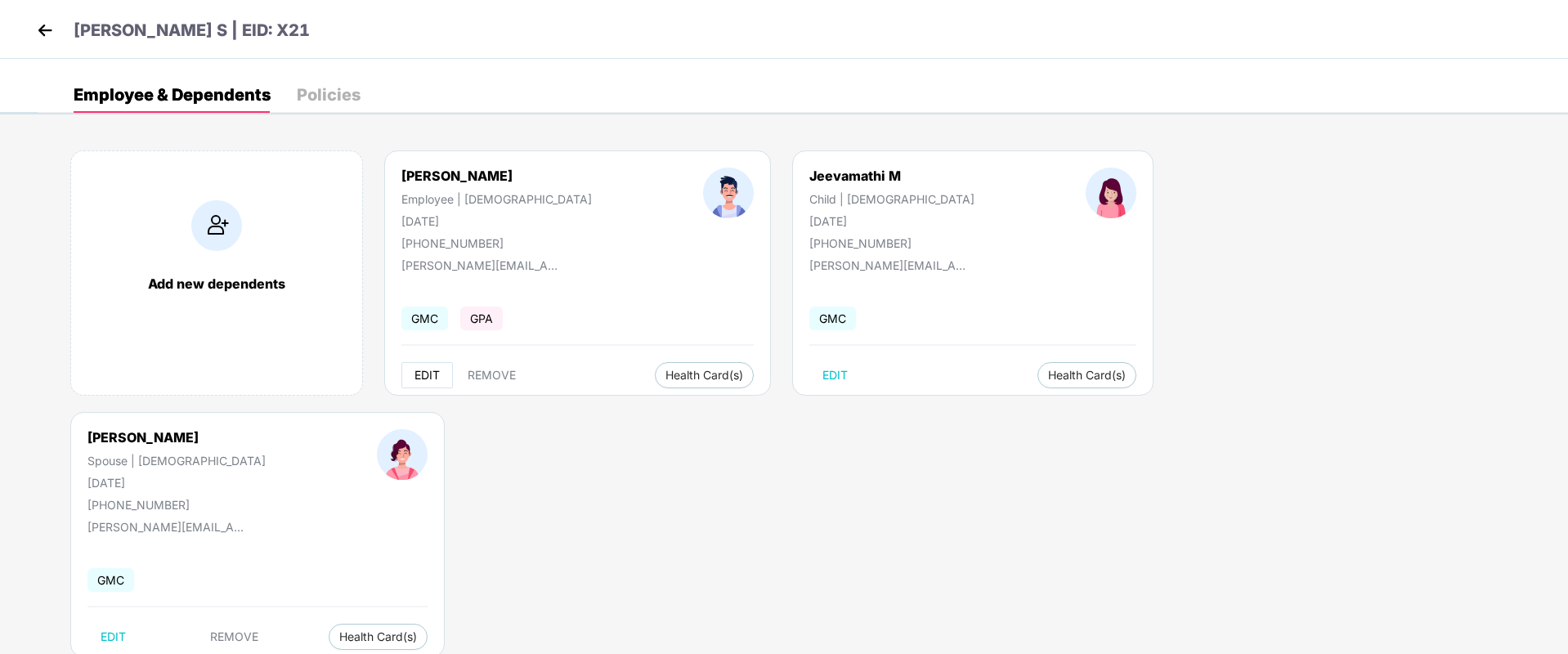
click at [422, 381] on button "EDIT" at bounding box center [428, 375] width 52 height 26
select select "****"
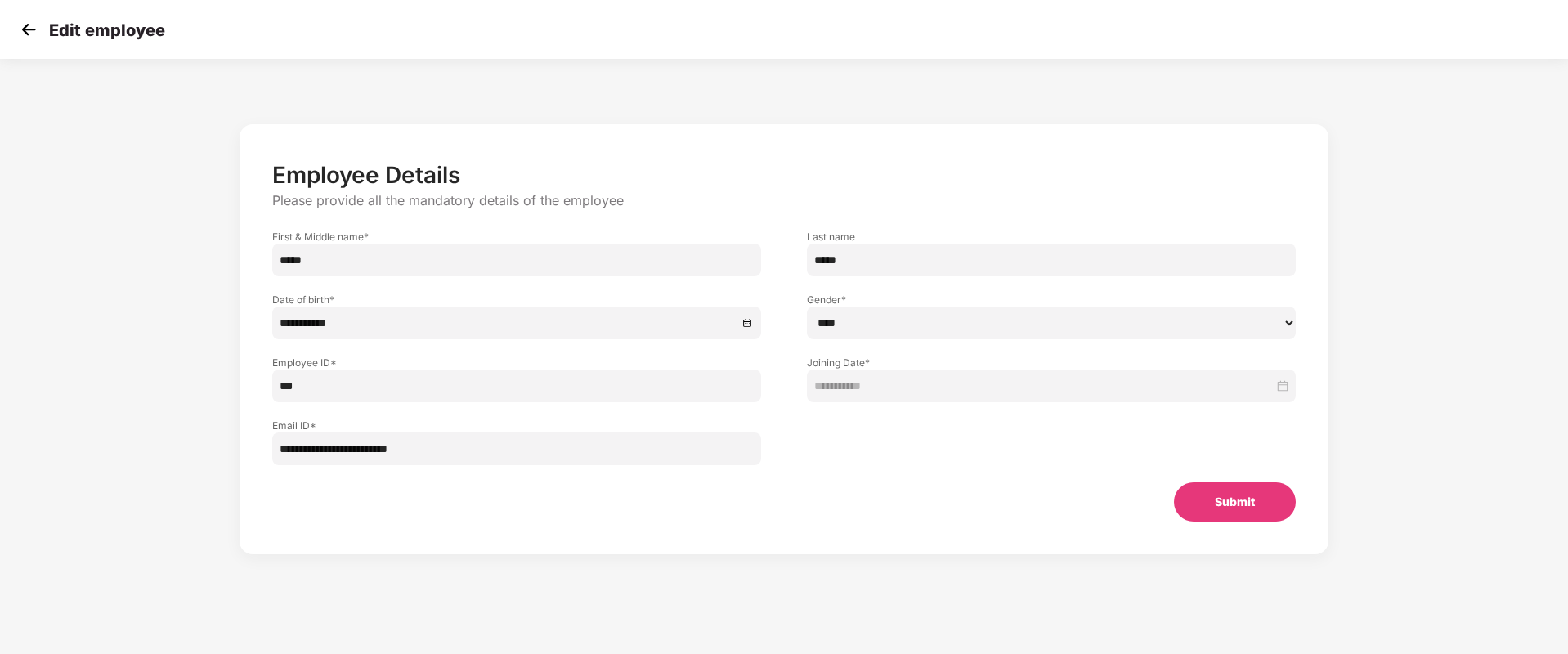
click at [32, 24] on img at bounding box center [29, 30] width 24 height 24
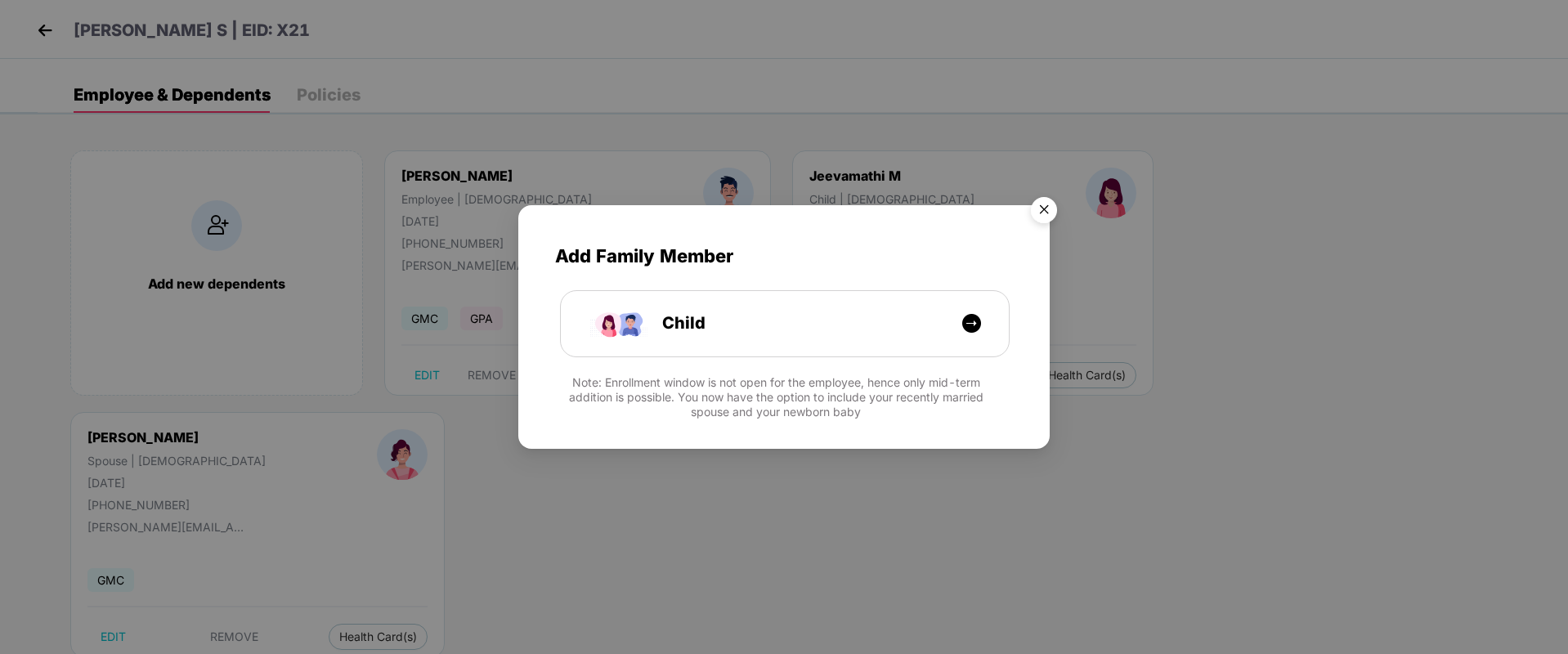
click at [1047, 206] on img "Close" at bounding box center [1043, 212] width 45 height 45
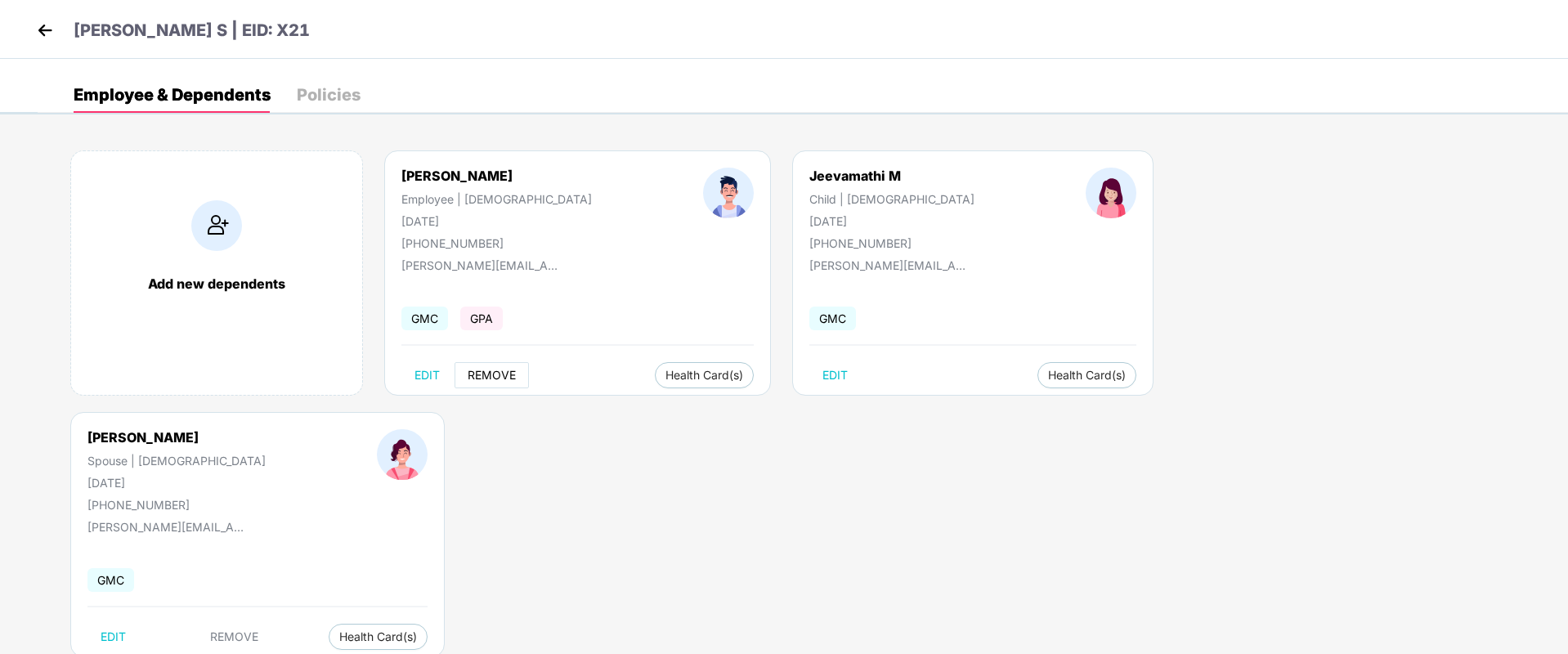
click at [492, 381] on button "REMOVE" at bounding box center [492, 375] width 74 height 26
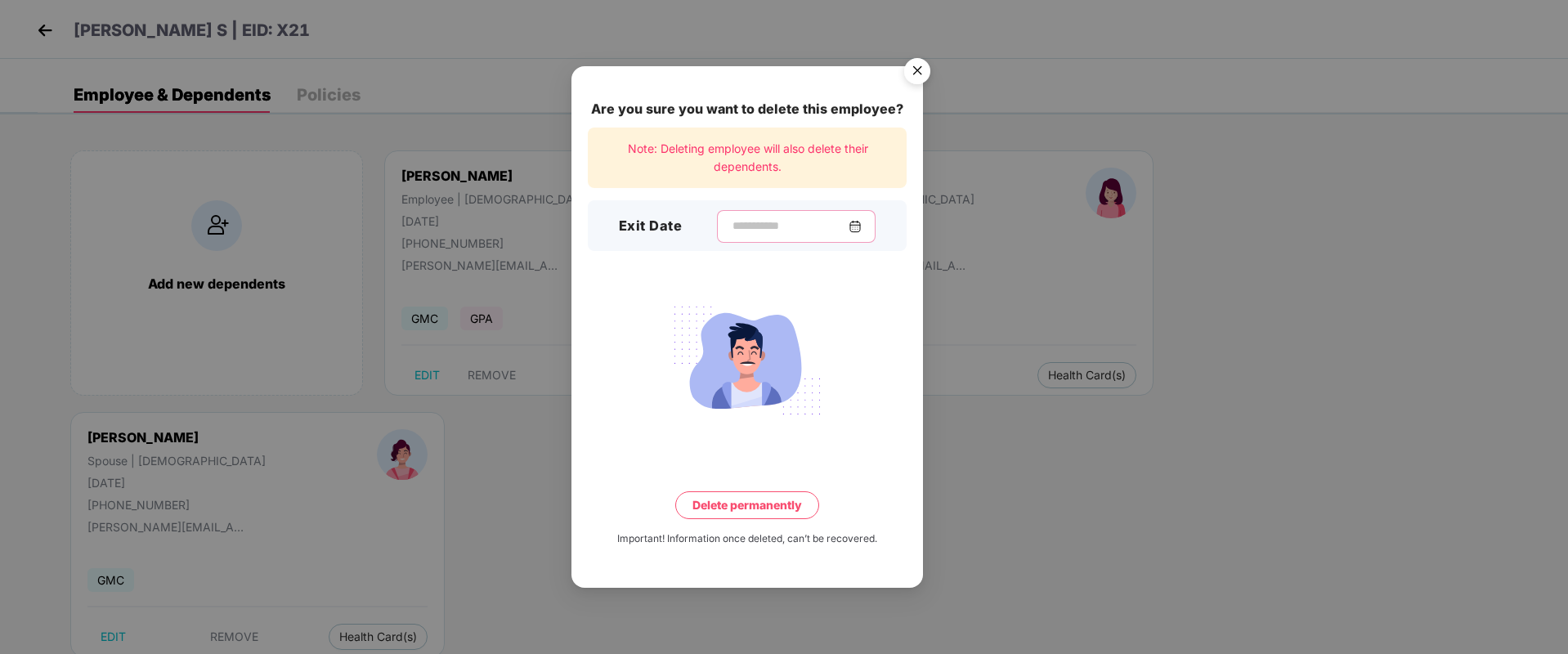
click at [733, 234] on input at bounding box center [790, 225] width 118 height 18
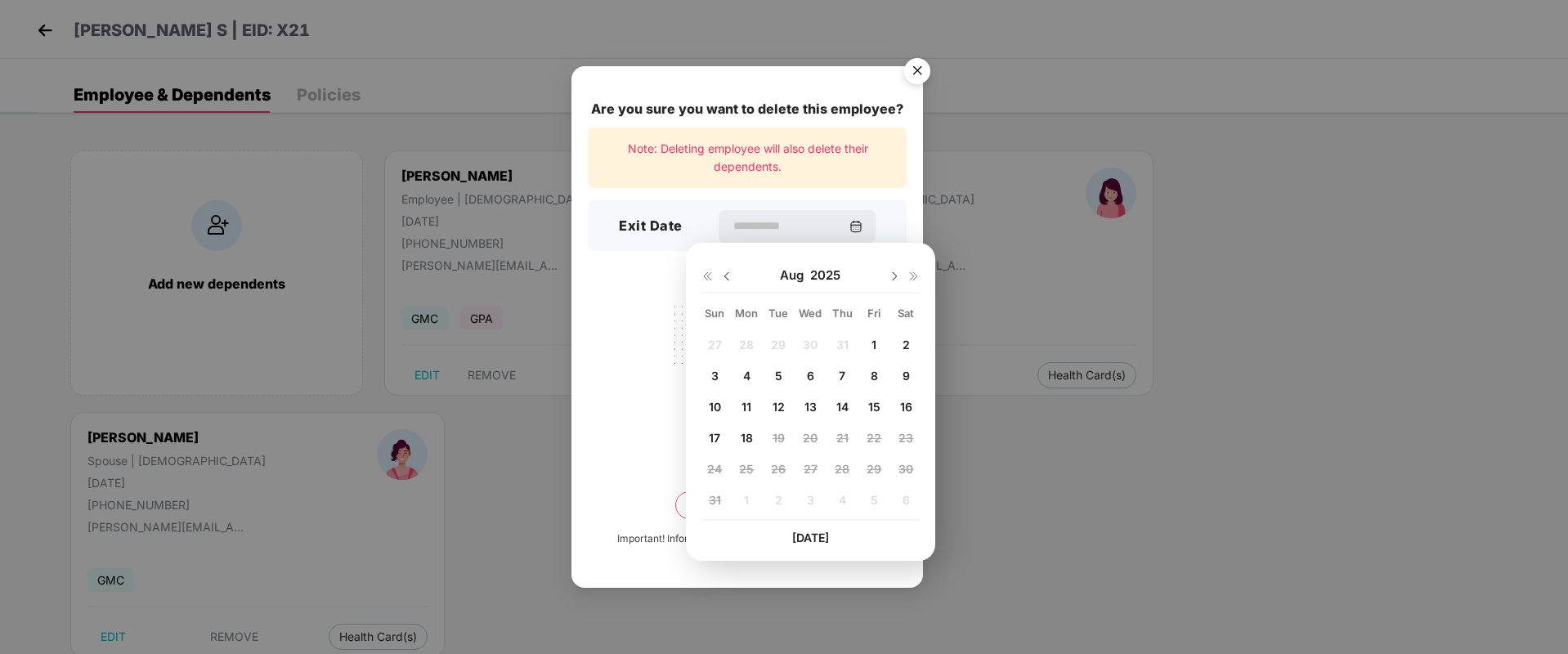
click at [662, 399] on img at bounding box center [747, 360] width 183 height 127
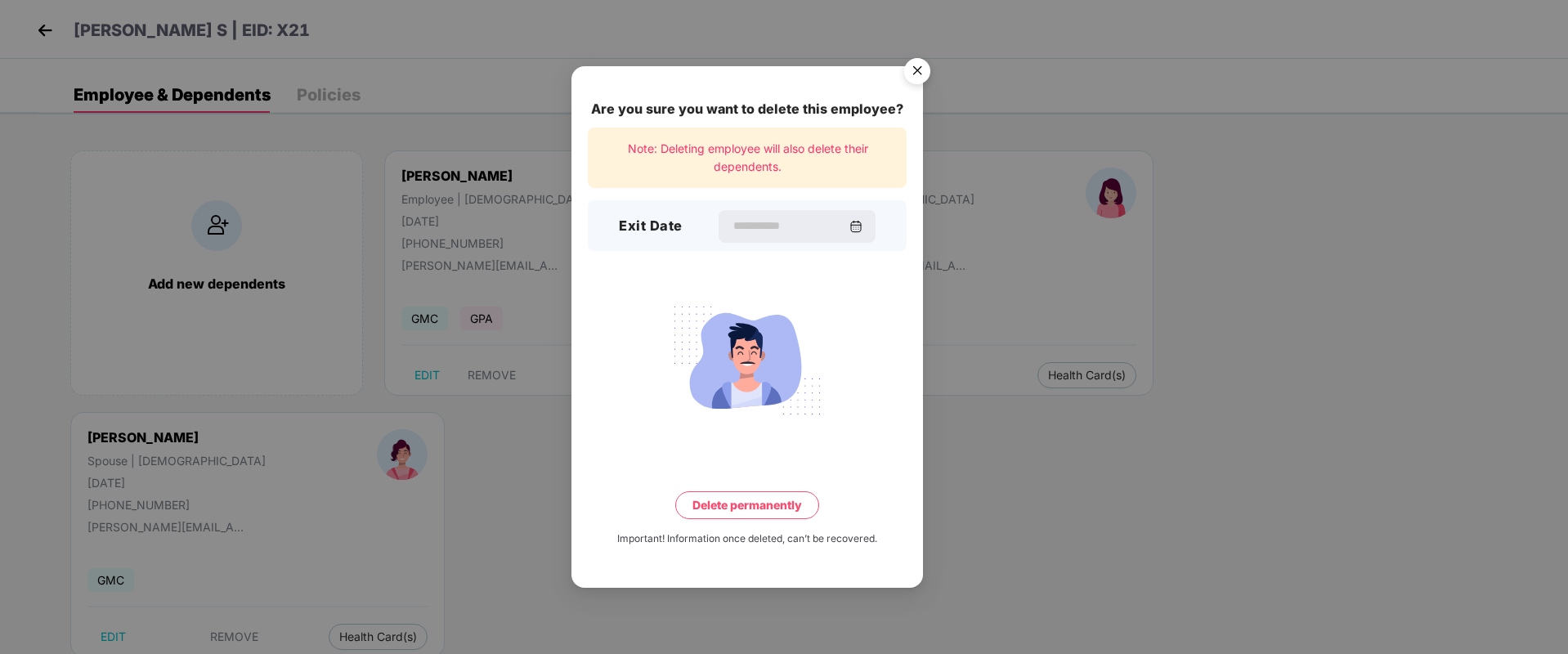
click at [919, 63] on img "Close" at bounding box center [917, 73] width 45 height 45
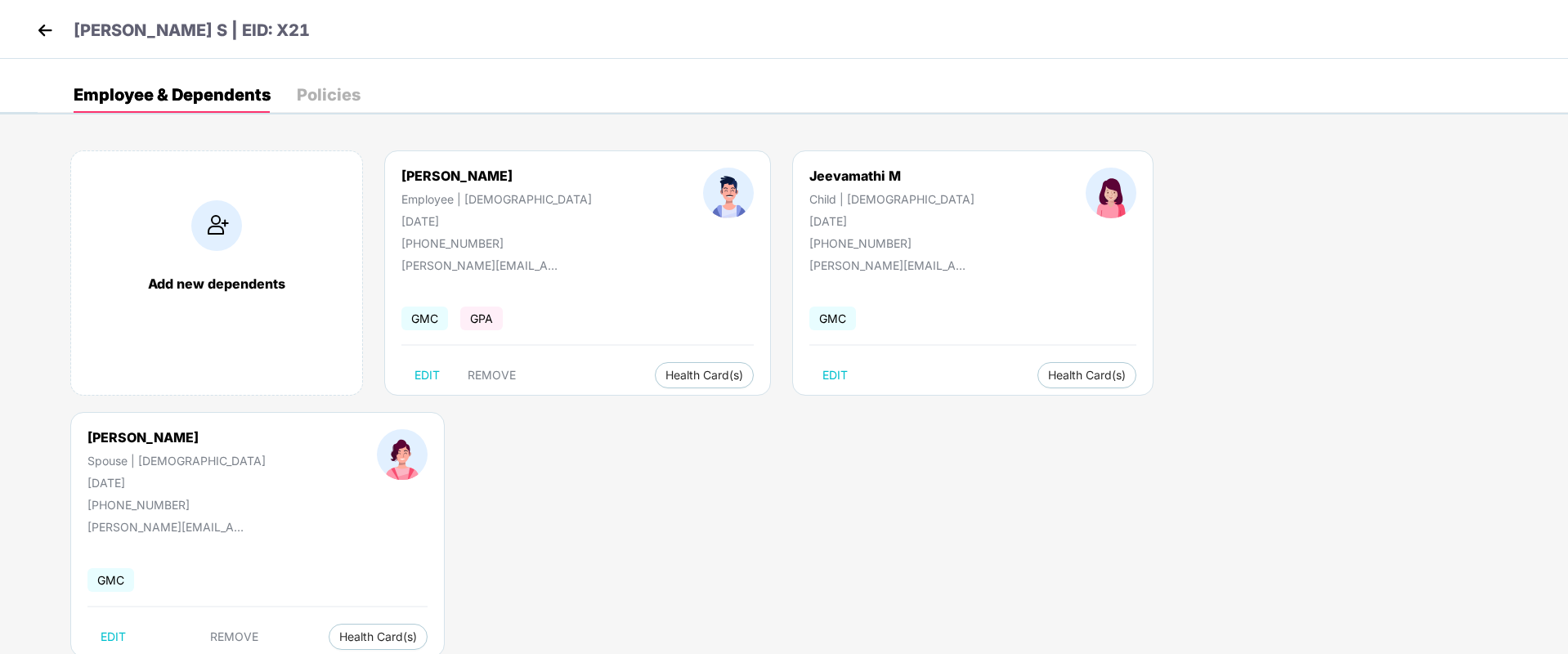
click at [44, 35] on img at bounding box center [45, 30] width 24 height 24
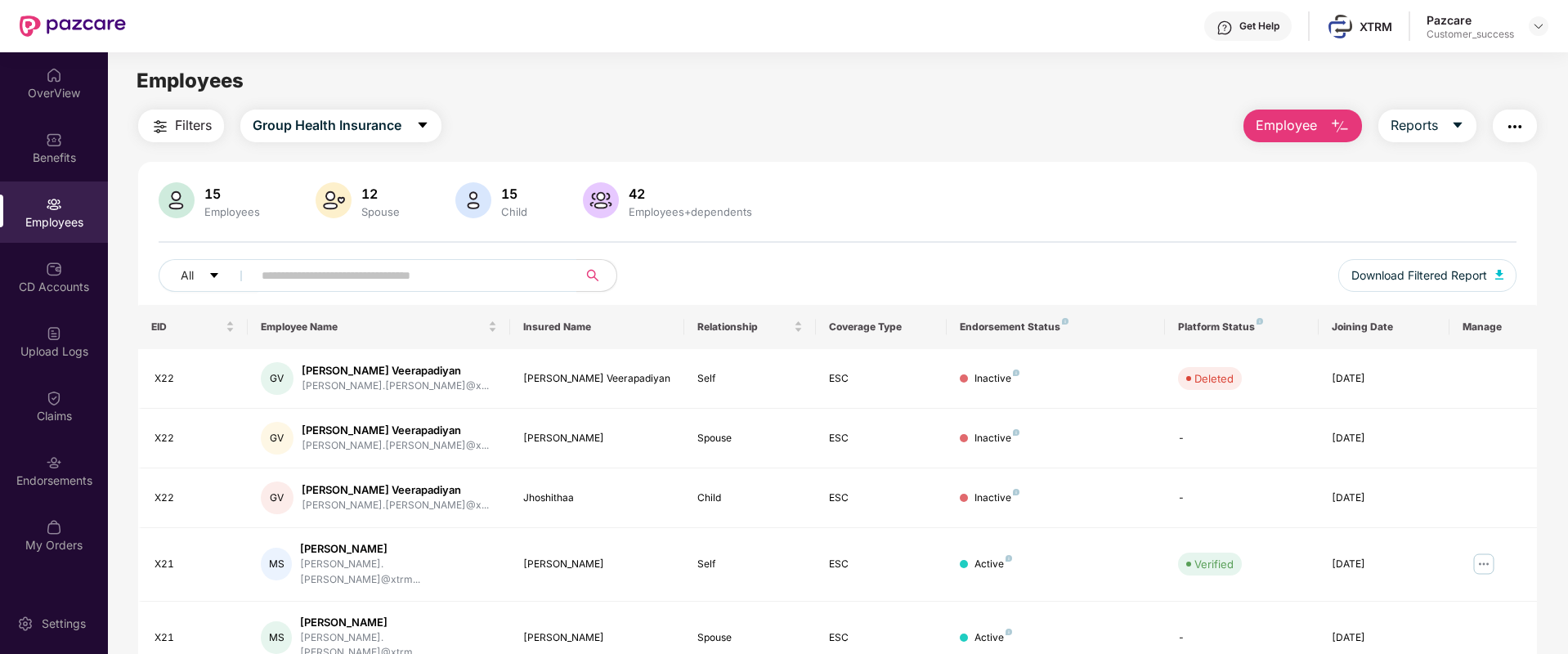
click at [1304, 125] on span "Employee" at bounding box center [1286, 125] width 61 height 20
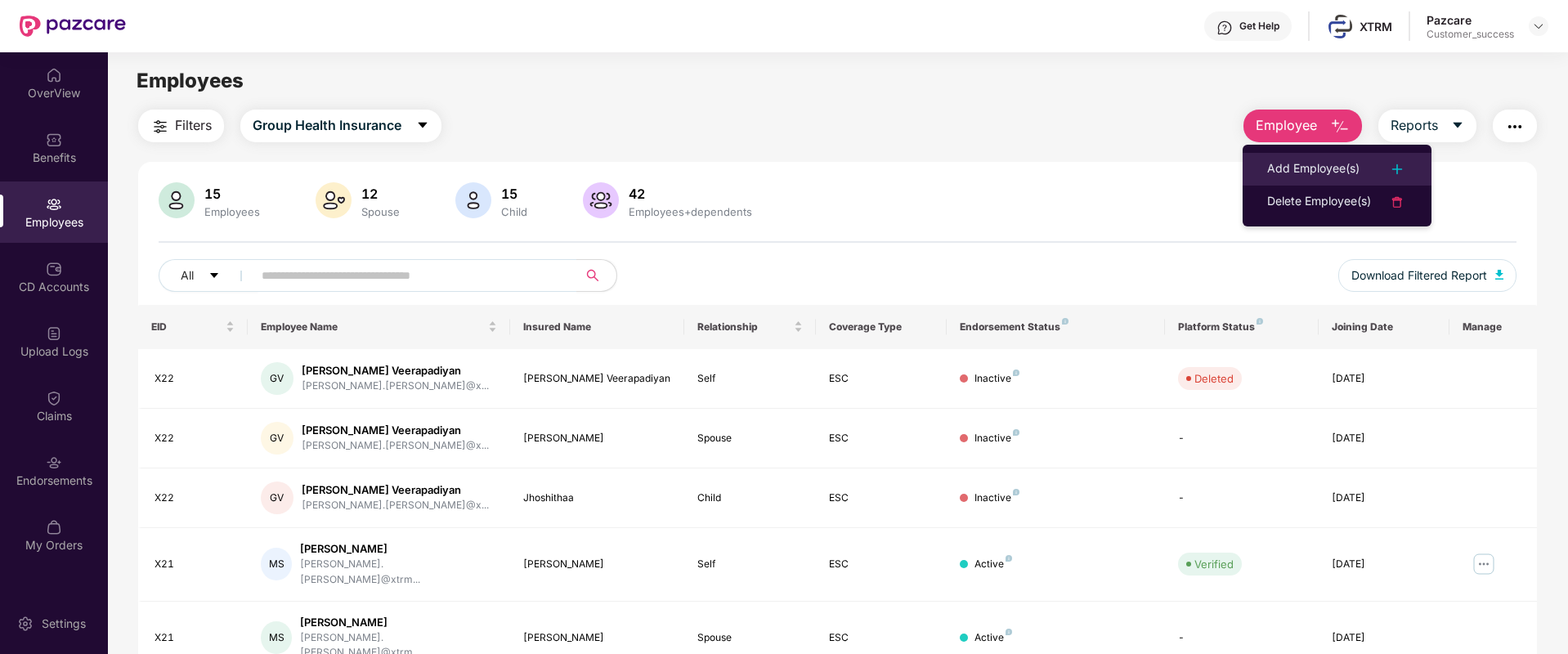
click at [1306, 169] on div "Add Employee(s)" at bounding box center [1313, 169] width 93 height 19
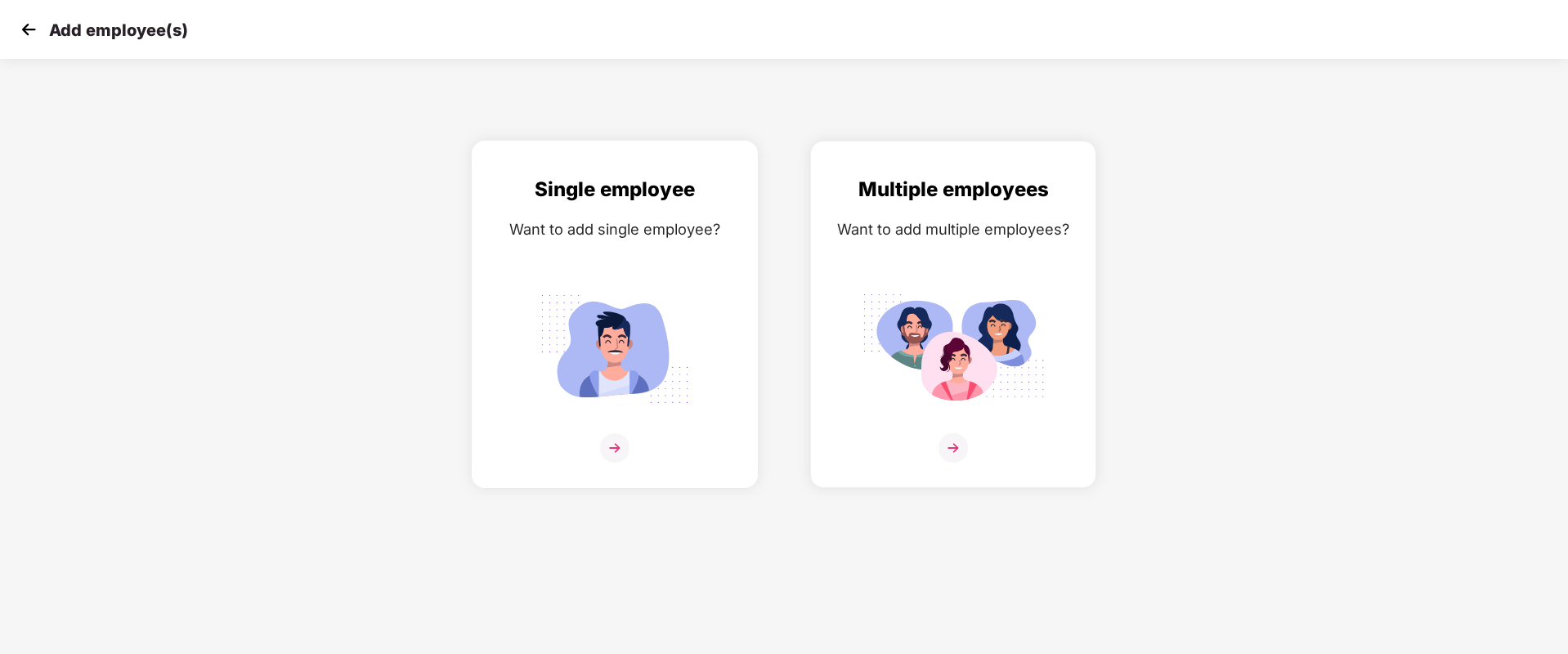
click at [628, 447] on img at bounding box center [615, 448] width 30 height 30
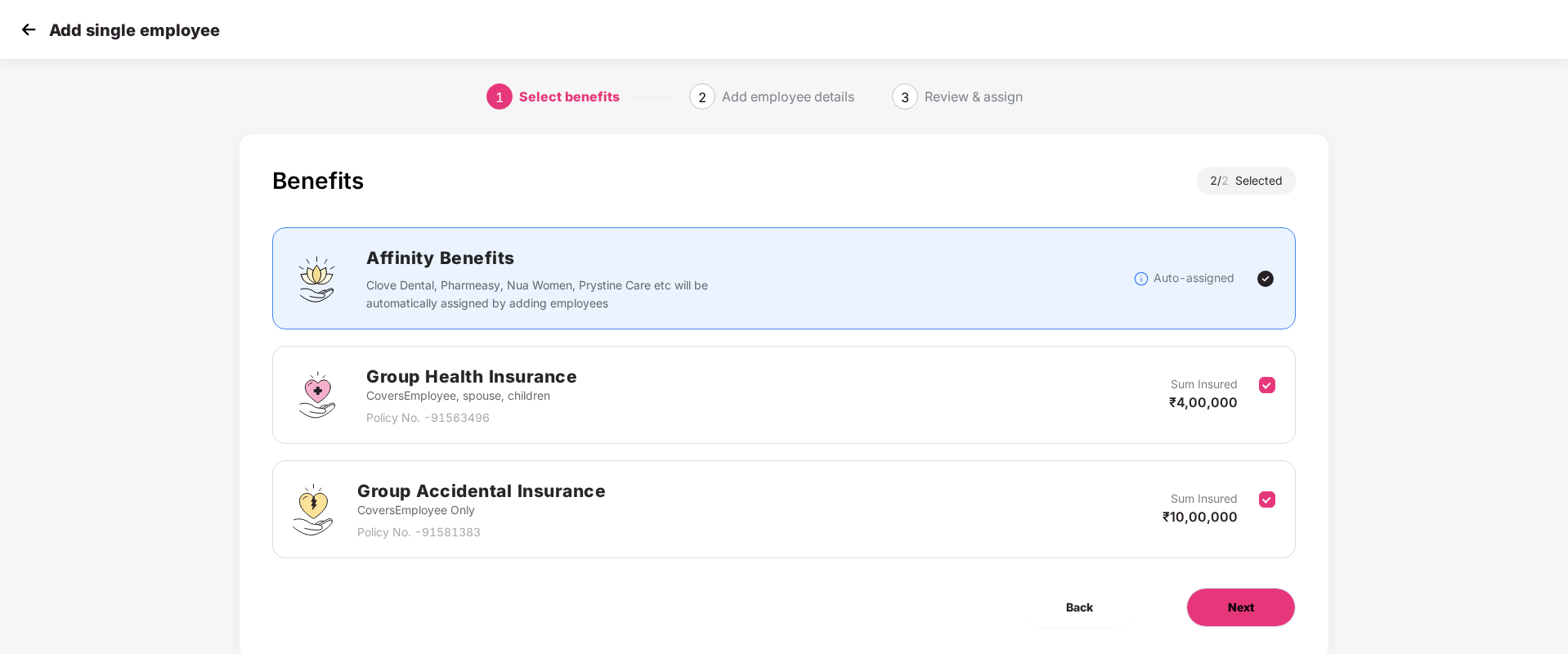
click at [1240, 614] on span "Next" at bounding box center [1240, 607] width 26 height 18
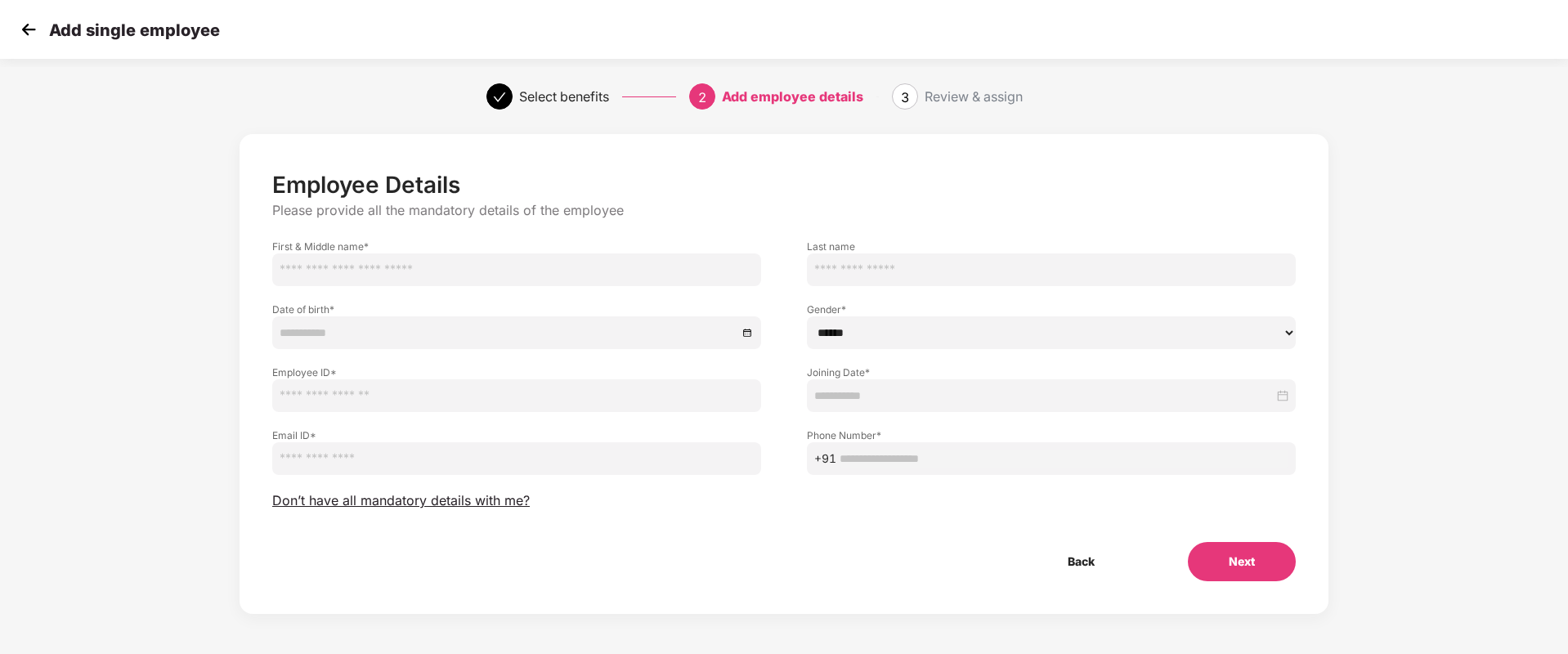
click at [24, 34] on img at bounding box center [29, 30] width 24 height 24
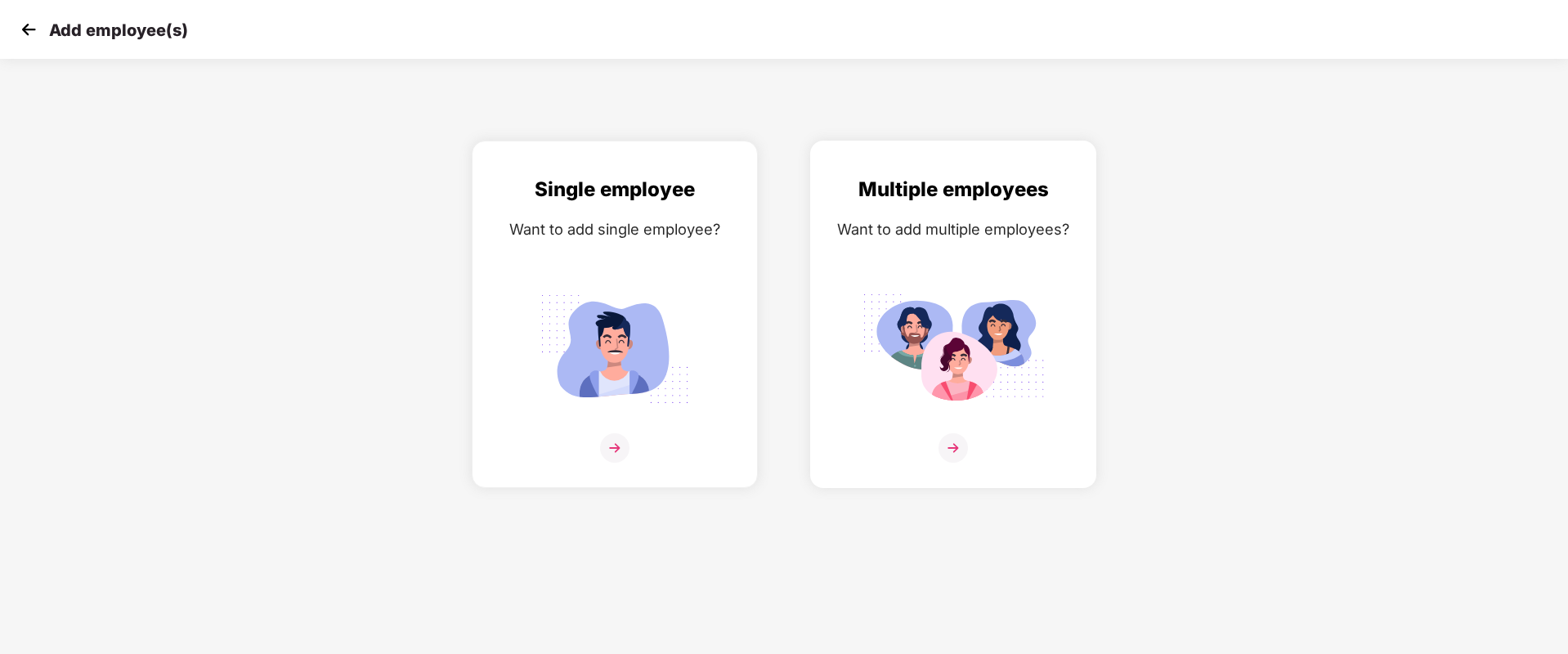
click at [958, 456] on img at bounding box center [953, 448] width 30 height 30
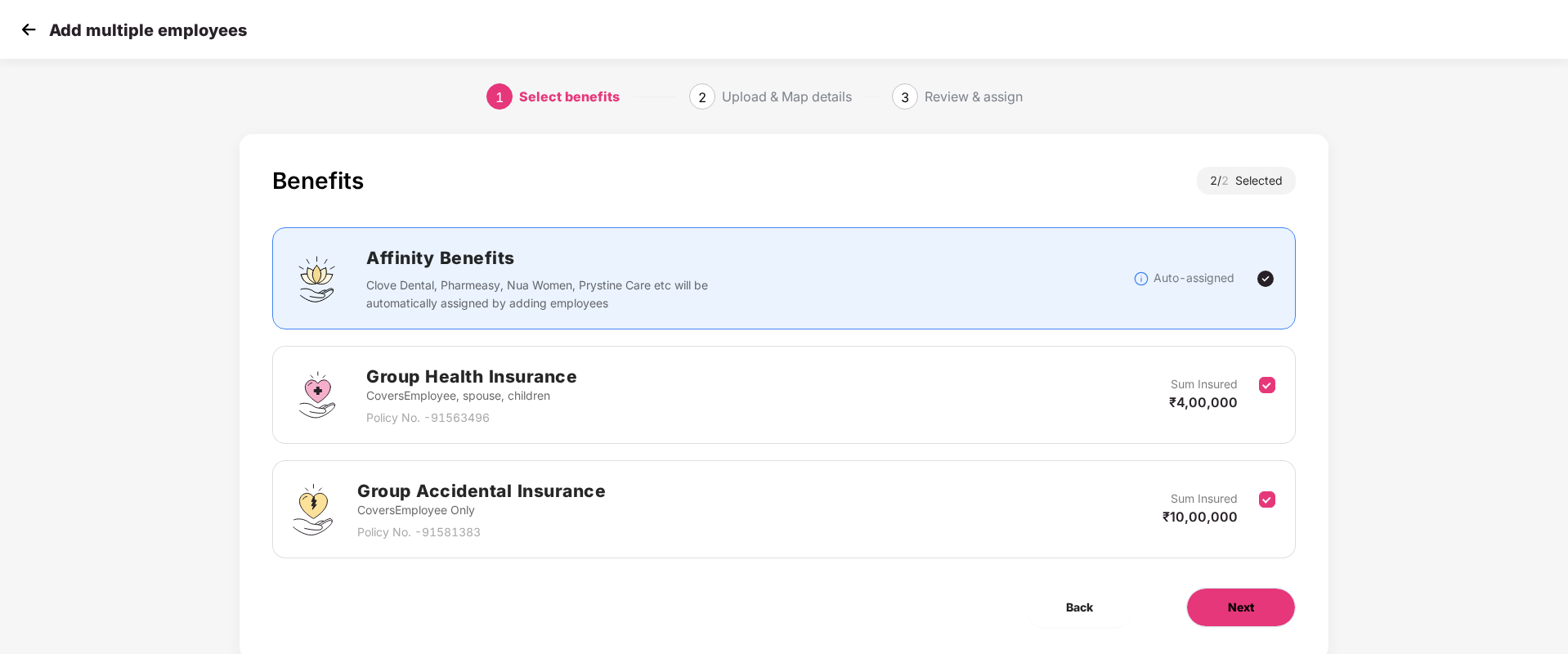
click at [1202, 609] on button "Next" at bounding box center [1240, 607] width 109 height 39
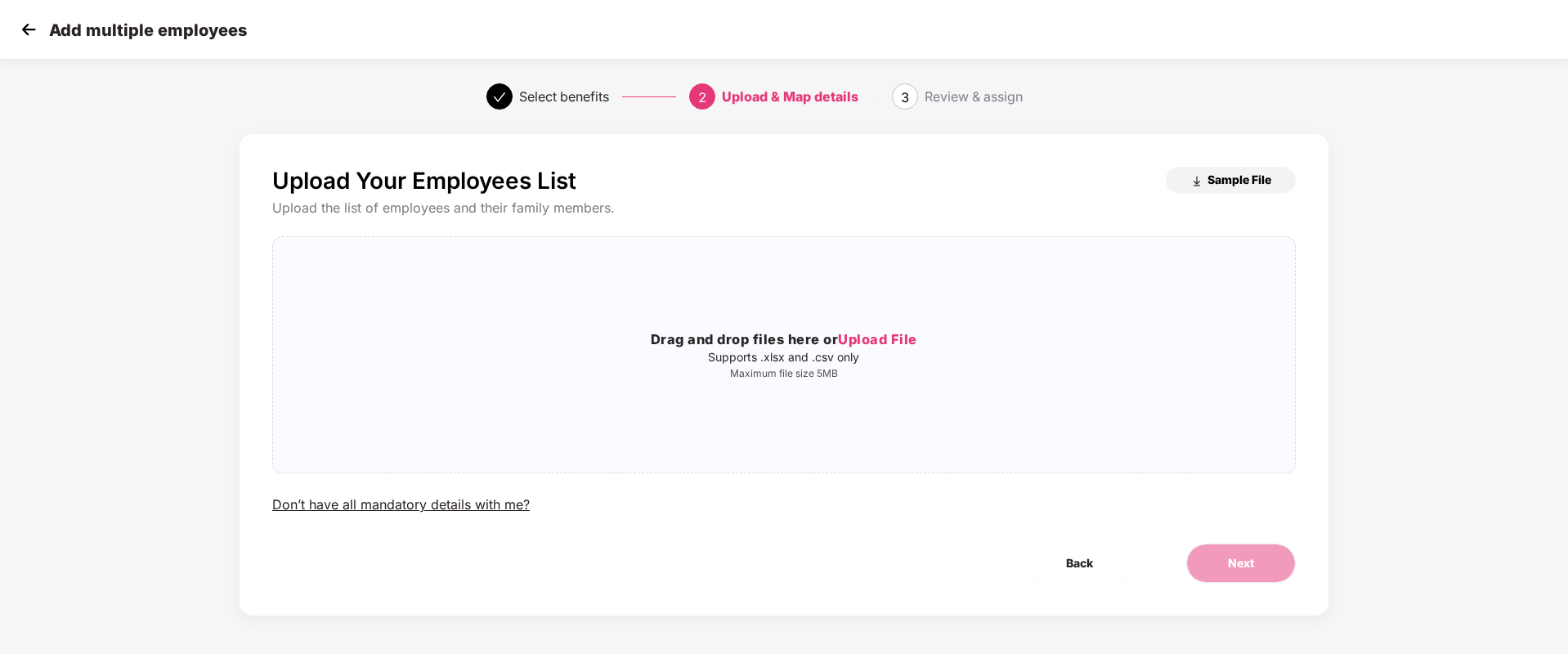
click at [1224, 184] on span "Sample File" at bounding box center [1239, 179] width 64 height 16
click at [38, 29] on img at bounding box center [29, 30] width 24 height 24
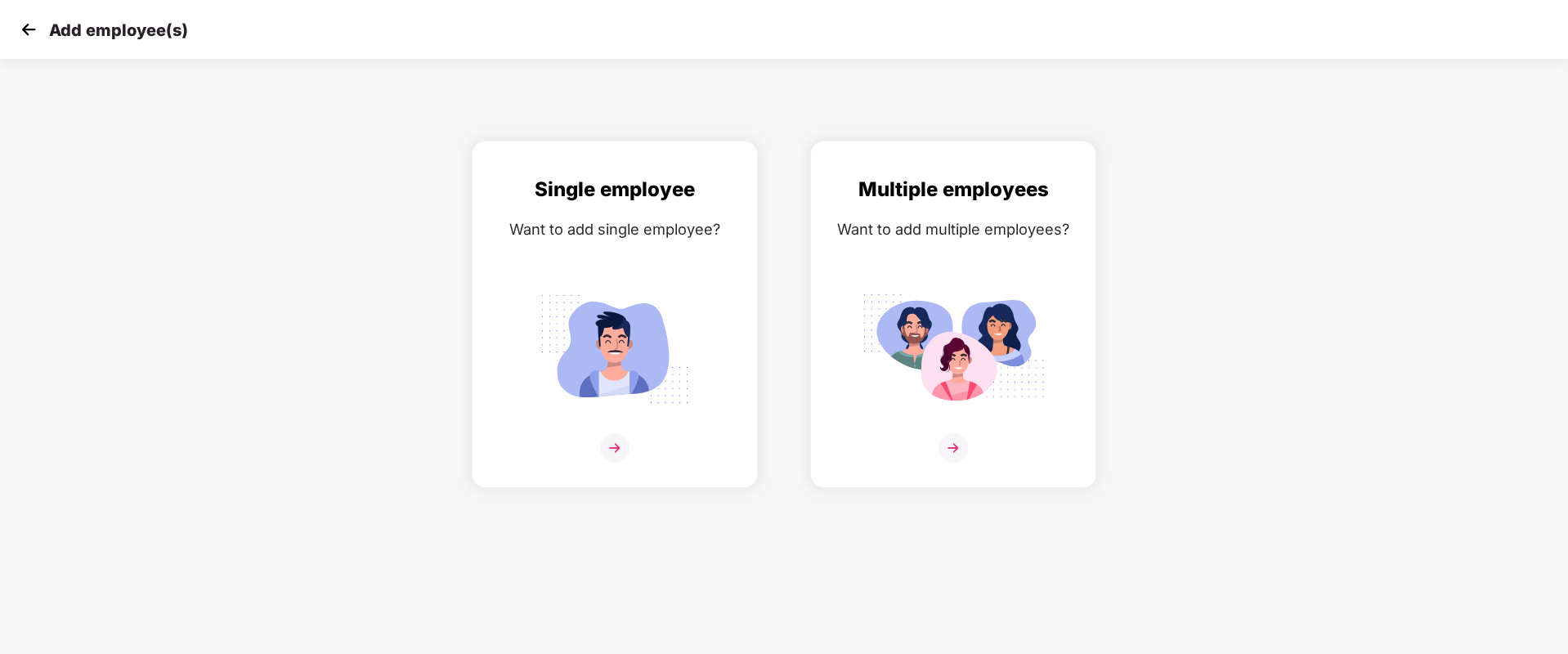
click at [22, 33] on img at bounding box center [29, 30] width 24 height 24
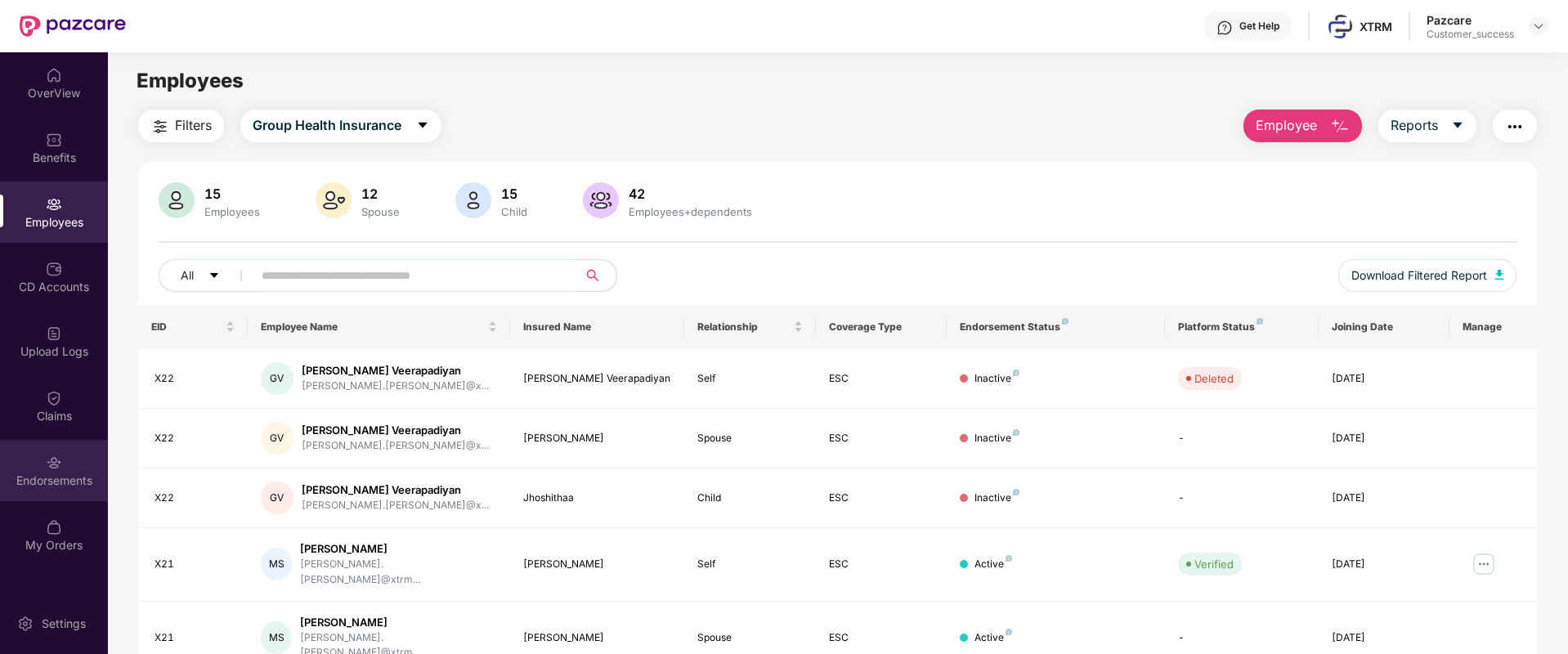
click at [18, 468] on div "Endorsements" at bounding box center [54, 470] width 108 height 61
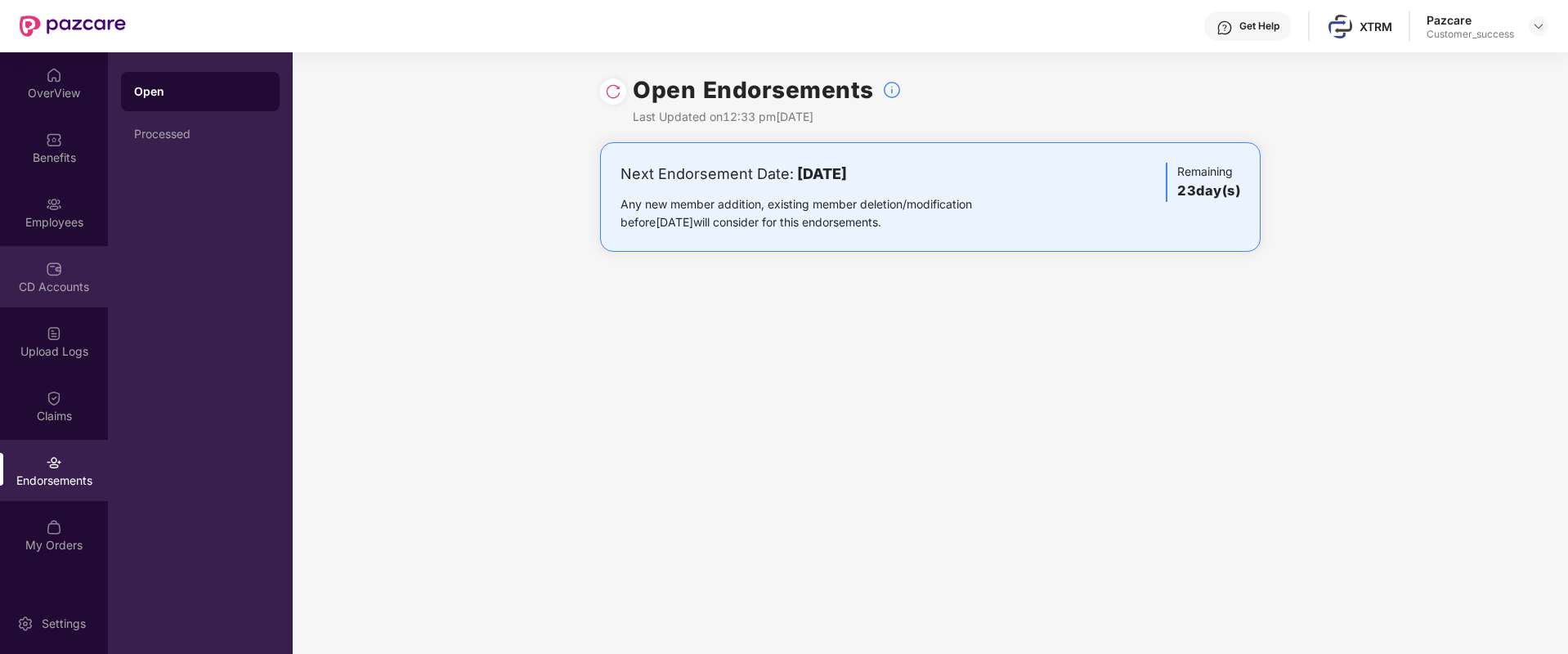
click at [72, 264] on div "CD Accounts" at bounding box center [54, 276] width 108 height 61
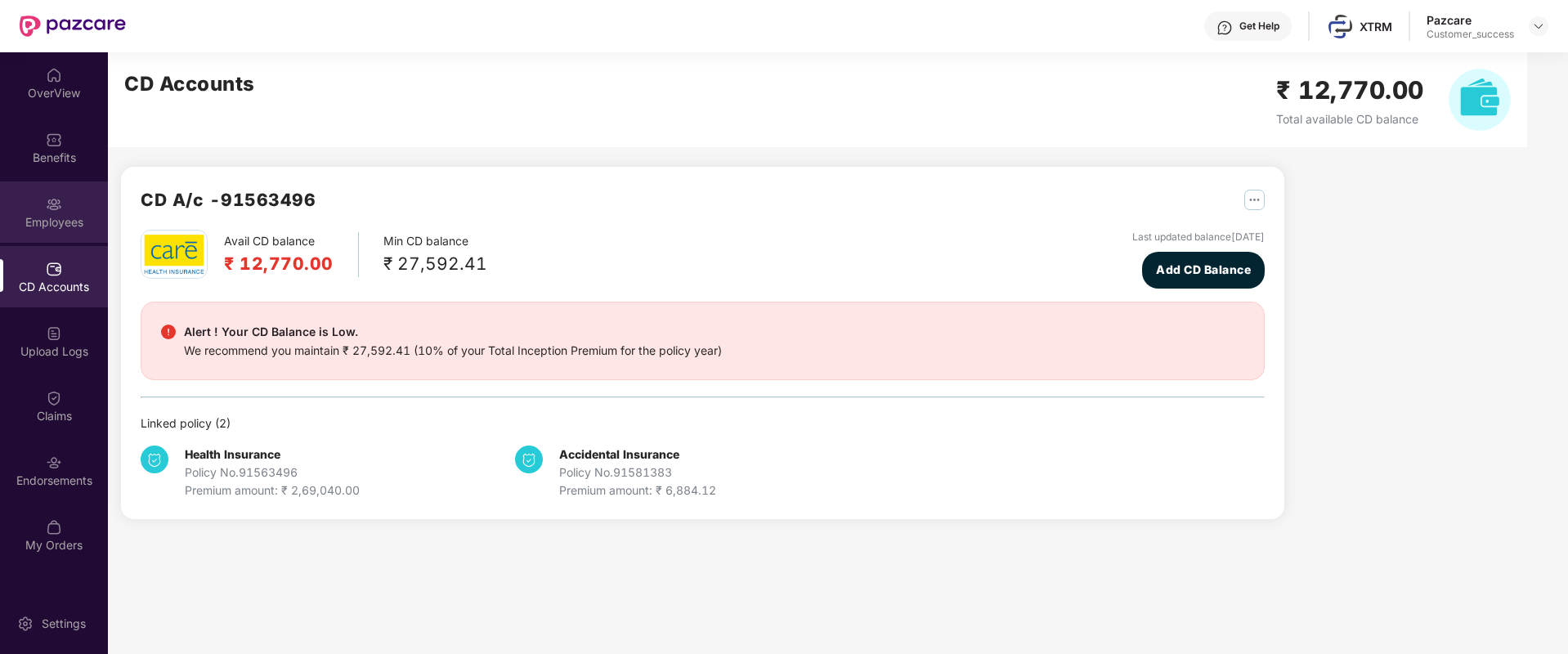
click at [71, 214] on div "Employees" at bounding box center [54, 223] width 108 height 17
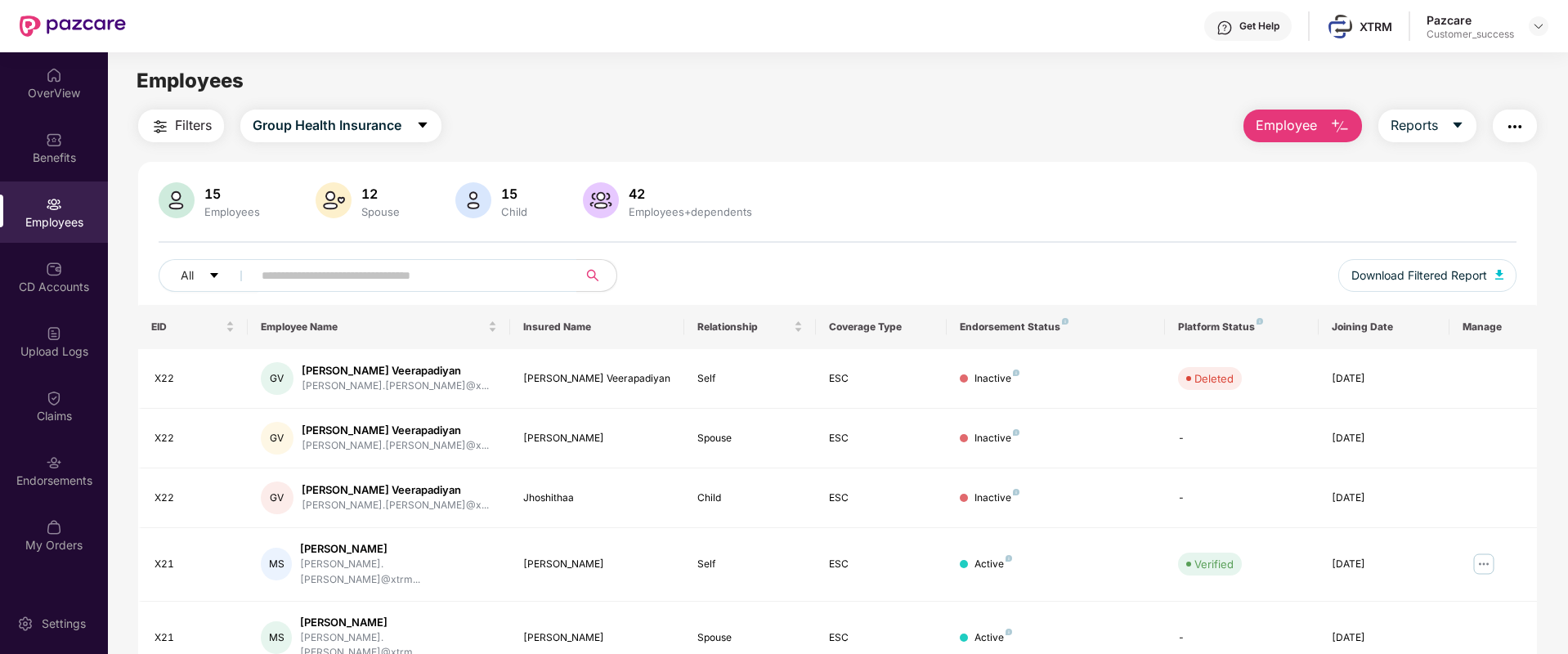
click at [1280, 129] on span "Employee" at bounding box center [1286, 125] width 61 height 20
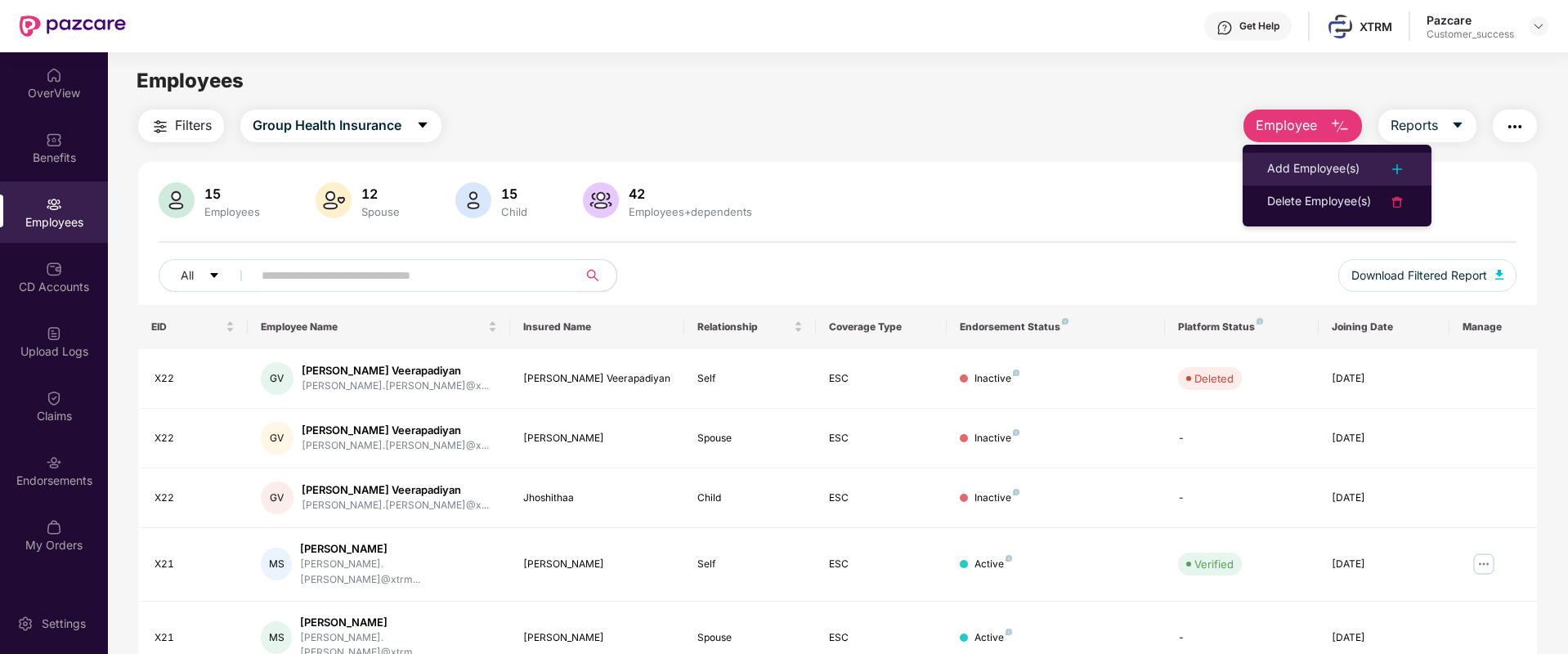
click at [1271, 168] on div "Add Employee(s)" at bounding box center [1313, 169] width 93 height 19
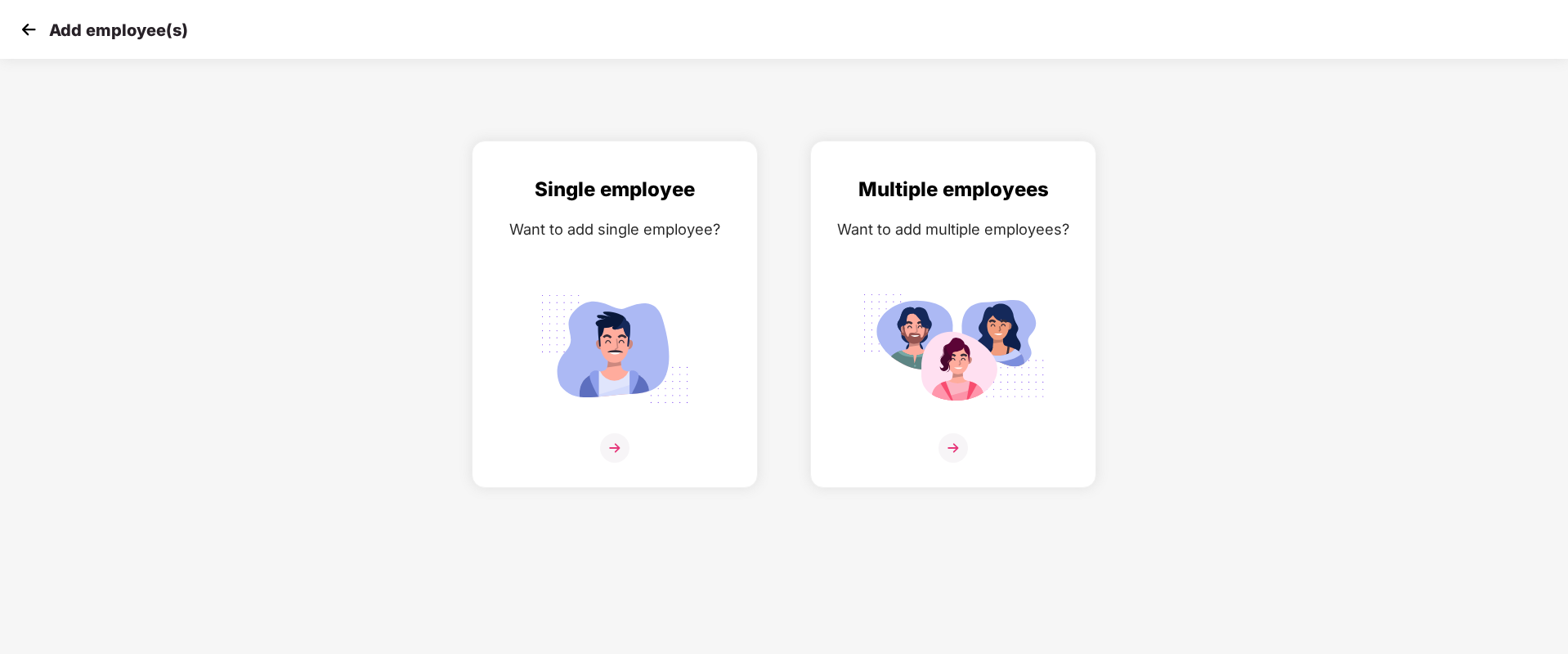
click at [31, 27] on img at bounding box center [29, 30] width 24 height 24
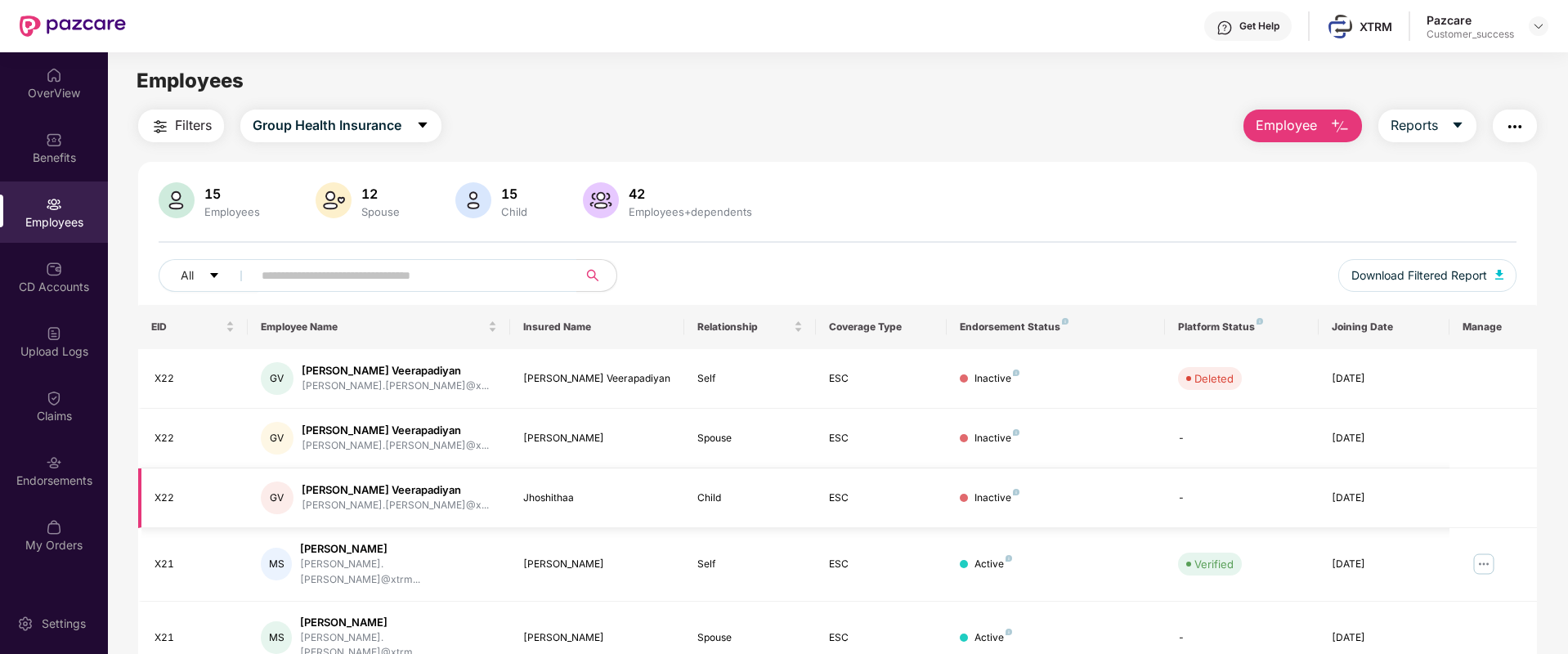
scroll to position [351, 0]
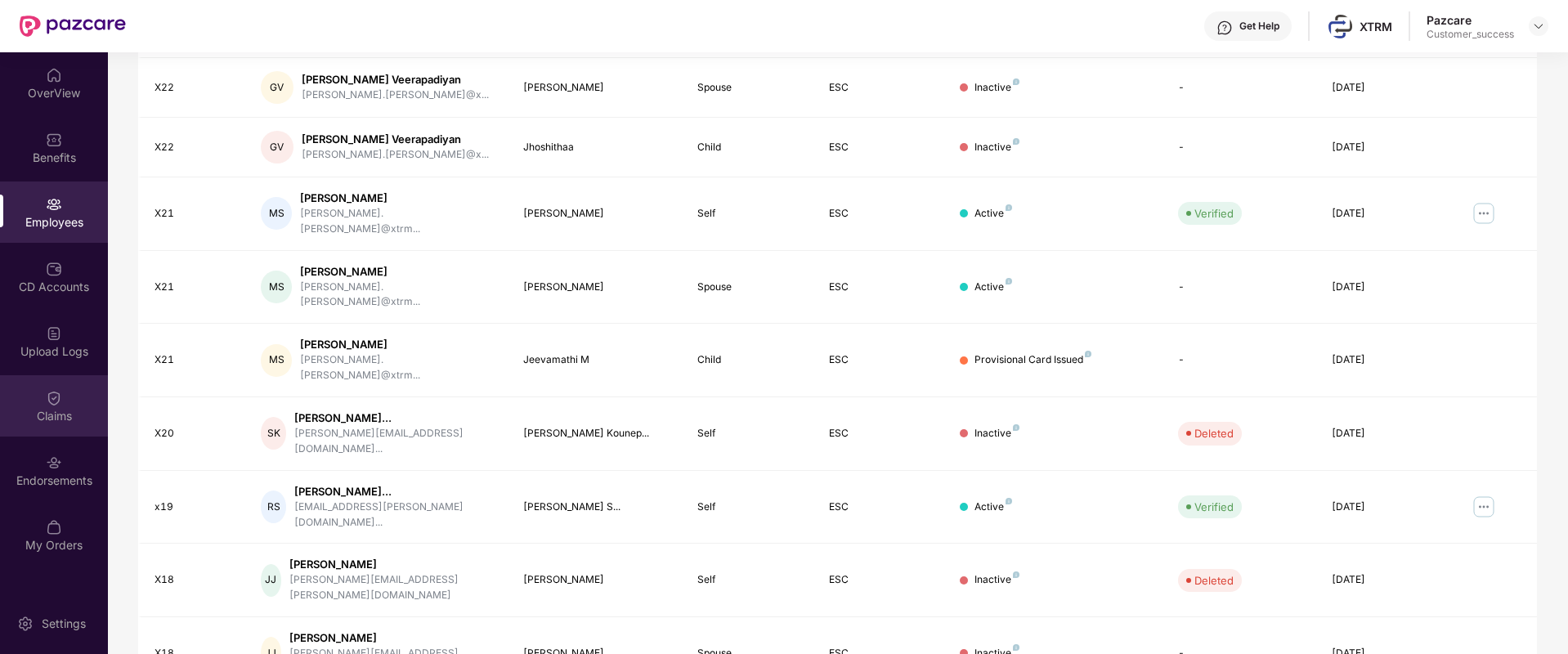
click at [64, 409] on div "Claims" at bounding box center [54, 417] width 108 height 17
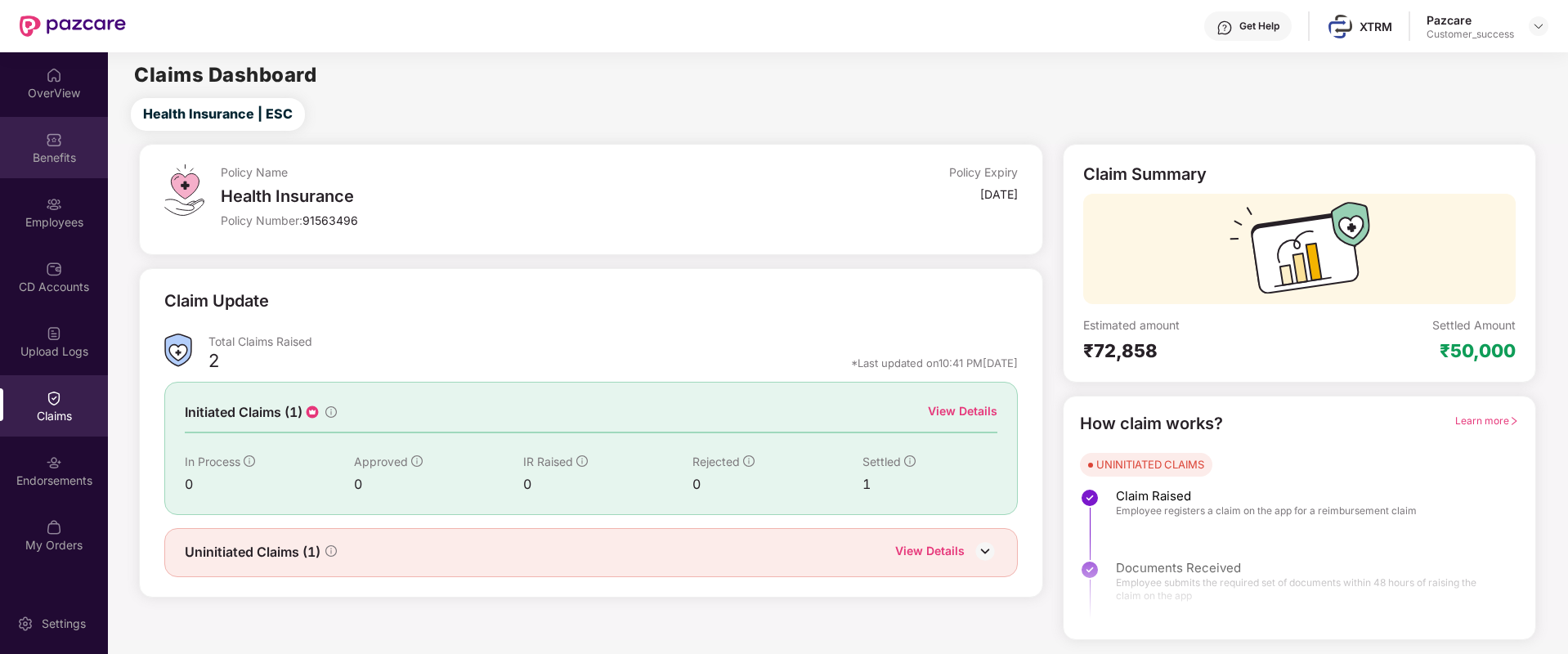
click at [41, 174] on div "Benefits" at bounding box center [54, 147] width 108 height 61
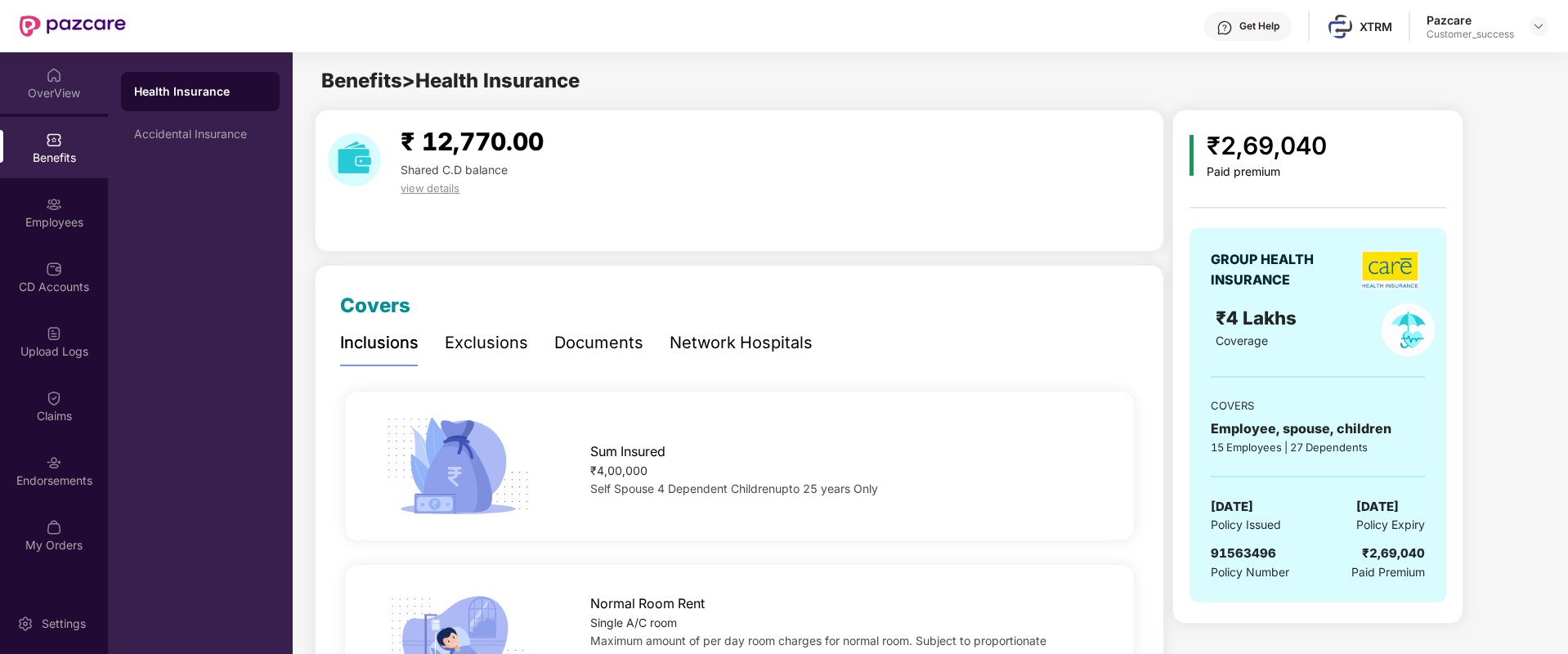
click at [48, 83] on div "OverView" at bounding box center [54, 83] width 108 height 61
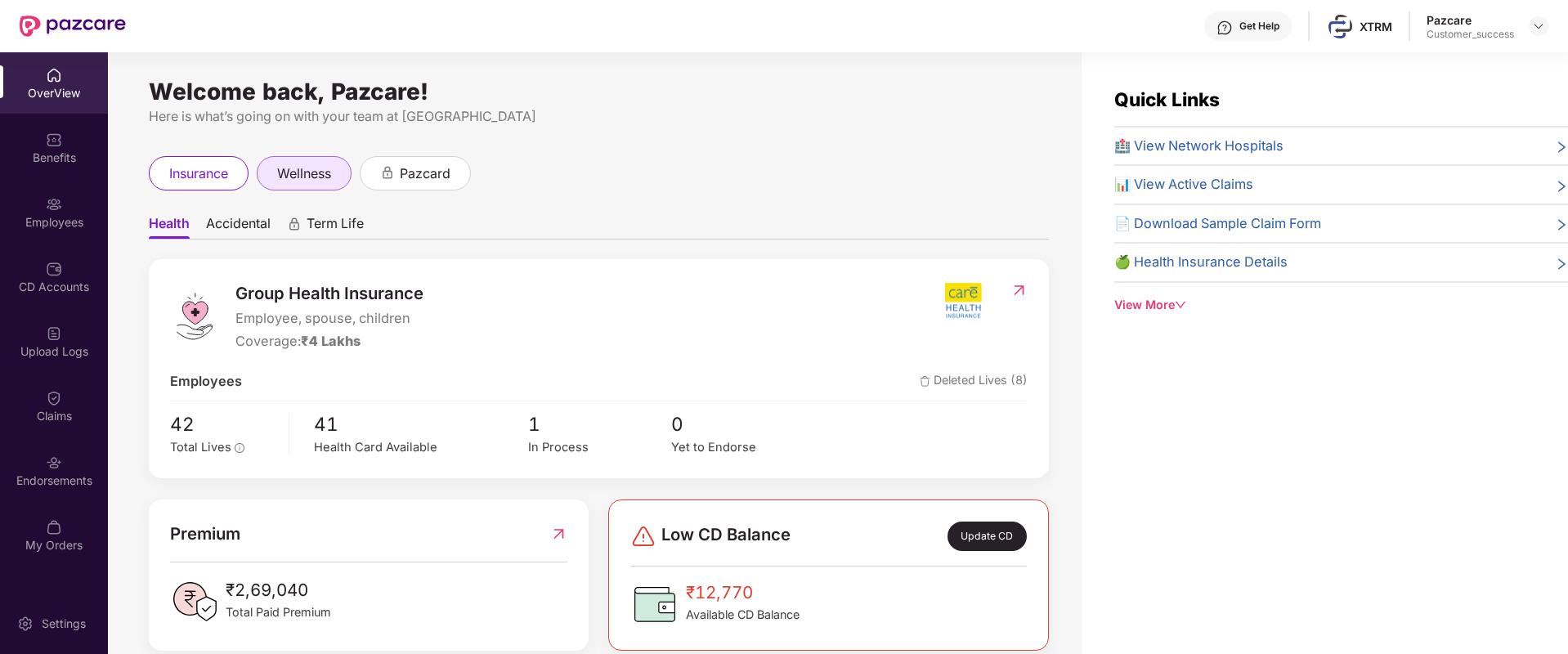
click at [306, 175] on span "wellness" at bounding box center [304, 173] width 54 height 20
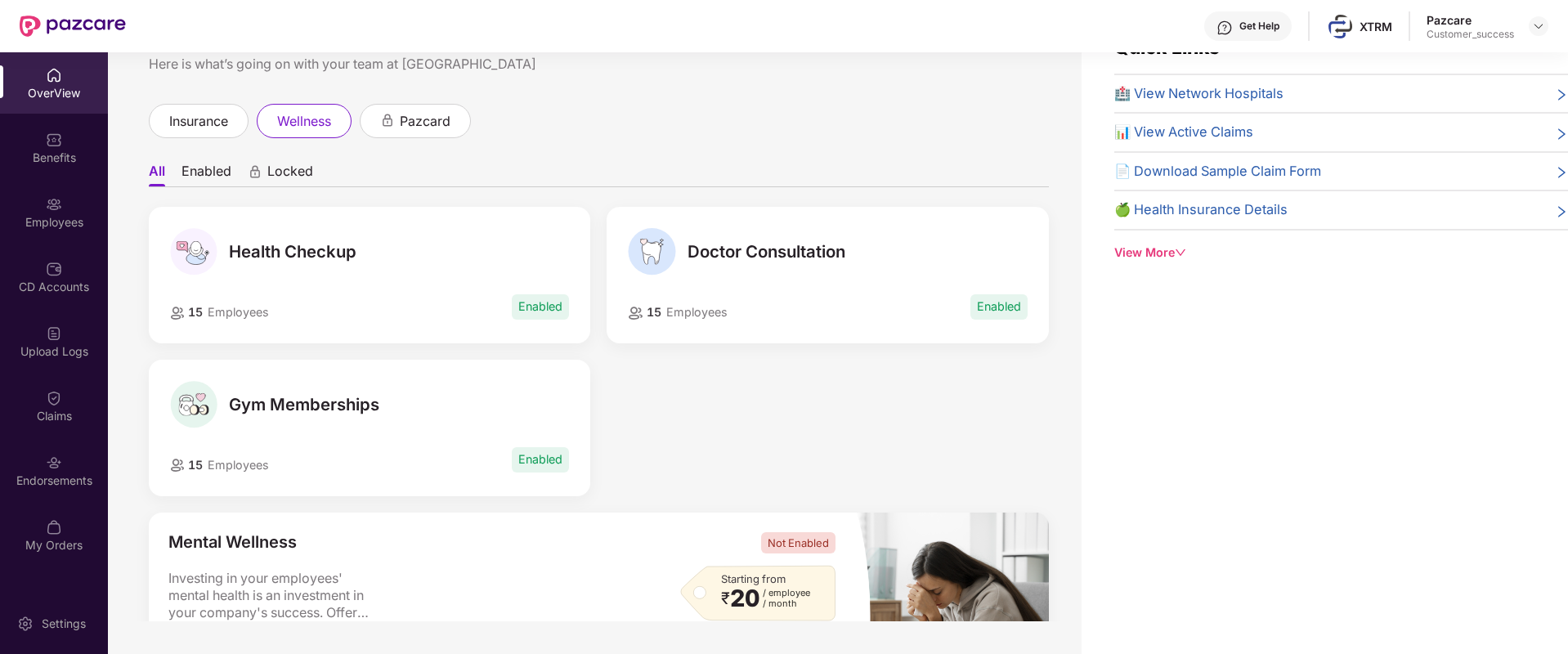
click at [779, 264] on div "Doctor Consultation" at bounding box center [828, 251] width 400 height 47
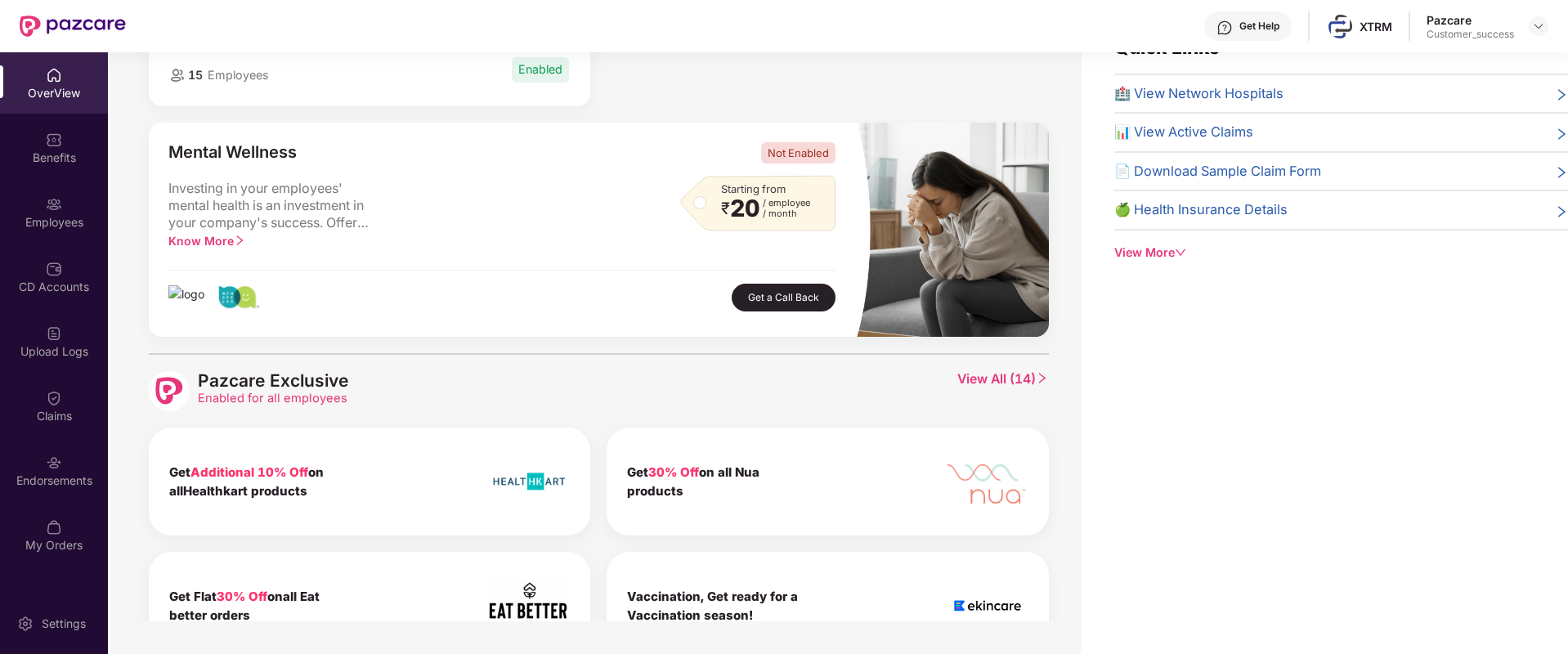
scroll to position [389, 0]
click at [562, 501] on div "Get Additional 10% Off on allHealthkart products" at bounding box center [369, 482] width 442 height 108
click at [1031, 378] on span "View All ( 14 )" at bounding box center [1003, 392] width 92 height 41
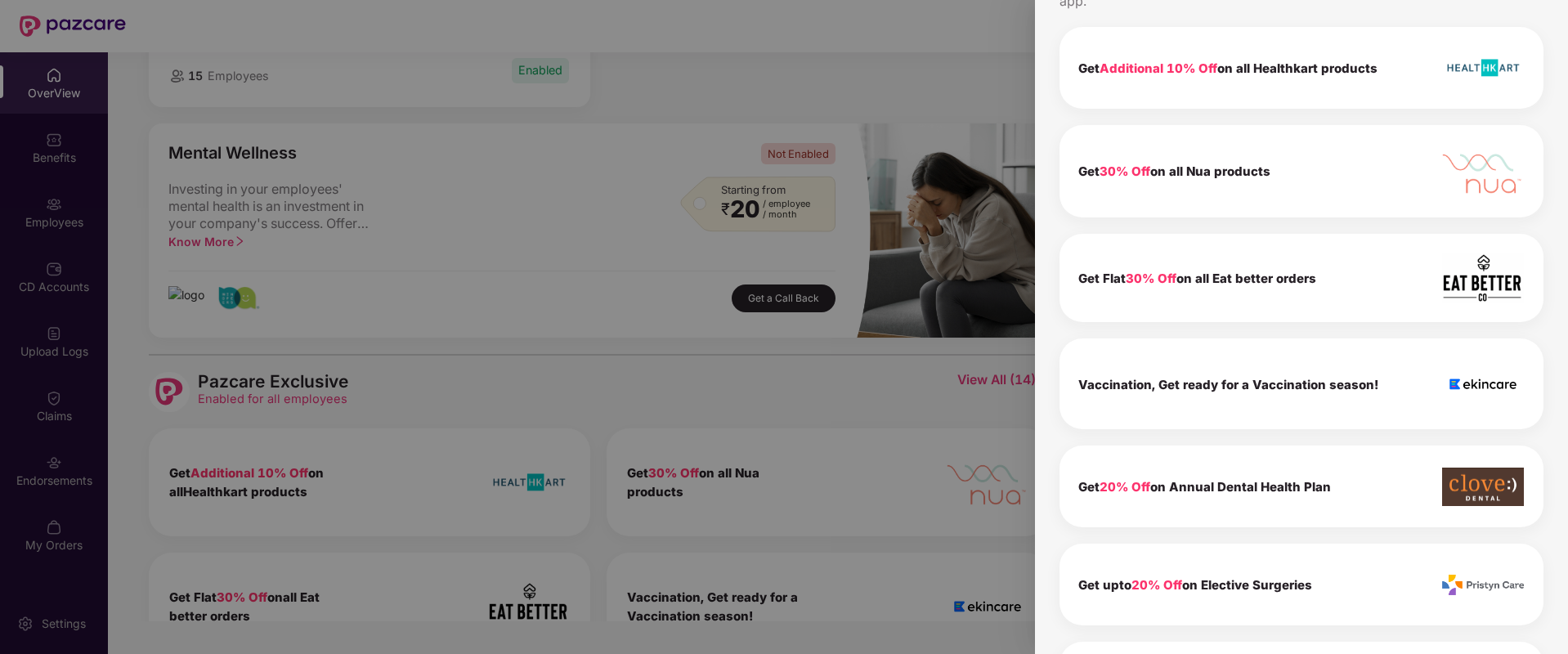
scroll to position [0, 0]
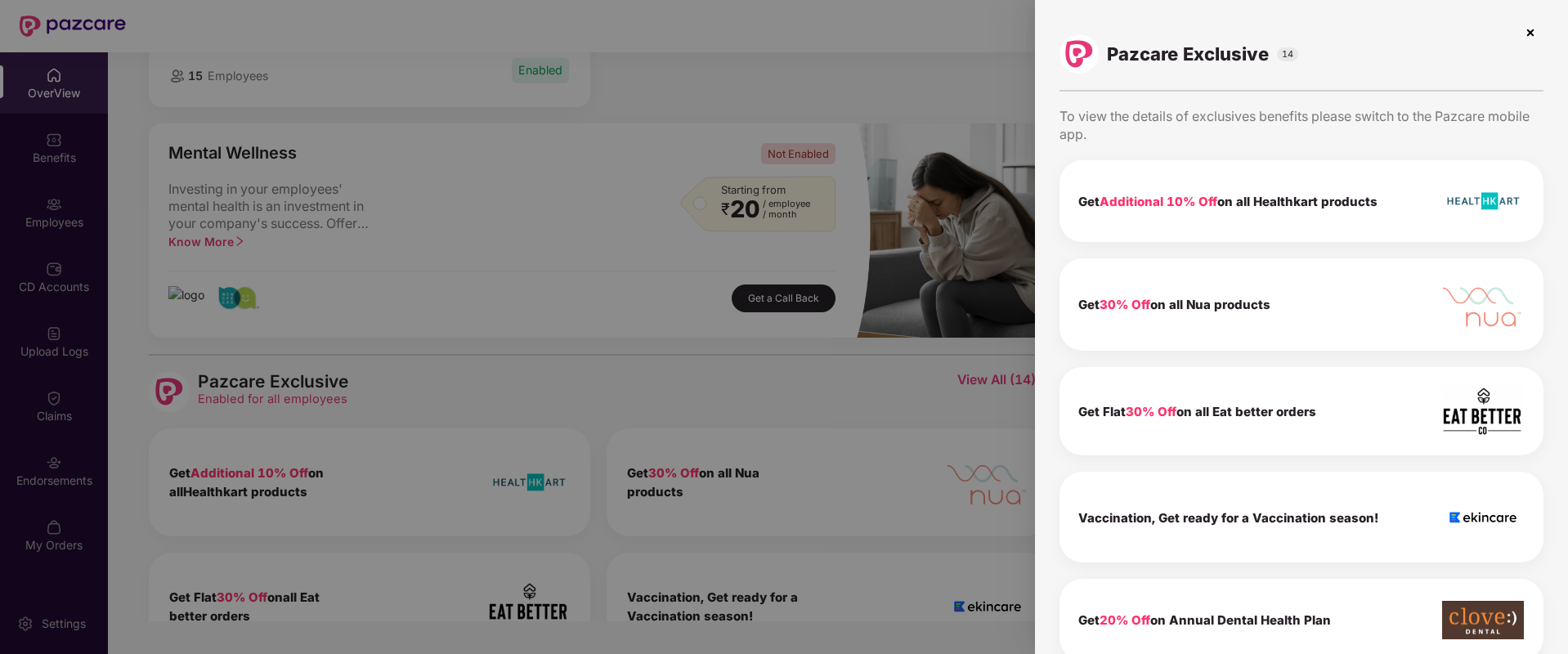
click at [1523, 34] on img at bounding box center [1530, 32] width 26 height 26
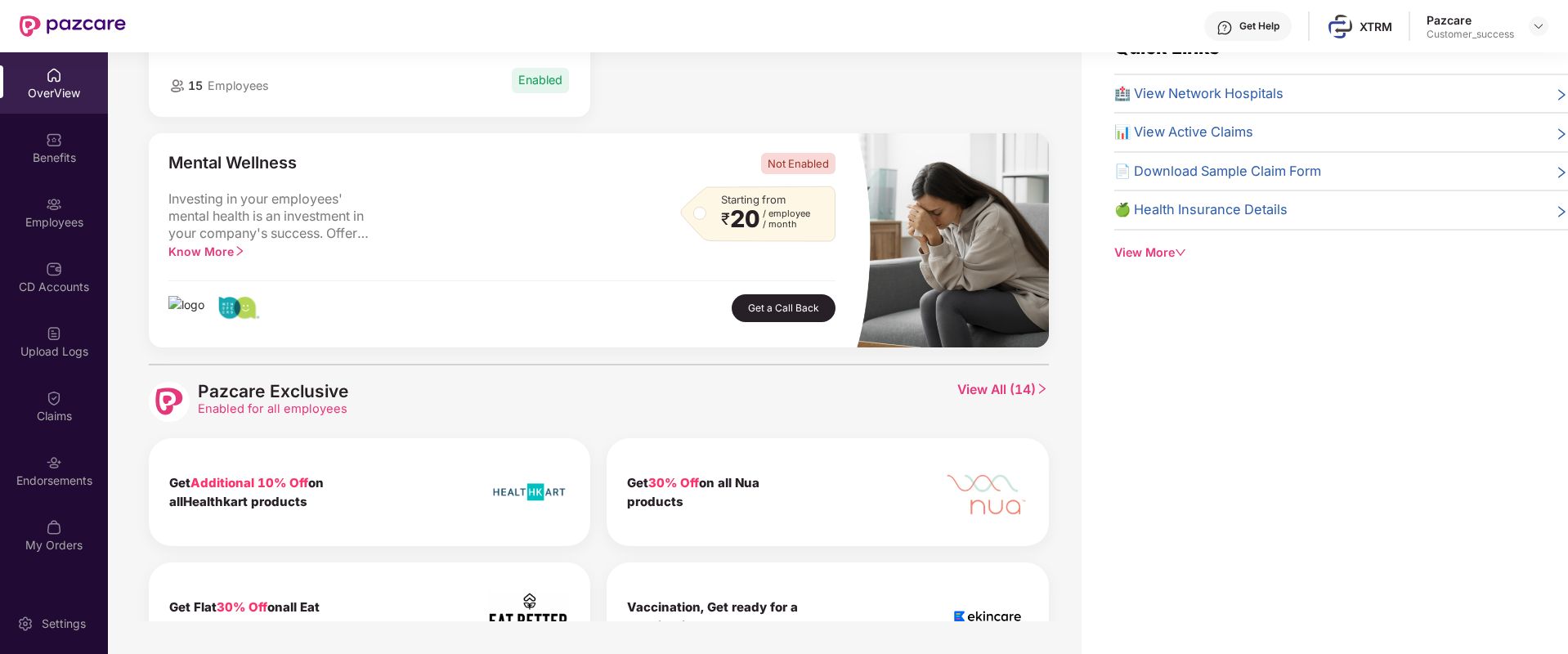
scroll to position [378, 0]
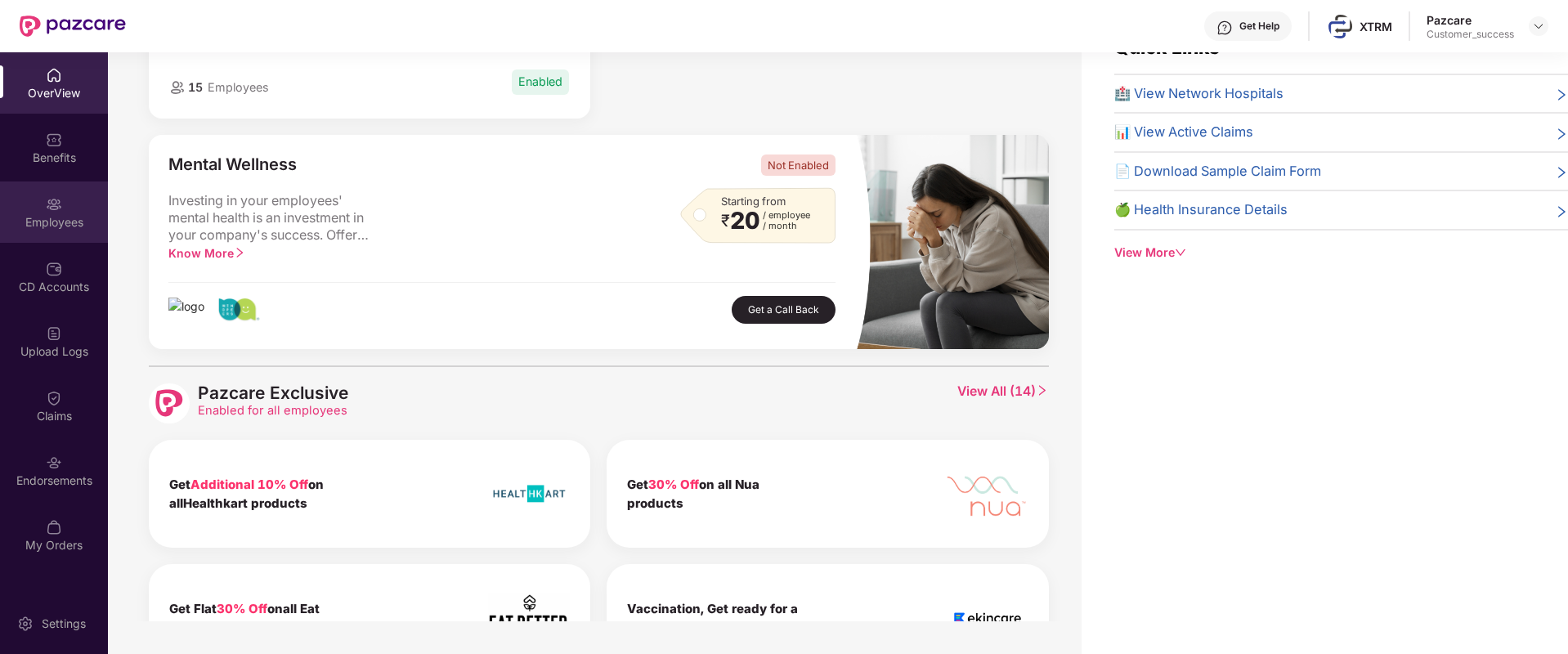
click at [88, 217] on div "Employees" at bounding box center [54, 223] width 108 height 17
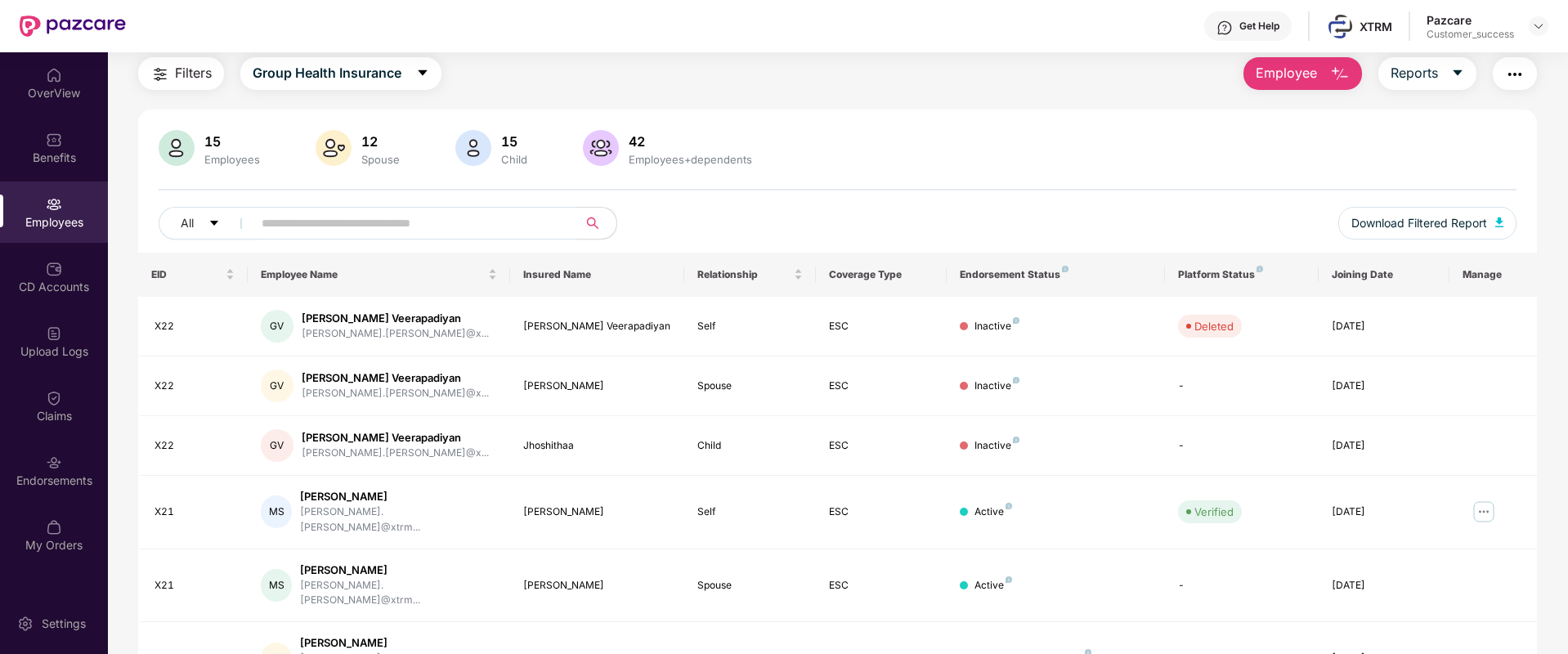
click at [1541, 12] on div "Pazcare Customer_success" at bounding box center [1486, 26] width 122 height 29
click at [1531, 33] on div at bounding box center [1537, 26] width 19 height 19
click at [1536, 32] on img at bounding box center [1538, 26] width 13 height 13
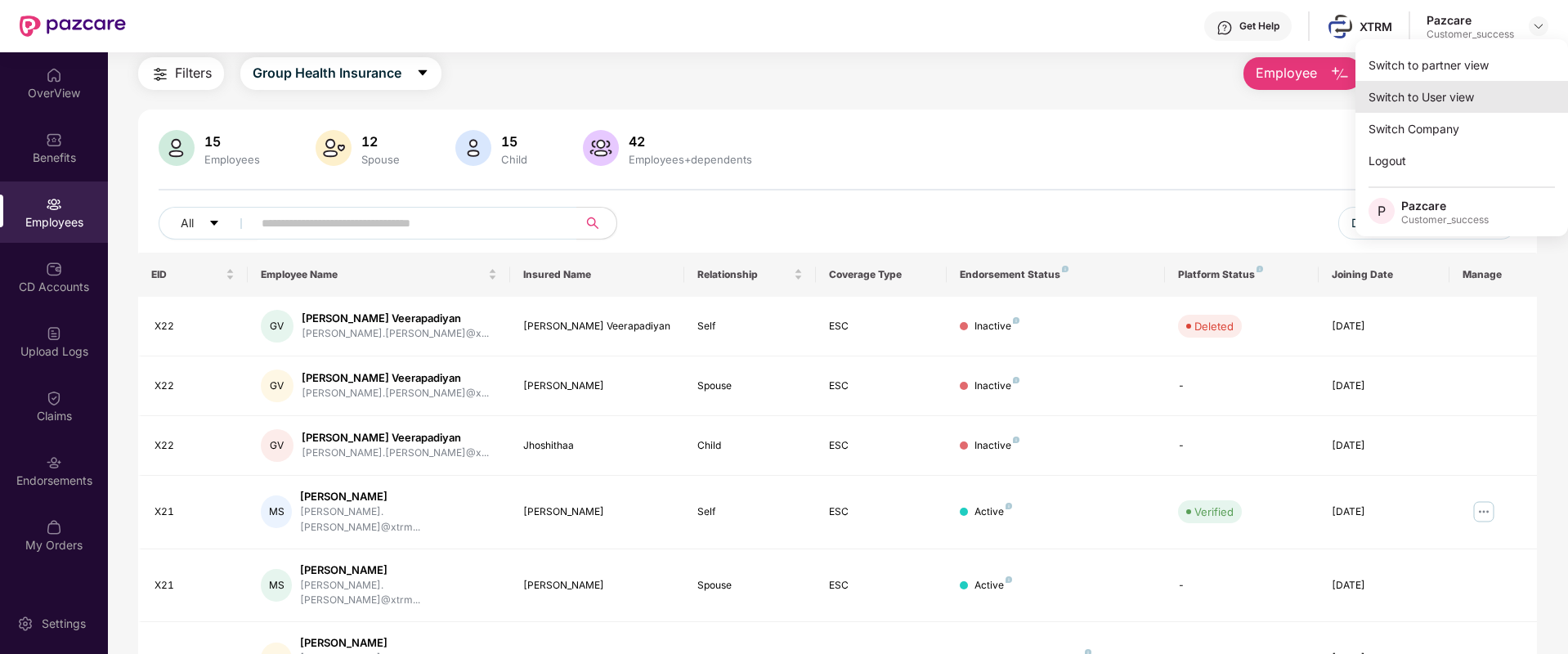
click at [1433, 95] on div "Switch to User view" at bounding box center [1461, 96] width 212 height 32
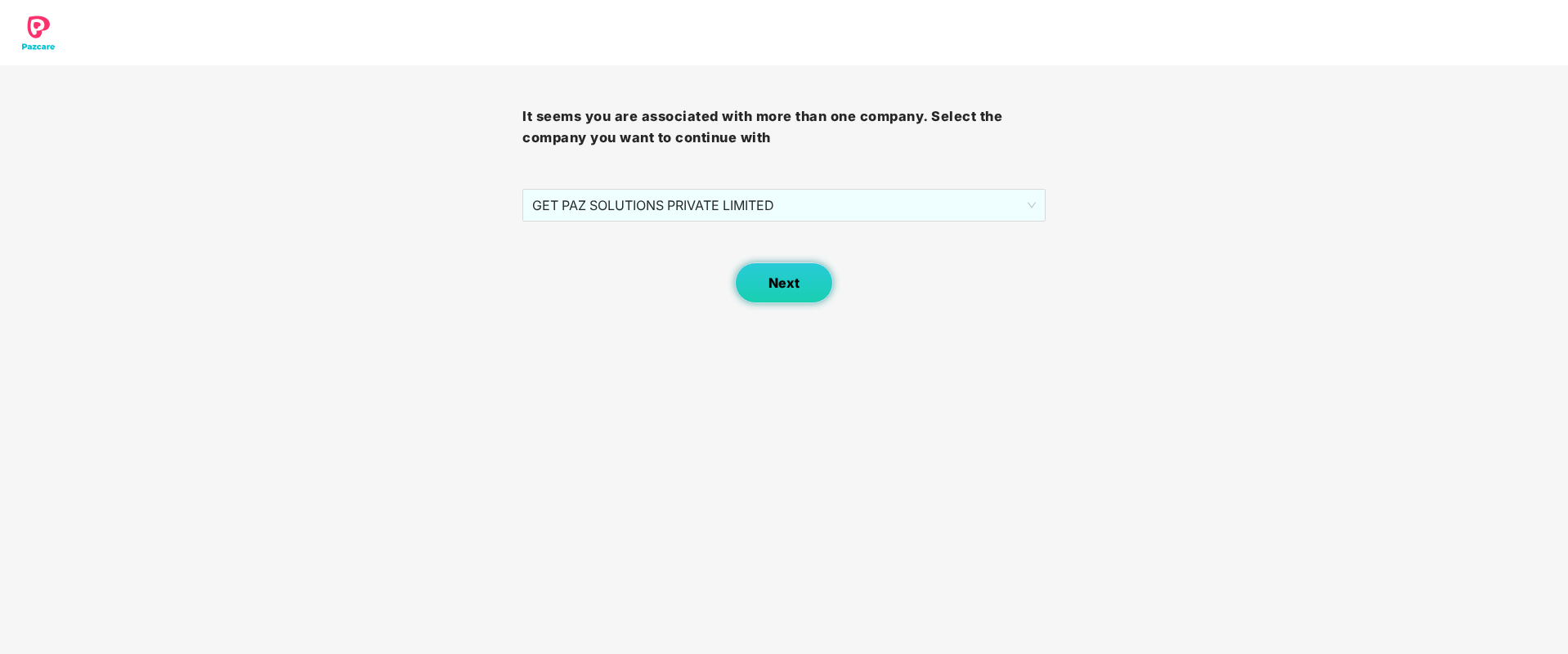
click at [771, 265] on button "Next" at bounding box center [784, 283] width 98 height 41
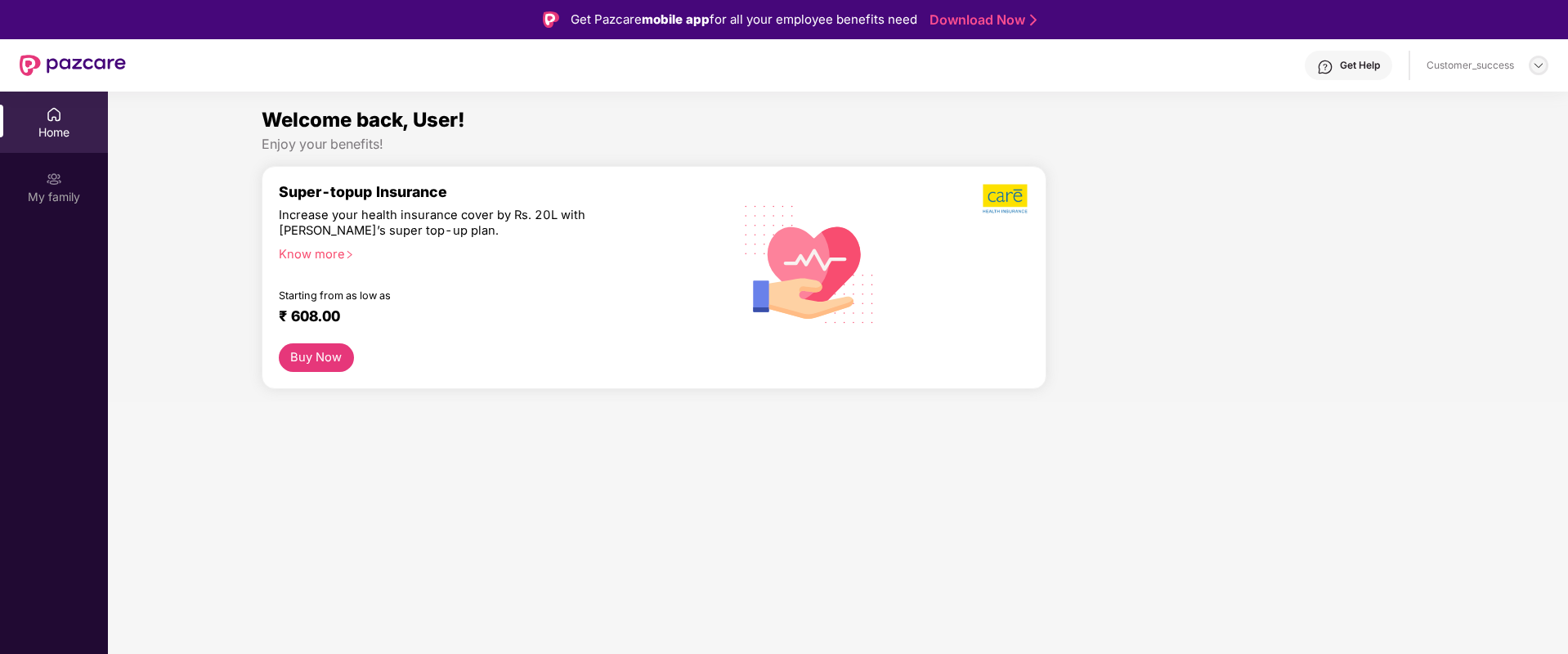
click at [1533, 66] on img at bounding box center [1538, 65] width 13 height 13
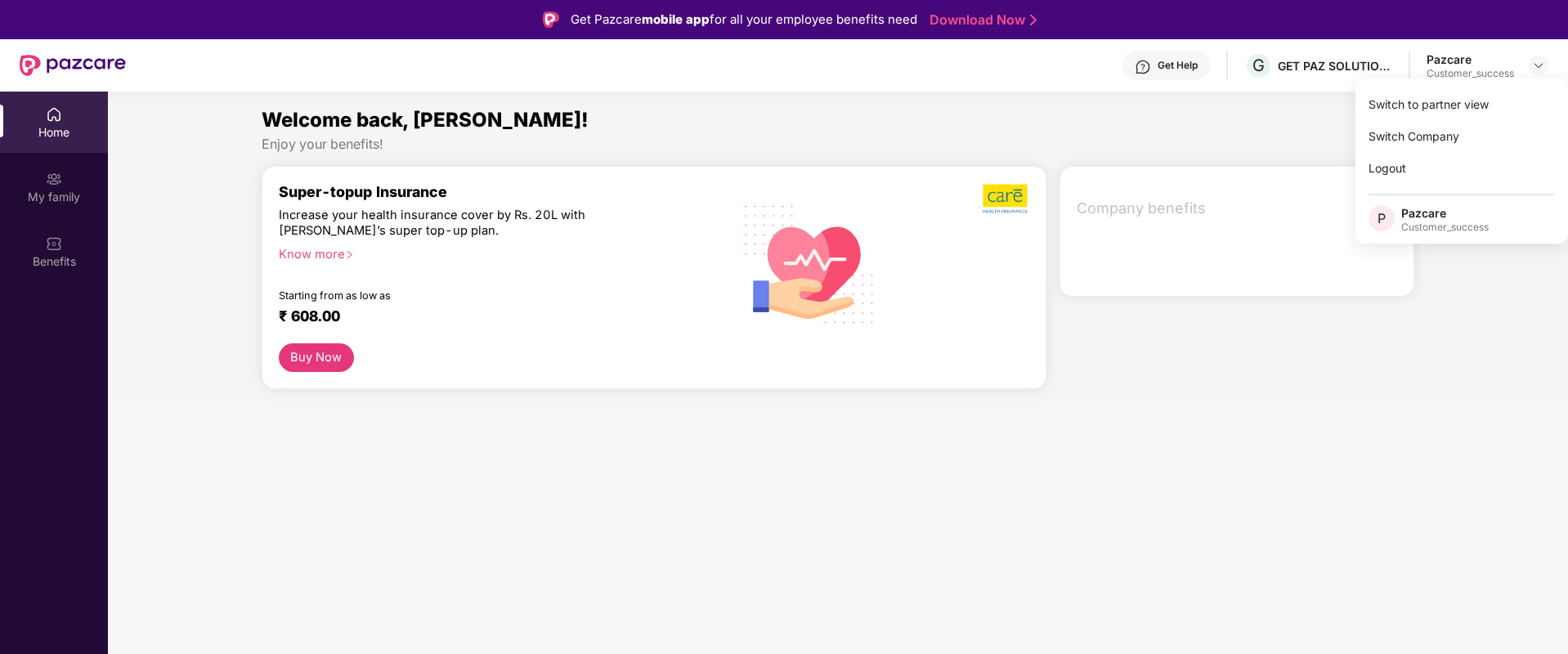
click at [1430, 113] on div "Switch to partner view" at bounding box center [1461, 104] width 212 height 32
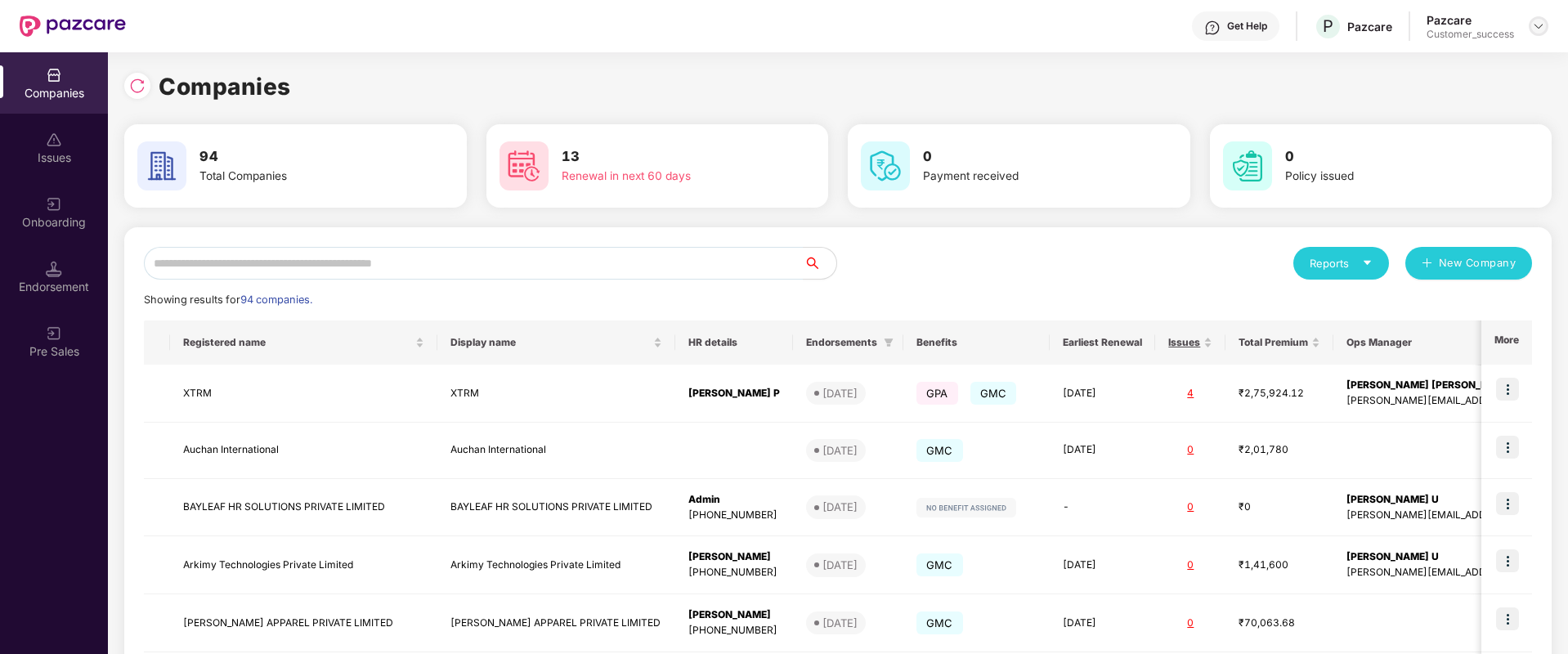
click at [1542, 19] on img at bounding box center [1538, 26] width 13 height 13
click at [1459, 73] on div "User view" at bounding box center [1462, 65] width 212 height 32
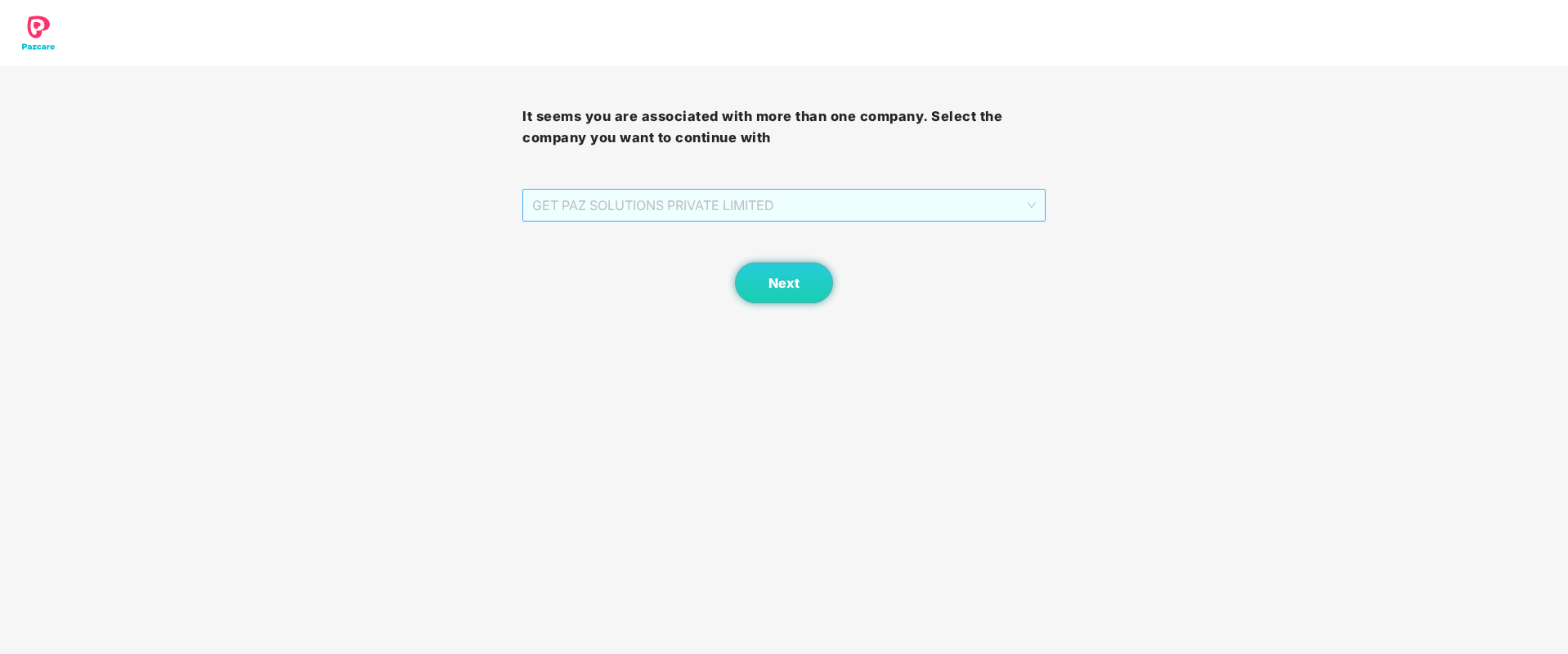
click at [727, 198] on span "GET PAZ SOLUTIONS PRIVATE LIMITED" at bounding box center [784, 204] width 503 height 31
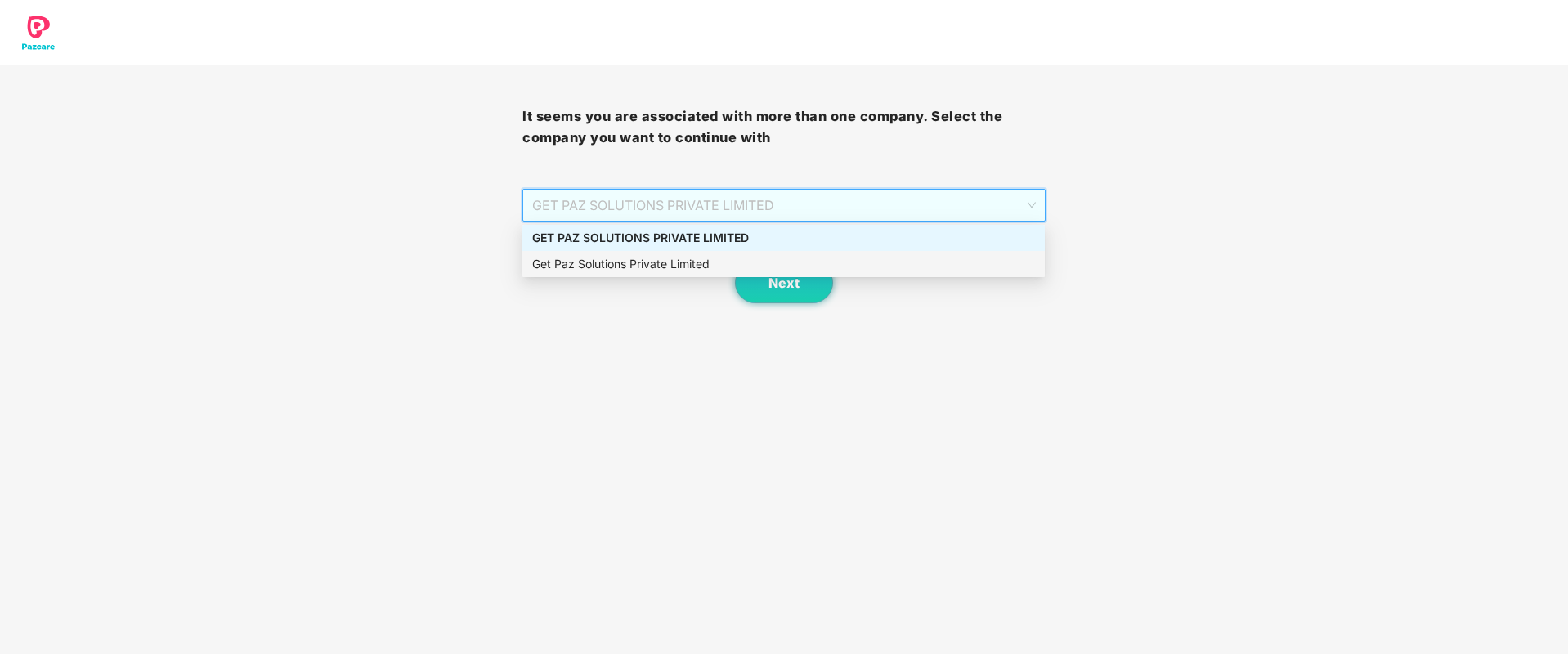
click at [705, 272] on div "Get Paz Solutions Private Limited" at bounding box center [784, 263] width 503 height 18
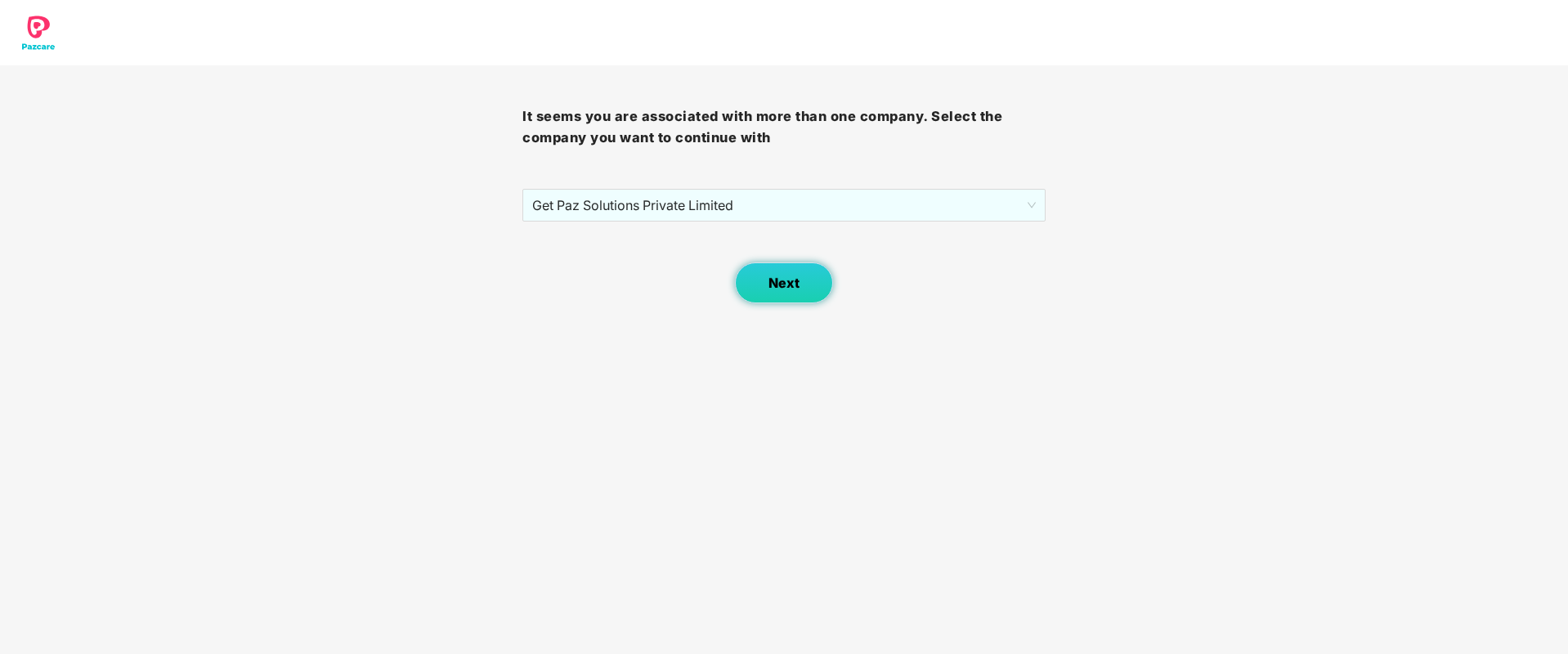
click at [778, 282] on span "Next" at bounding box center [783, 283] width 31 height 16
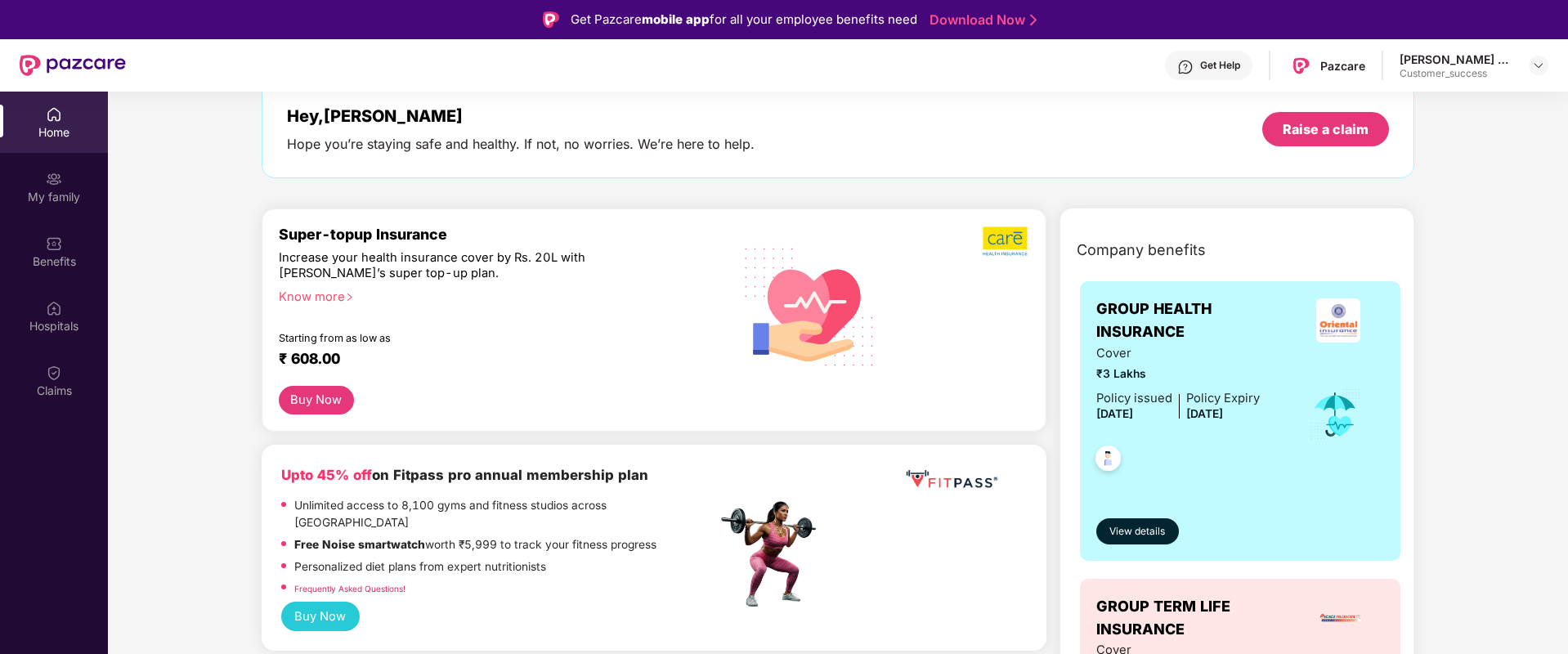
scroll to position [87, 0]
click at [1229, 58] on div "Get Help" at bounding box center [1219, 65] width 40 height 13
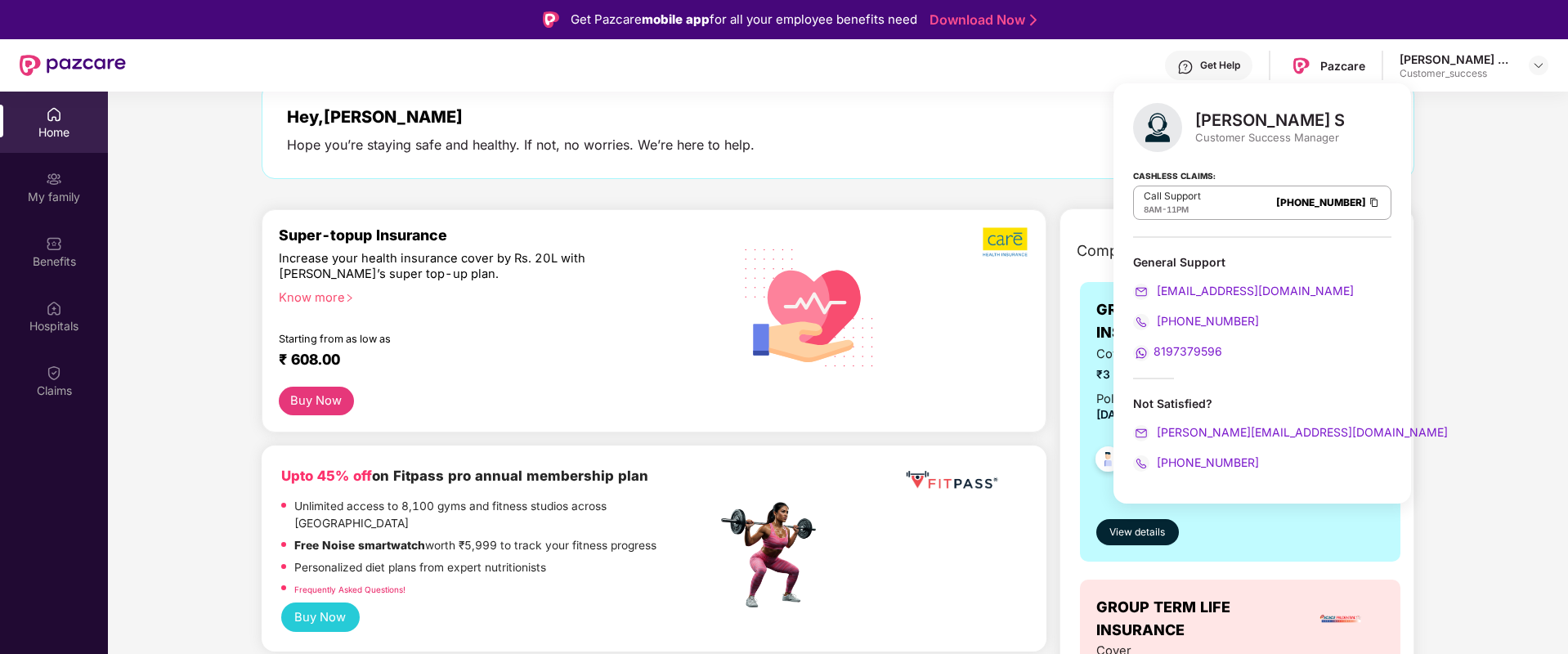
click at [985, 142] on div "Hey, [PERSON_NAME] Hope you’re staying safe and healthy. If not, no worries. We…" at bounding box center [838, 130] width 1102 height 46
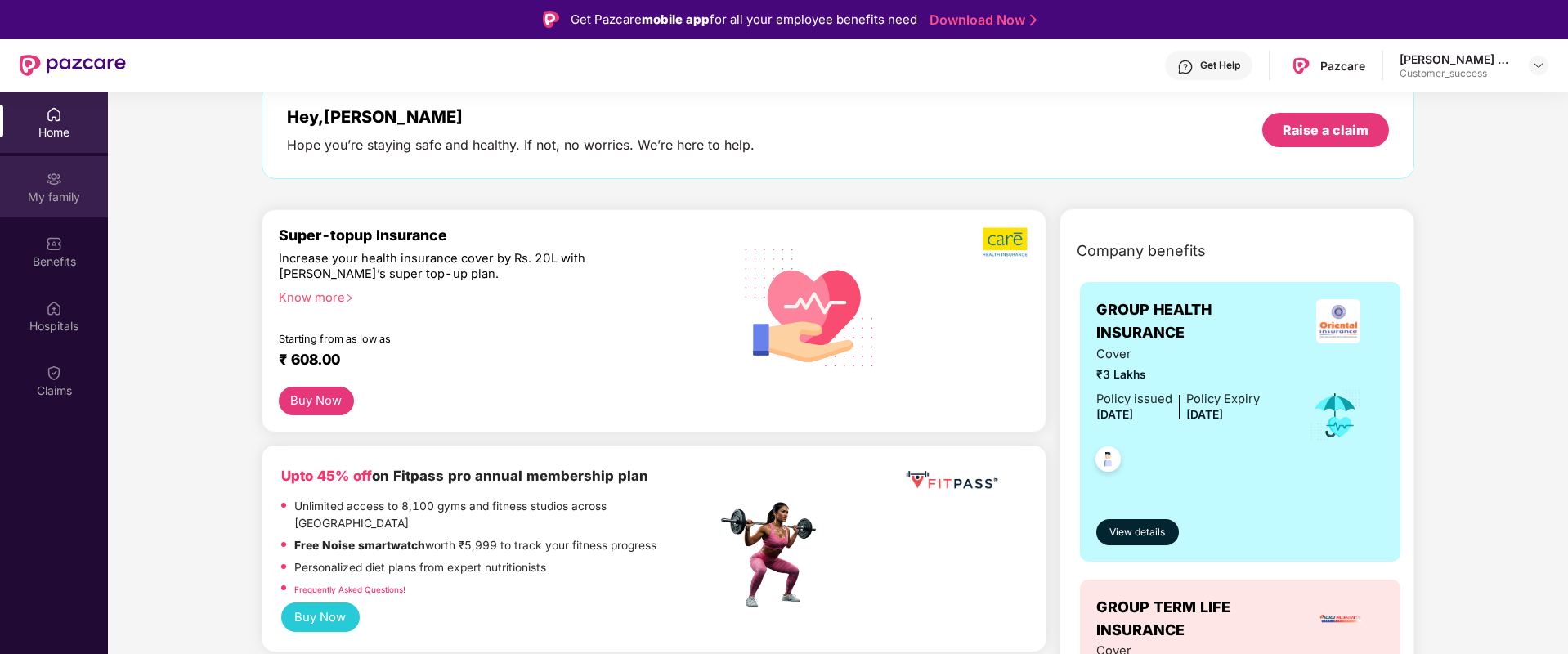
click at [96, 199] on div "My family" at bounding box center [54, 198] width 108 height 17
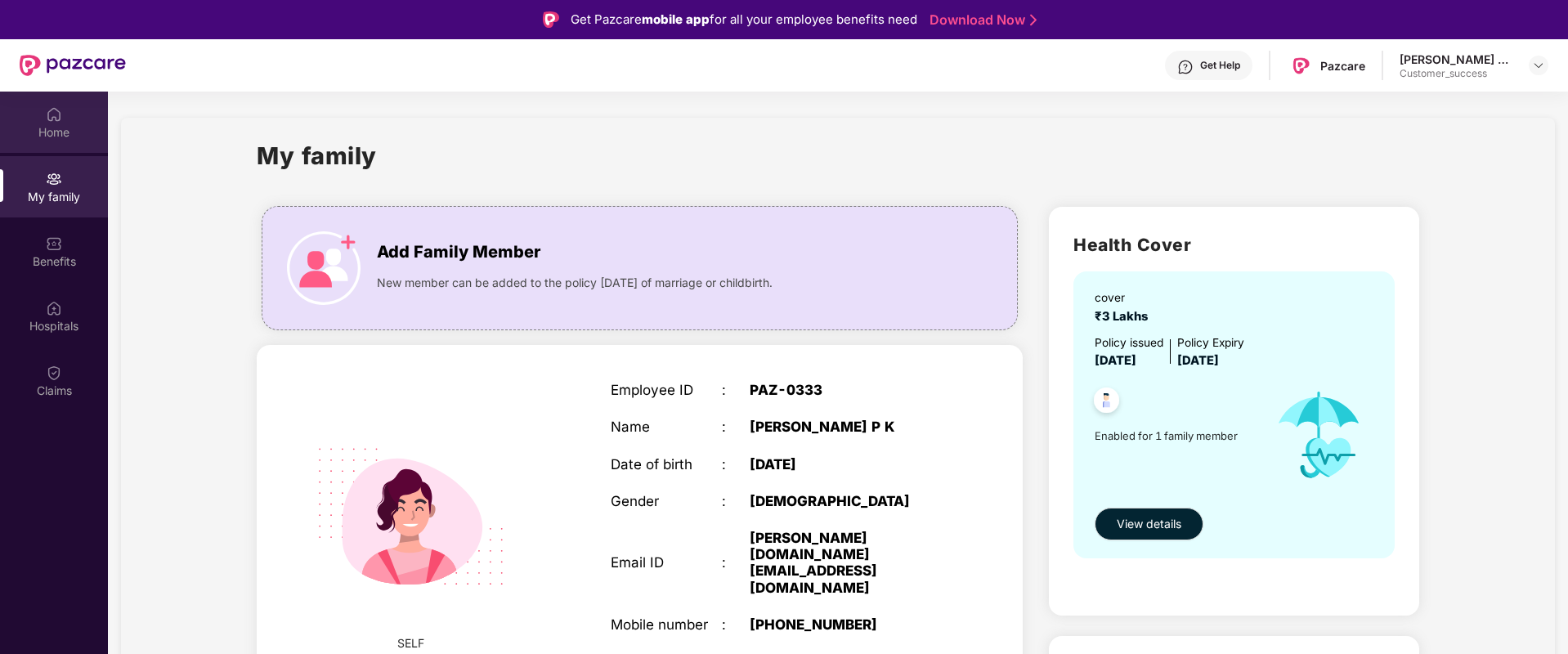
click at [74, 124] on div "Home" at bounding box center [54, 133] width 108 height 17
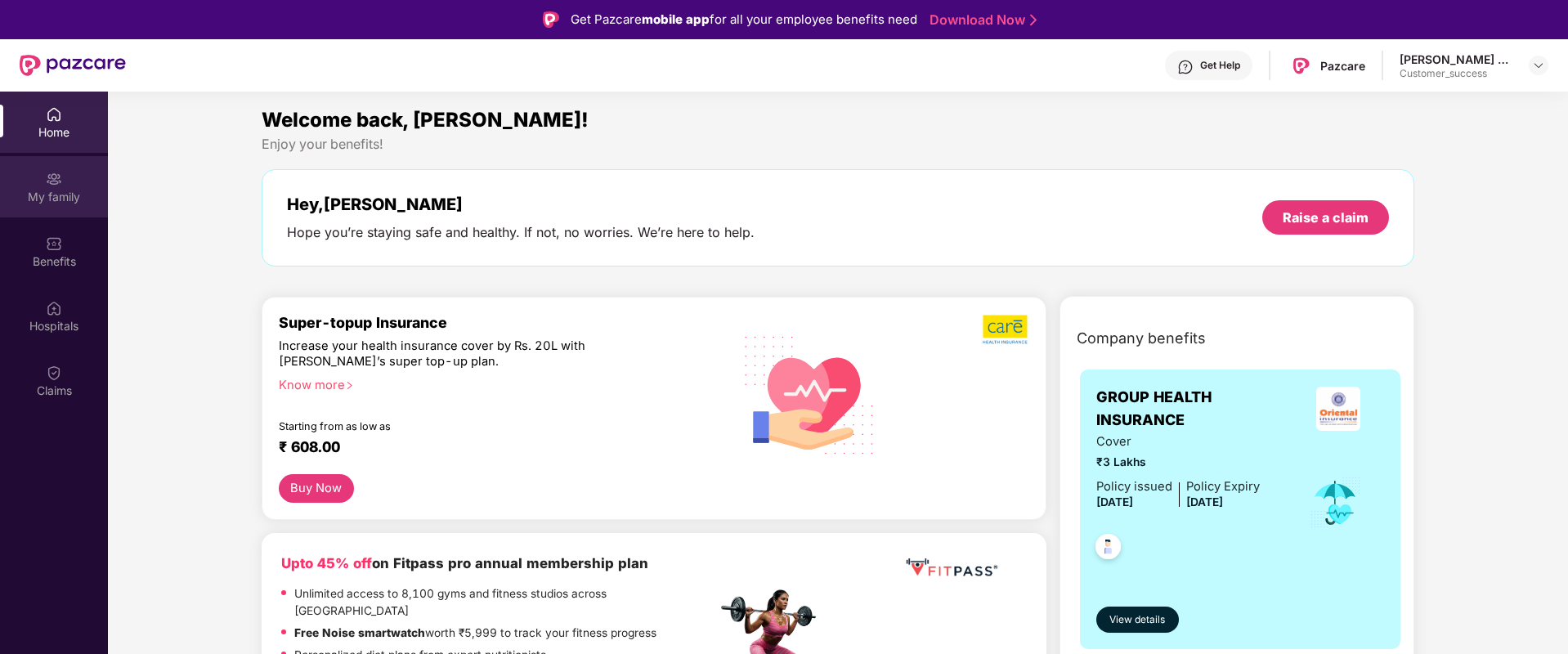
click at [50, 205] on div "My family" at bounding box center [54, 186] width 108 height 61
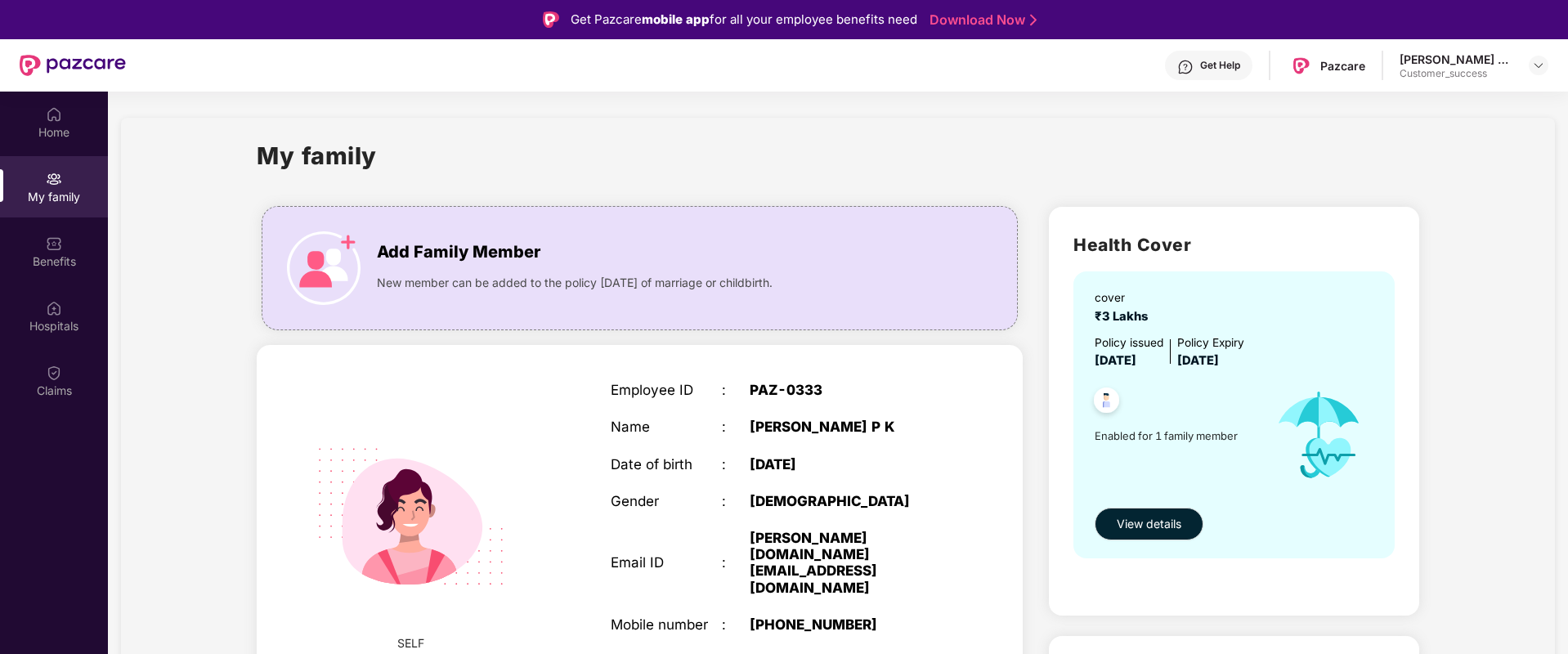
scroll to position [127, 0]
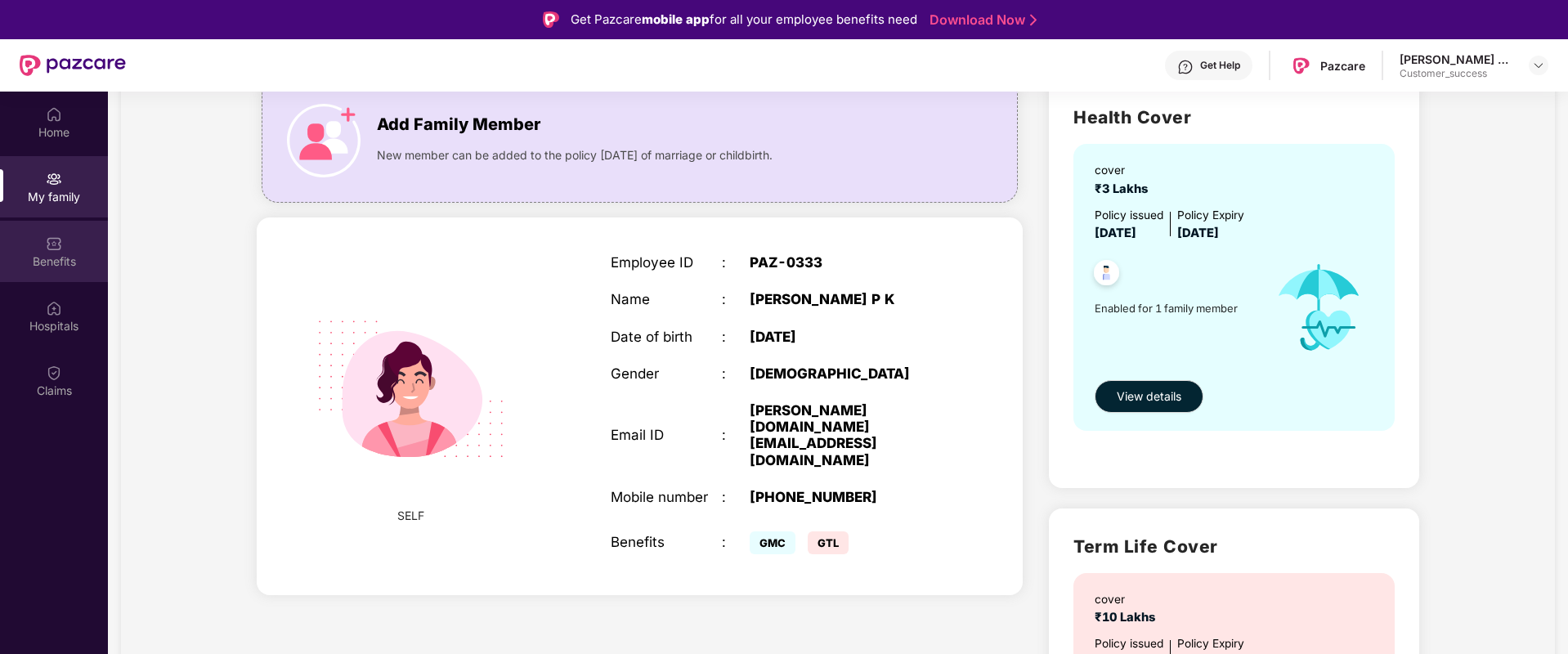
click at [35, 249] on div "Benefits" at bounding box center [54, 251] width 108 height 61
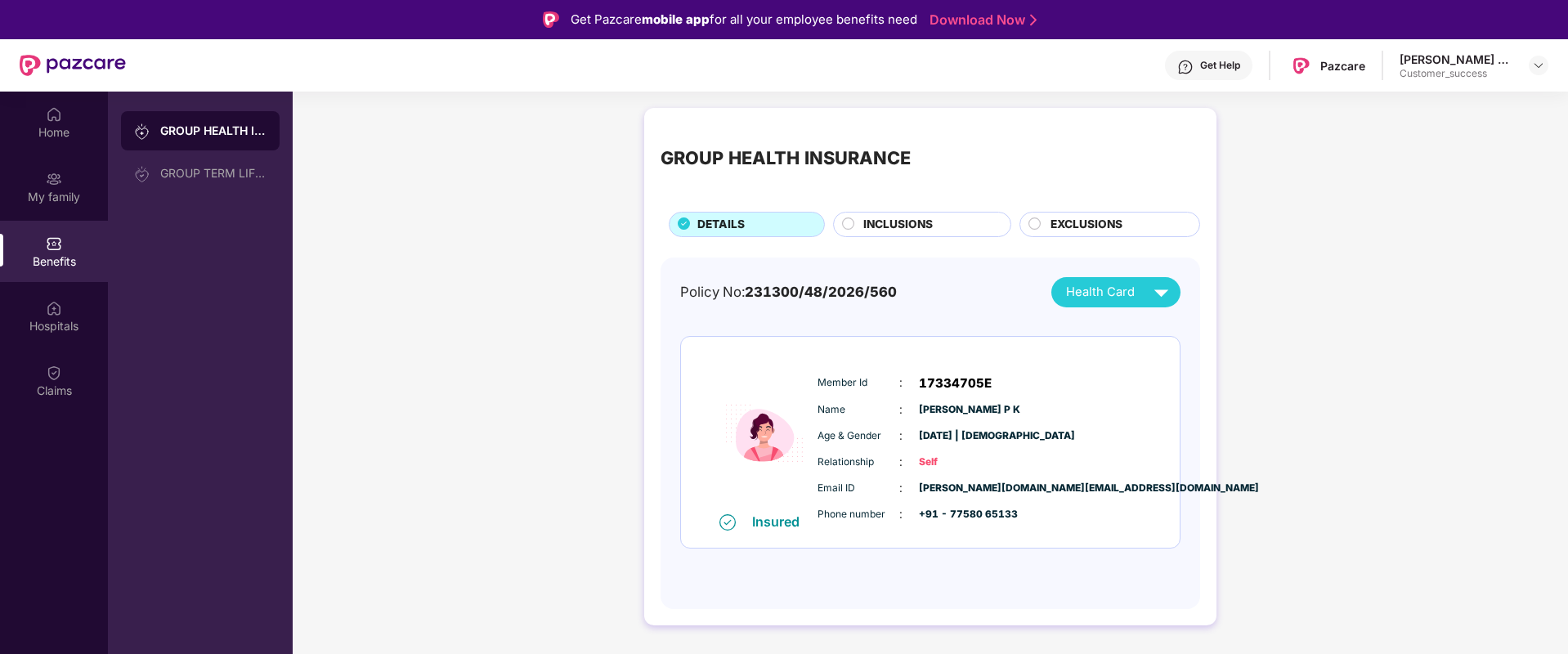
click at [884, 224] on span "INCLUSIONS" at bounding box center [897, 224] width 70 height 18
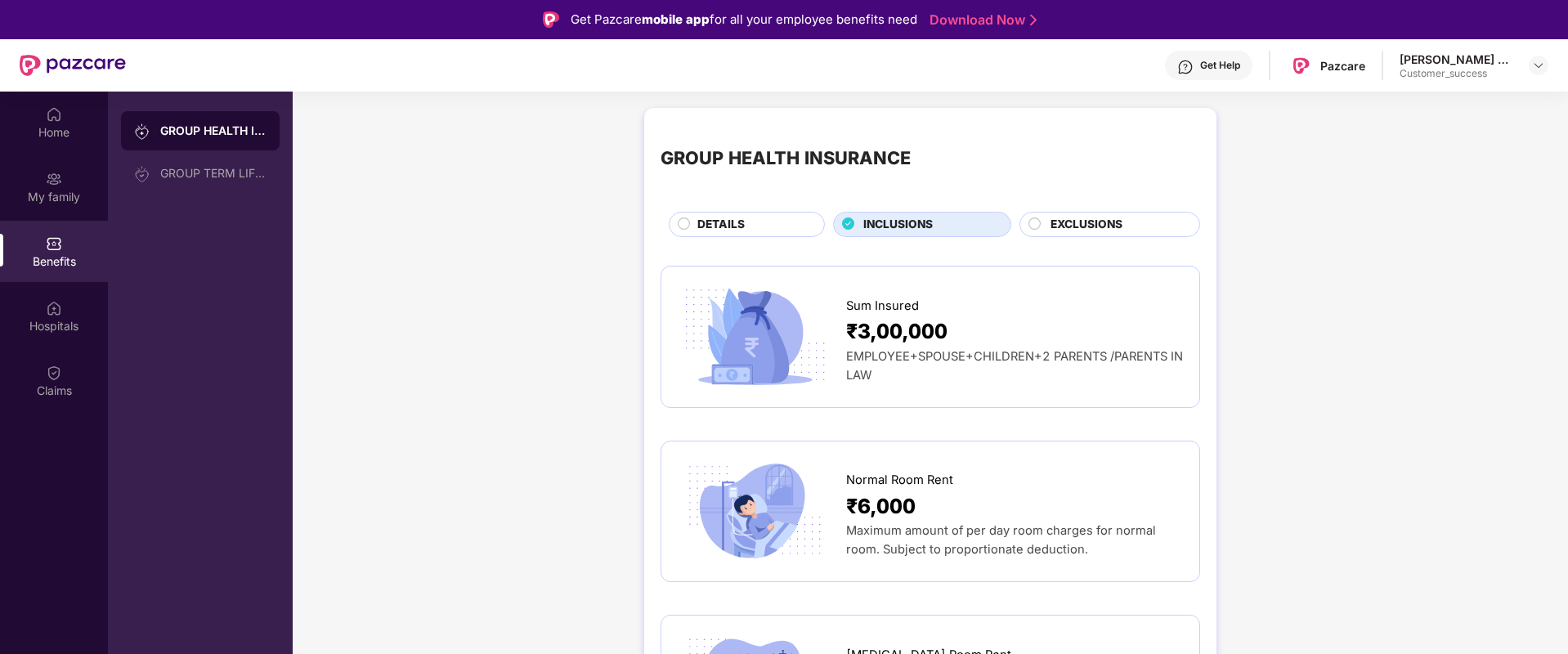
click at [1061, 219] on span "EXCLUSIONS" at bounding box center [1086, 224] width 72 height 18
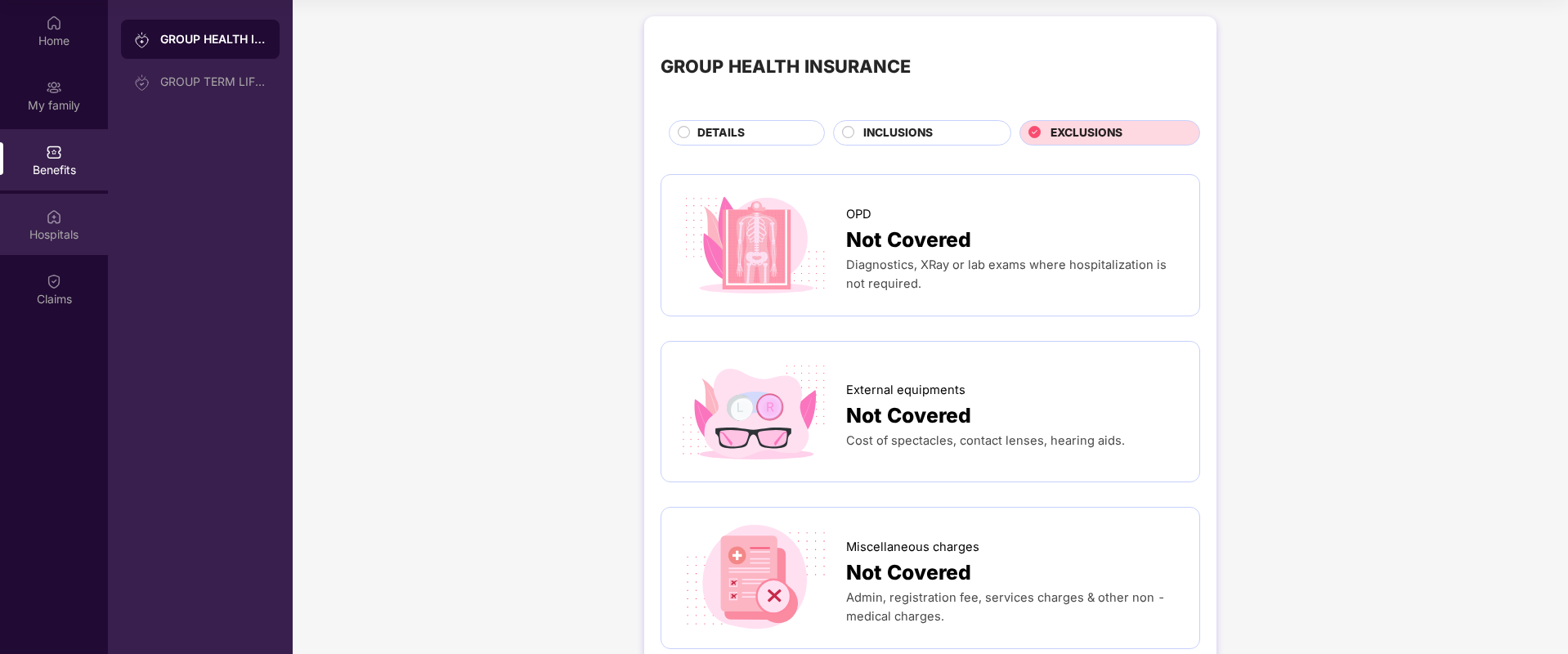
click at [87, 237] on div "Hospitals" at bounding box center [54, 235] width 108 height 17
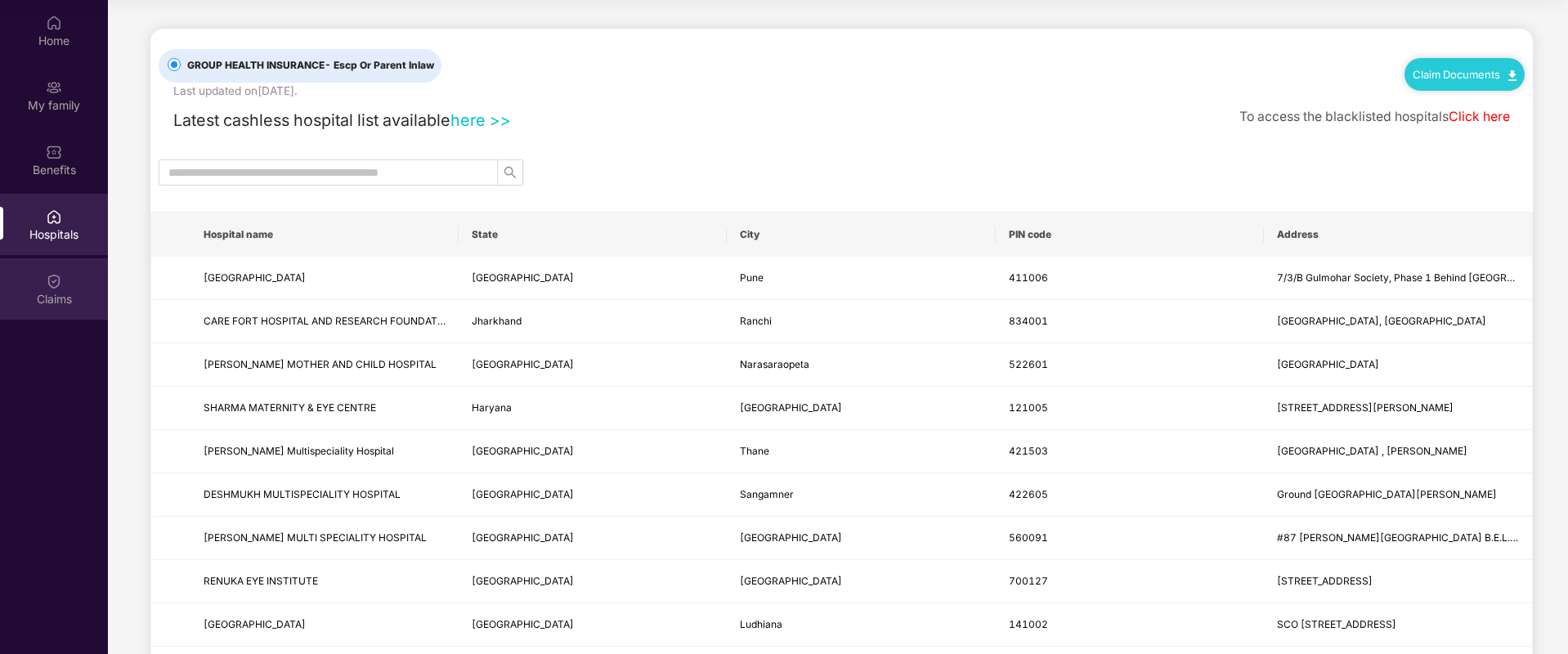
click at [69, 301] on div "Claims" at bounding box center [54, 300] width 108 height 17
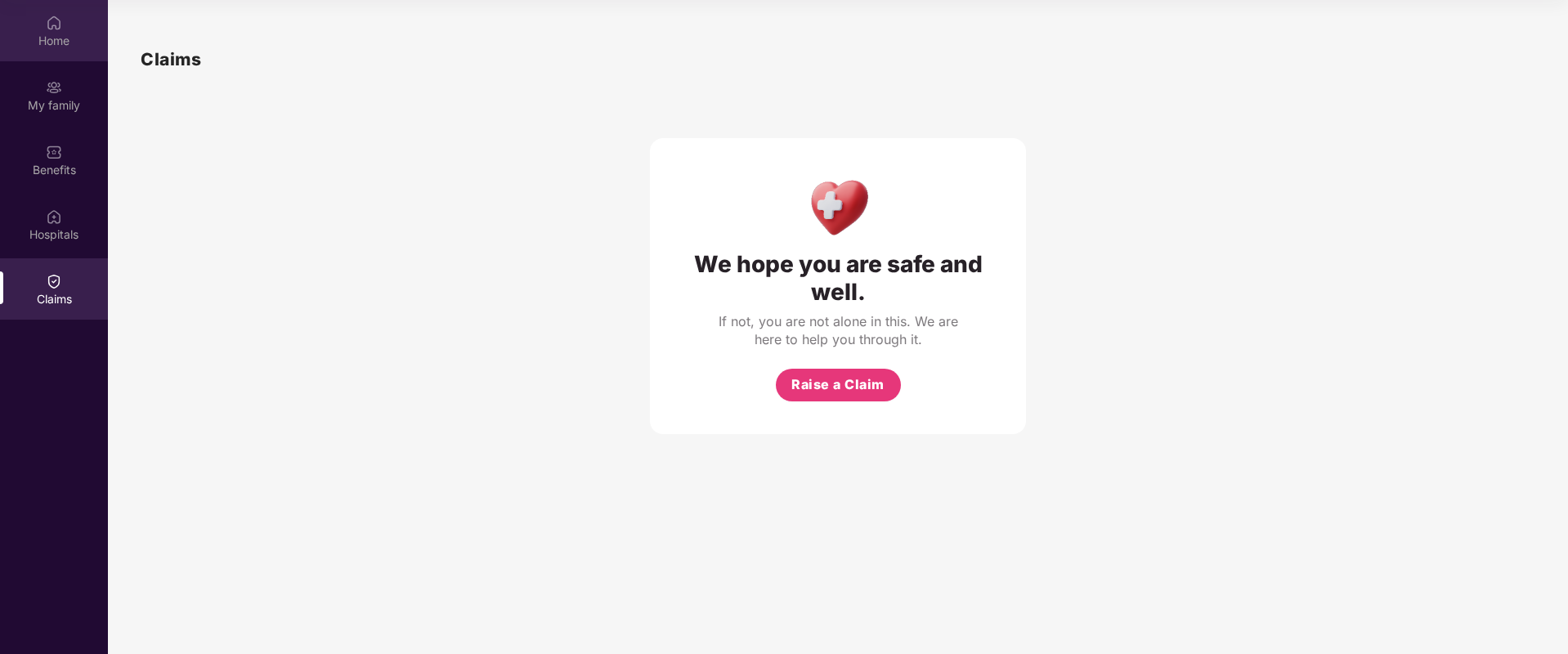
click at [56, 16] on img at bounding box center [54, 23] width 17 height 17
